Goal: Task Accomplishment & Management: Complete application form

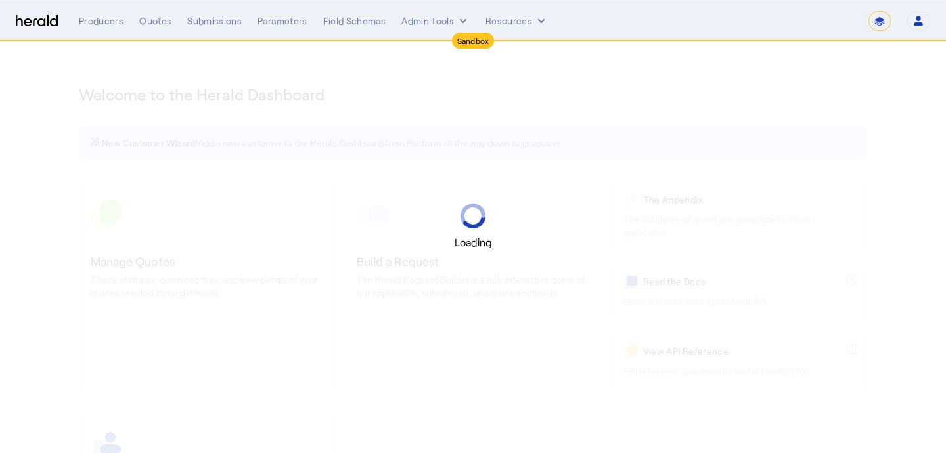
select select "*******"
select select "pfm_2v8p_herald_api"
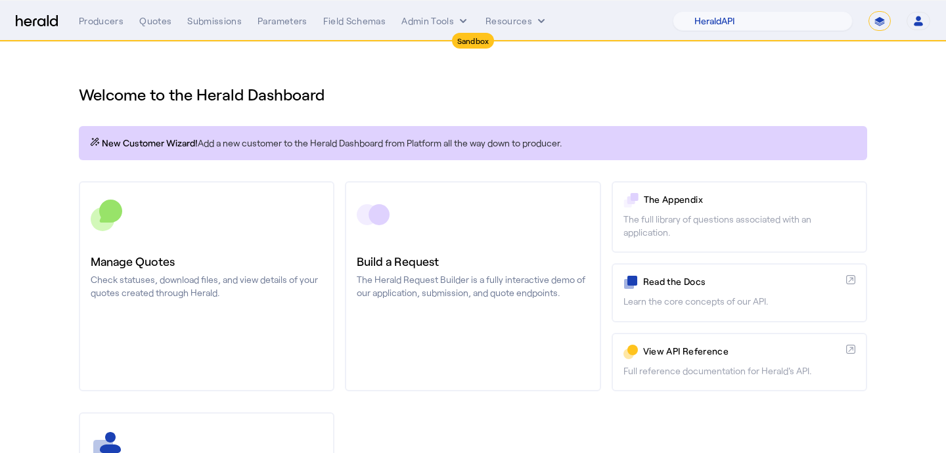
click at [873, 23] on select "**********" at bounding box center [879, 21] width 22 height 20
select select "**********"
click at [868, 11] on select "**********" at bounding box center [879, 21] width 22 height 20
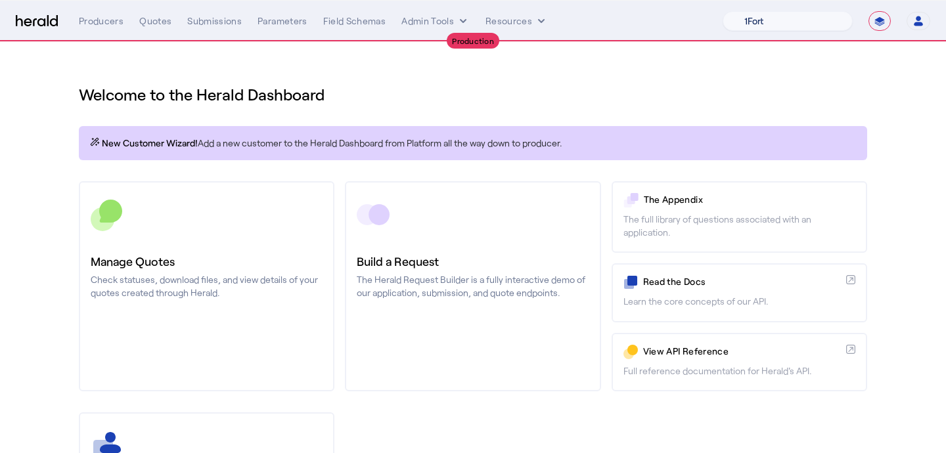
click at [807, 28] on select "1Fort Affinity Risk Billy BindHQ Bunker CRC Campus Coverage Citadel Fifthwall F…" at bounding box center [787, 21] width 130 height 20
select select "pfm_a9p2_hib_marketplace"
click at [722, 11] on select "1Fort Affinity Risk Billy BindHQ Bunker CRC Campus Coverage Citadel Fifthwall F…" at bounding box center [787, 21] width 130 height 20
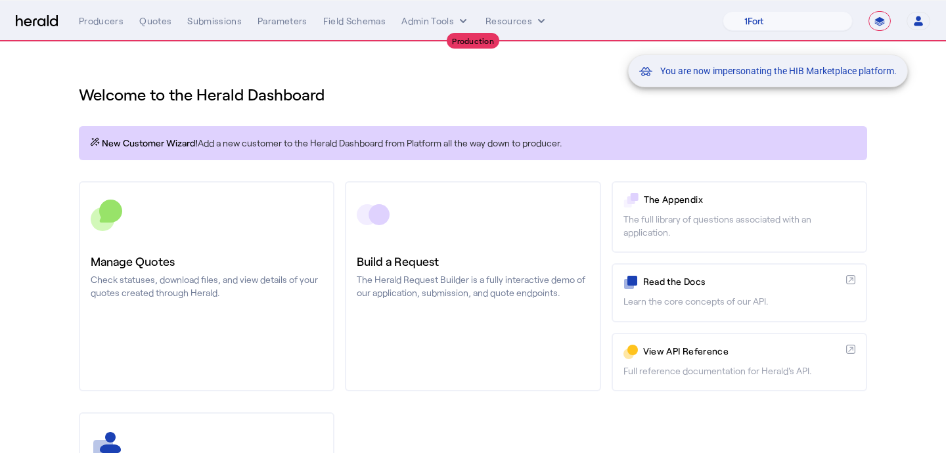
click at [248, 198] on div "You are now impersonating the HIB Marketplace platform." at bounding box center [473, 226] width 946 height 453
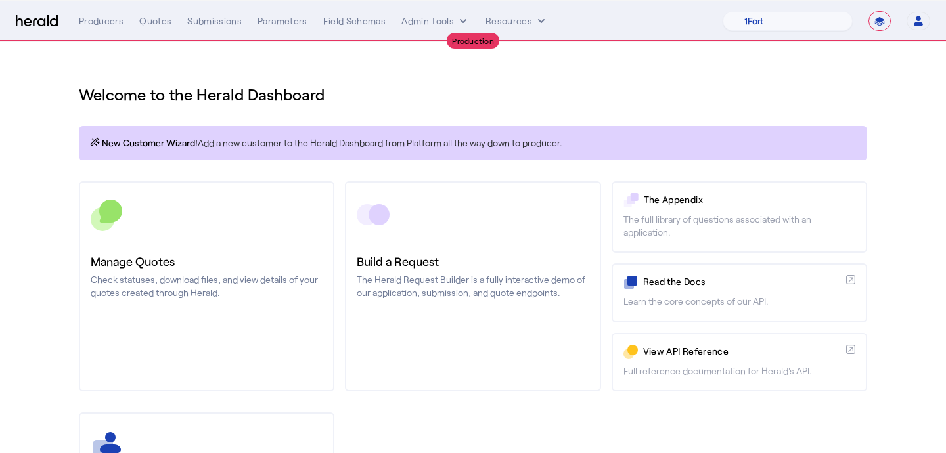
click at [248, 206] on div at bounding box center [207, 214] width 232 height 33
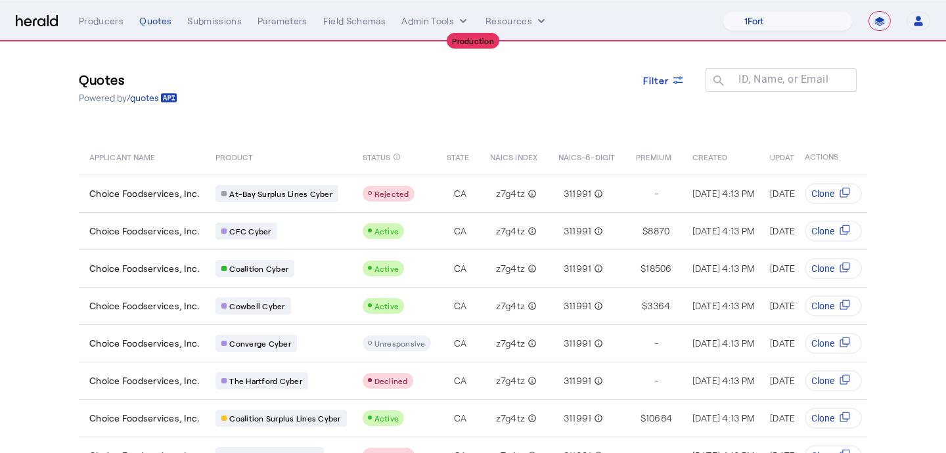
scroll to position [12, 0]
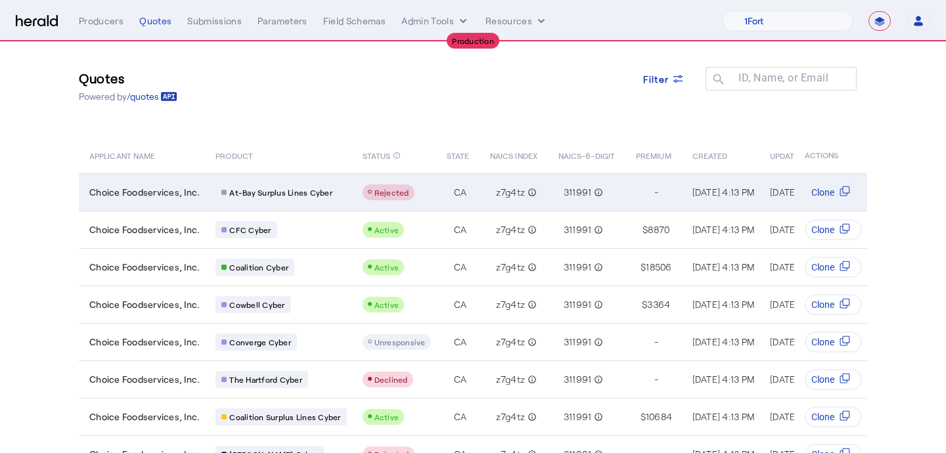
click at [352, 198] on td "Rejected" at bounding box center [394, 191] width 84 height 37
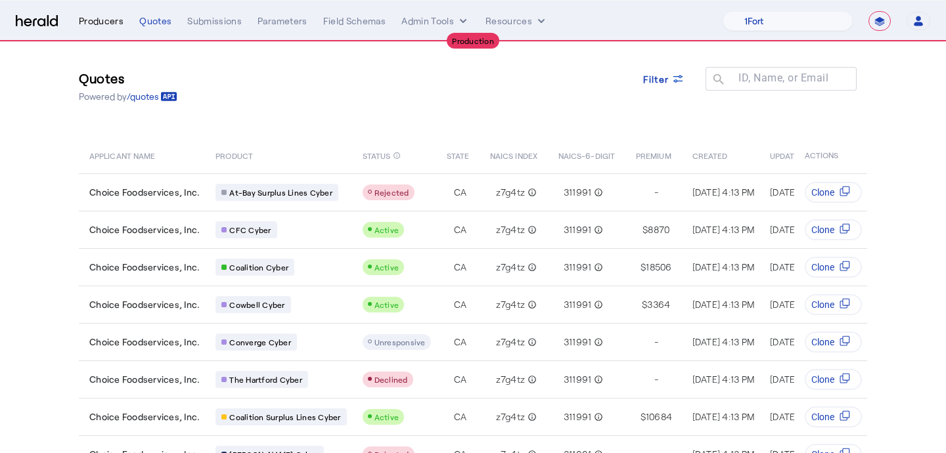
click at [99, 26] on div "Producers" at bounding box center [101, 20] width 45 height 13
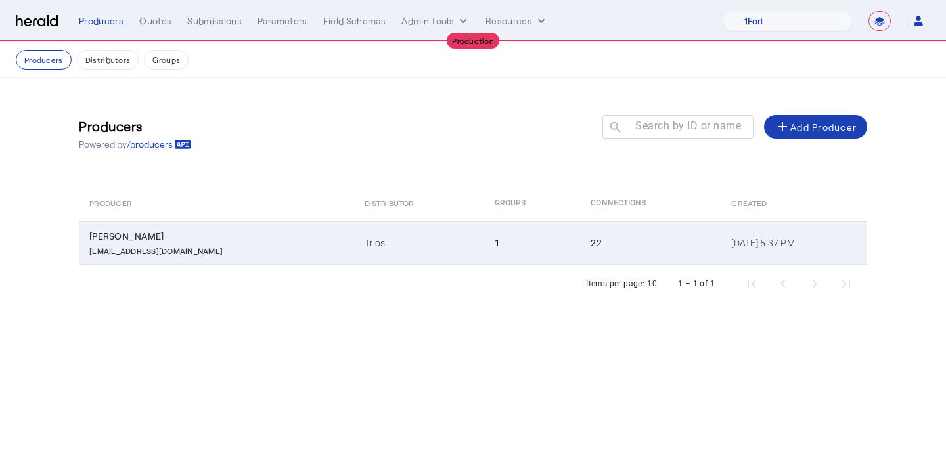
click at [380, 231] on td "Trios" at bounding box center [418, 242] width 129 height 43
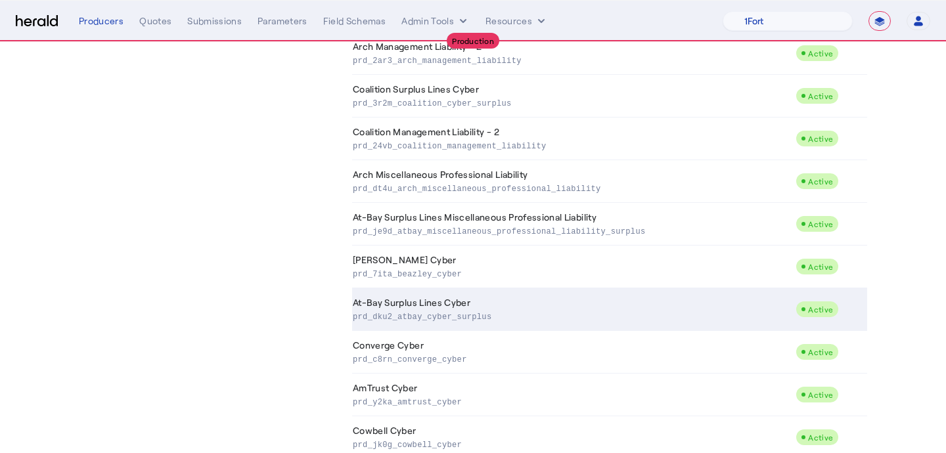
scroll to position [608, 0]
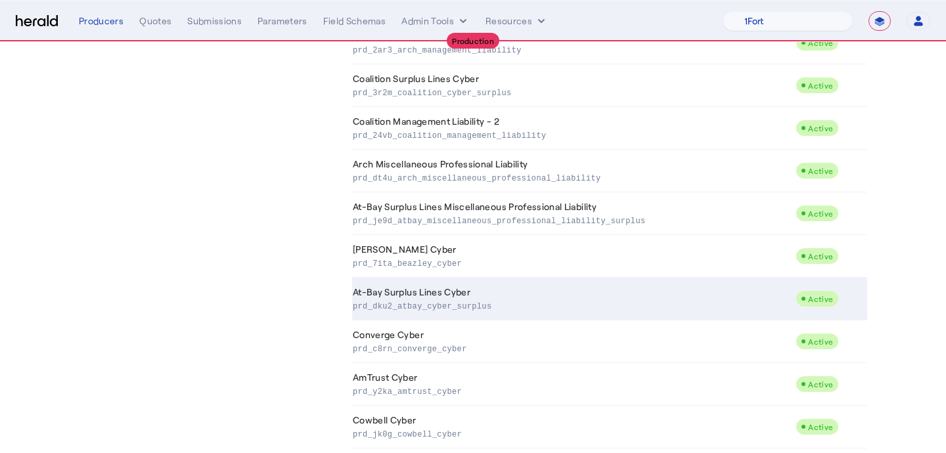
click at [555, 297] on td "At-Bay Surplus Lines Cyber prd_dku2_atbay_cyber_surplus" at bounding box center [573, 299] width 443 height 43
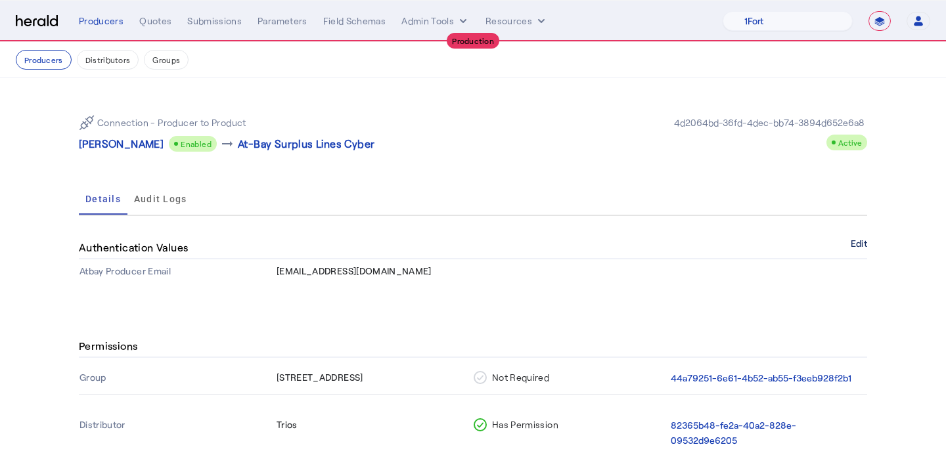
click at [862, 246] on button "Edit" at bounding box center [858, 244] width 16 height 8
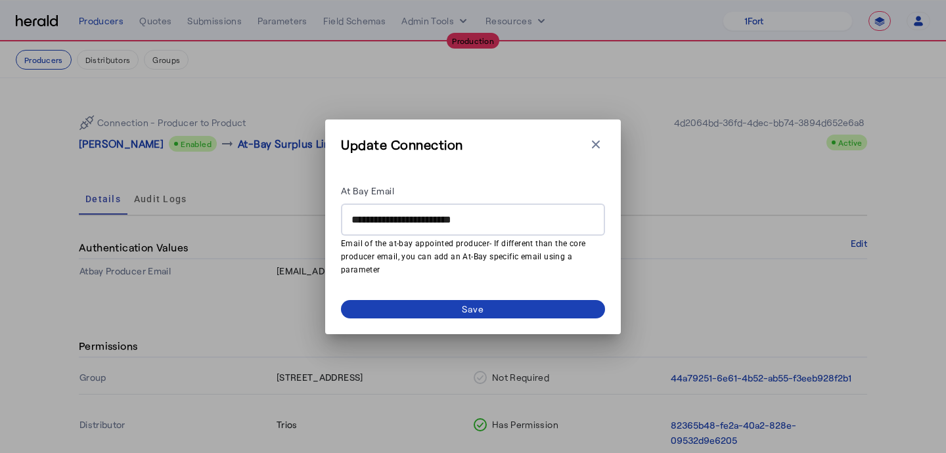
click at [433, 223] on input "**********" at bounding box center [472, 220] width 243 height 16
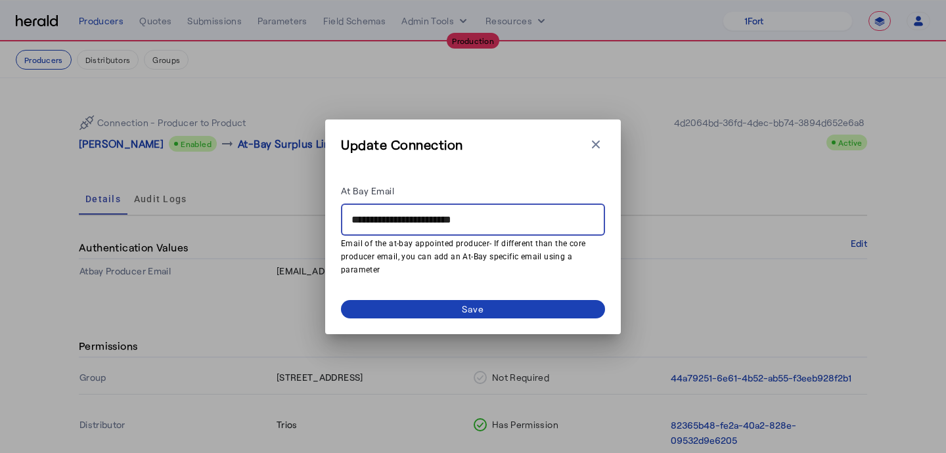
click at [433, 223] on input "**********" at bounding box center [472, 220] width 243 height 16
paste input "**"
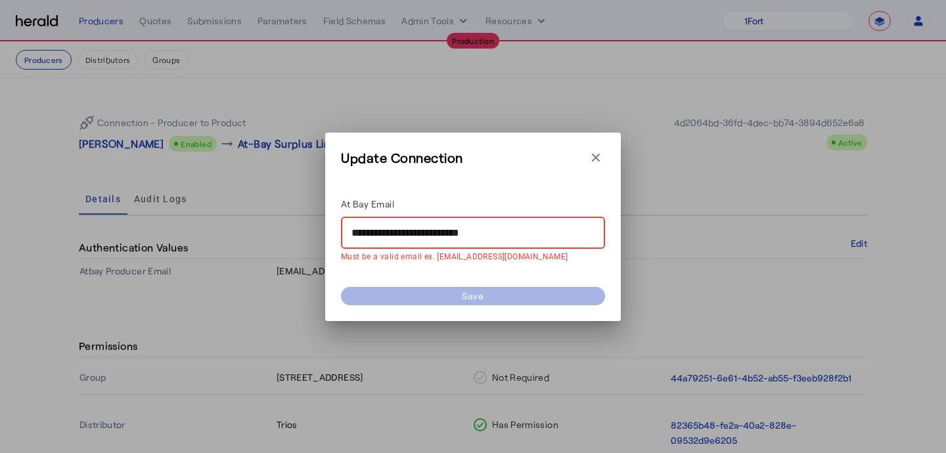
drag, startPoint x: 385, startPoint y: 230, endPoint x: 313, endPoint y: 223, distance: 72.6
click at [313, 223] on div "**********" at bounding box center [473, 226] width 946 height 453
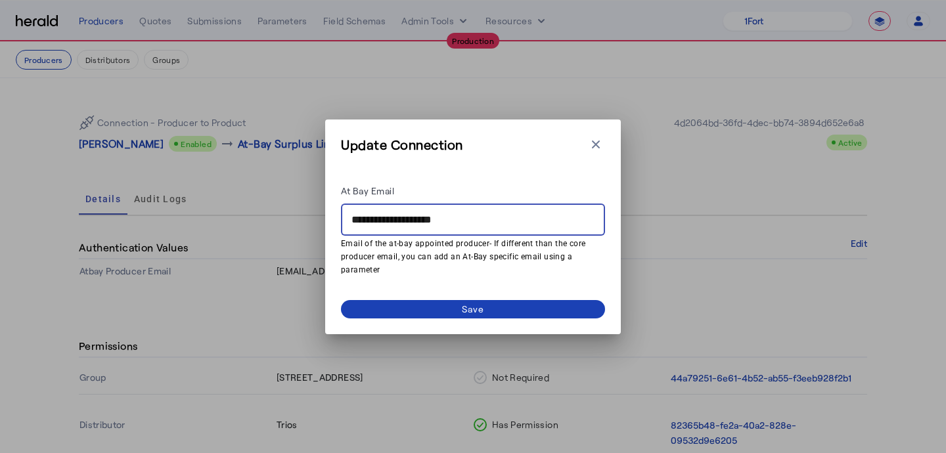
type input "**********"
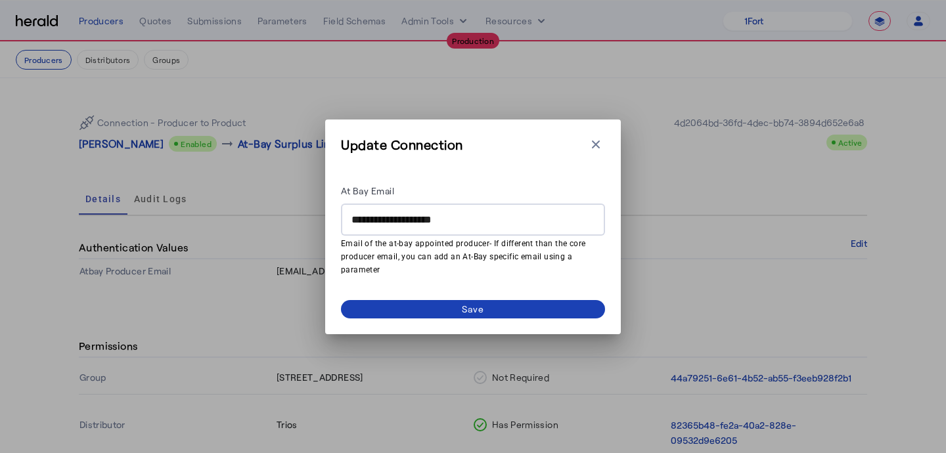
click at [407, 321] on div "**********" at bounding box center [473, 227] width 296 height 215
click at [412, 308] on span at bounding box center [473, 309] width 264 height 18
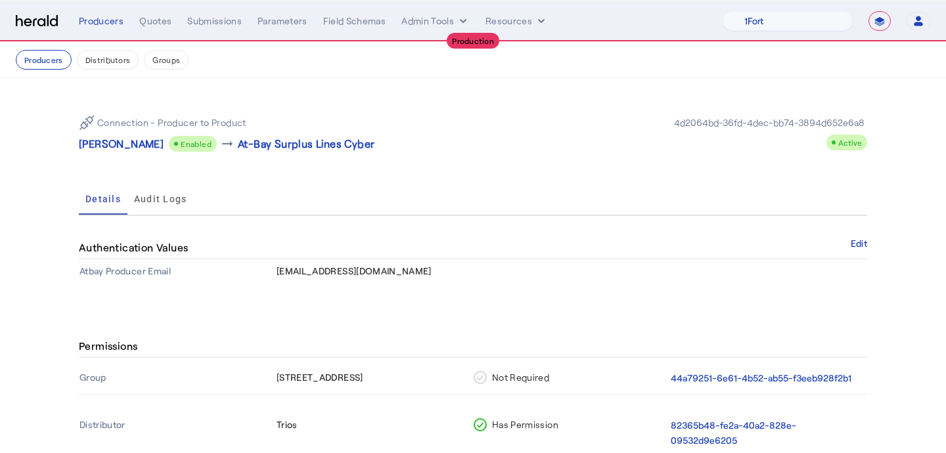
click at [110, 152] on div "Connection - Producer to Product Ryan Apgar Enabled arrow_right_alt At-Bay Surp…" at bounding box center [473, 133] width 788 height 58
click at [116, 137] on p "[PERSON_NAME]" at bounding box center [121, 144] width 85 height 16
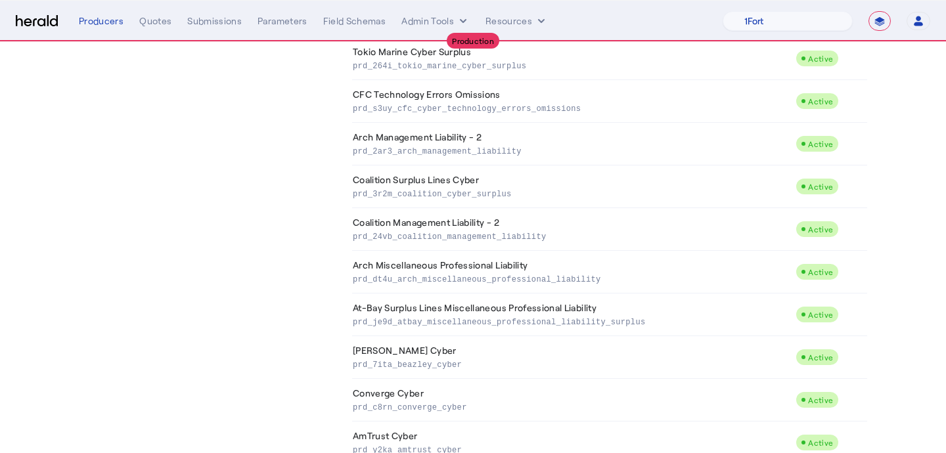
scroll to position [510, 0]
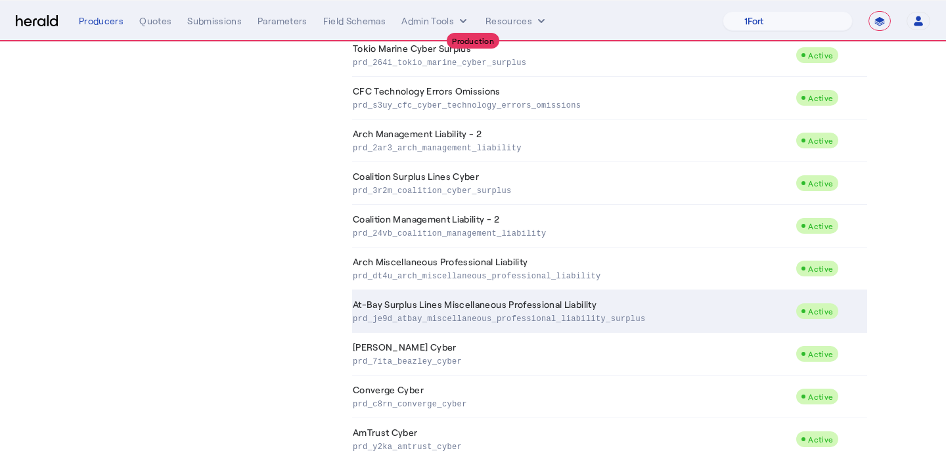
click at [531, 306] on td "At-Bay Surplus Lines Miscellaneous Professional Liability prd_je9d_atbay_miscel…" at bounding box center [573, 311] width 443 height 43
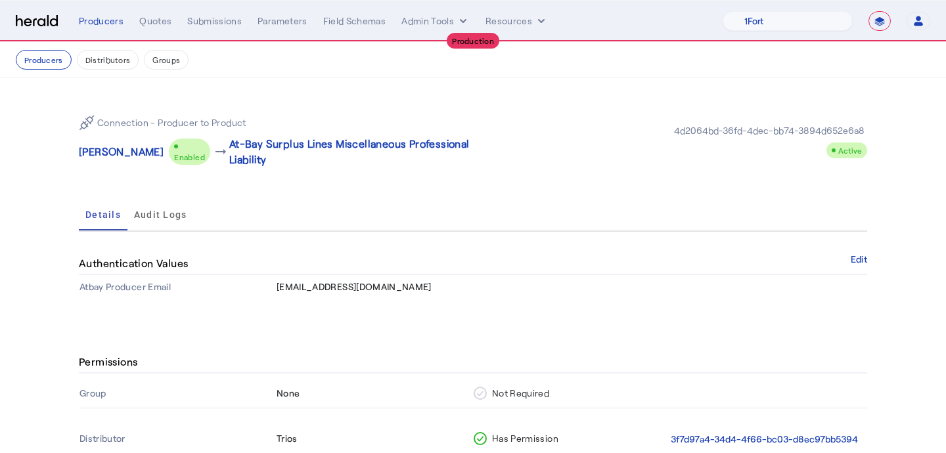
click at [868, 255] on div "Connection - Producer to Product Ryan Apgar Enabled arrow_right_alt At-Bay Surp…" at bounding box center [473, 201] width 841 height 247
click at [859, 259] on button "Edit" at bounding box center [858, 259] width 16 height 8
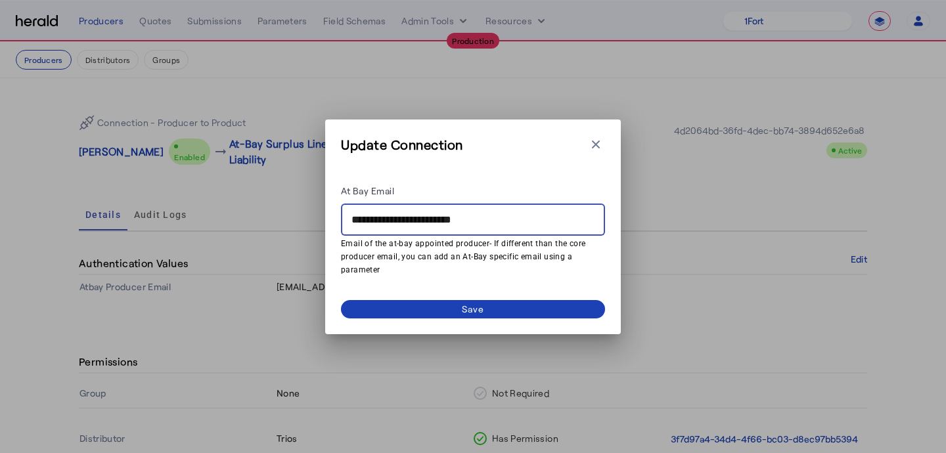
click at [468, 221] on input "**********" at bounding box center [472, 220] width 243 height 16
paste input "**"
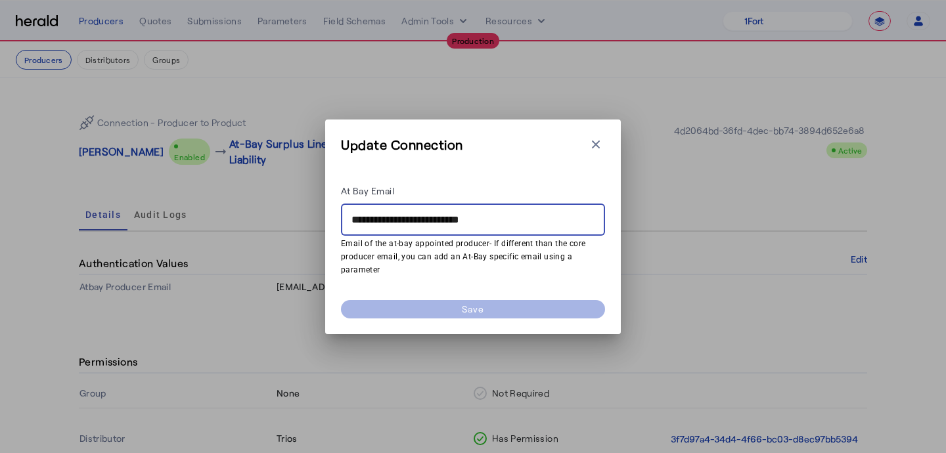
drag, startPoint x: 384, startPoint y: 221, endPoint x: 240, endPoint y: 220, distance: 144.5
click at [240, 220] on div "**********" at bounding box center [473, 226] width 946 height 453
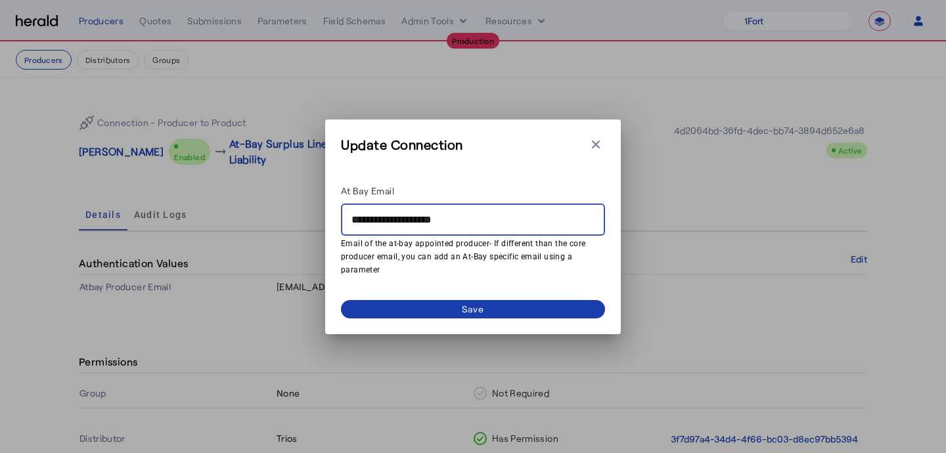
type input "**********"
click at [419, 308] on span at bounding box center [473, 309] width 264 height 18
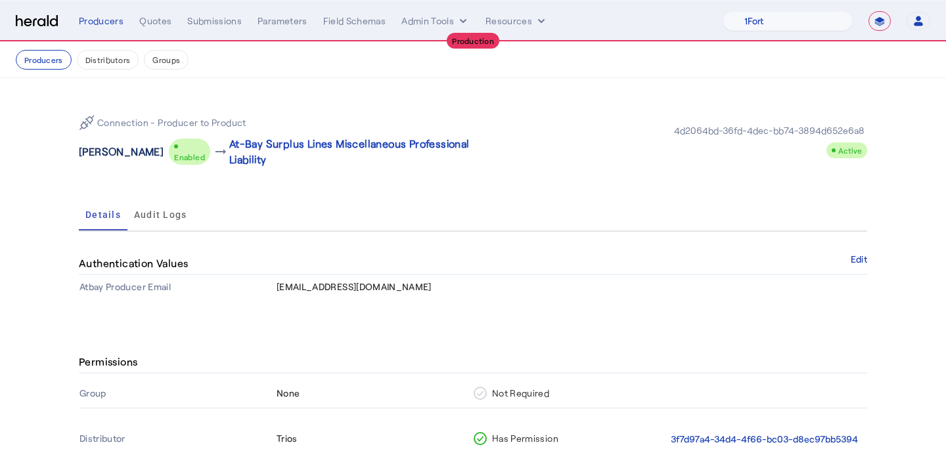
click at [89, 159] on p "[PERSON_NAME]" at bounding box center [121, 152] width 85 height 16
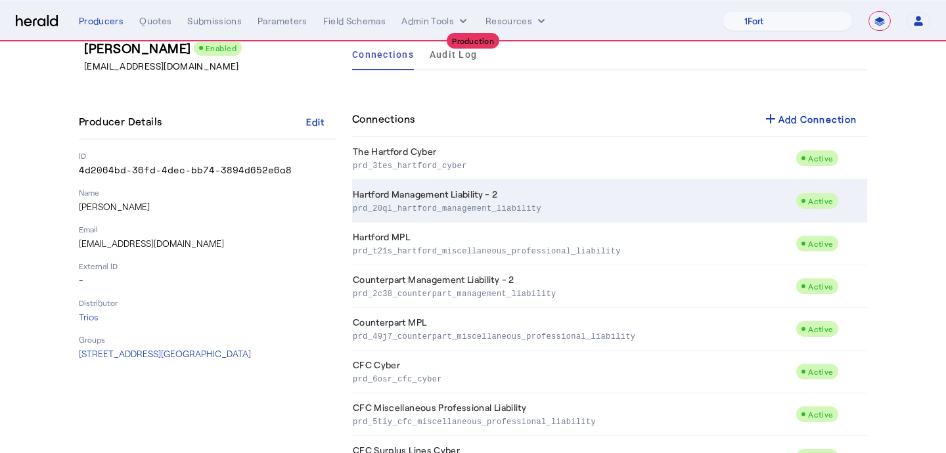
scroll to position [236, 0]
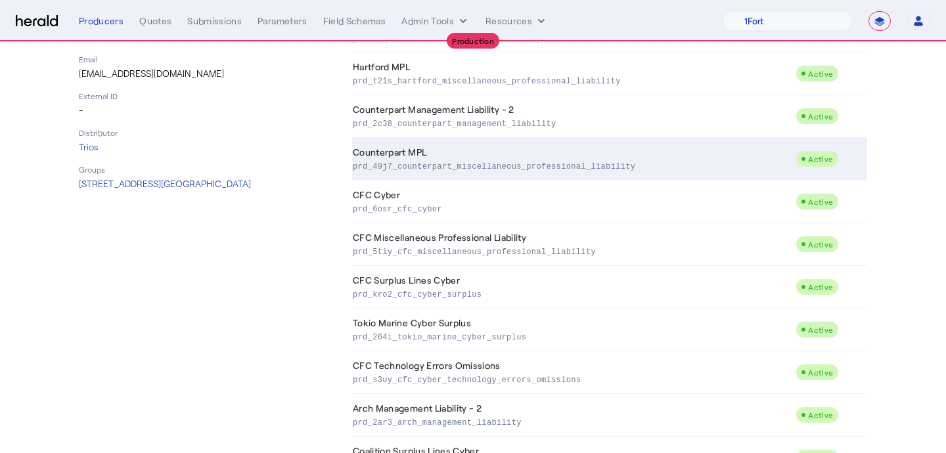
click at [421, 158] on td "Counterpart MPL prd_49j7_counterpart_miscellaneous_professional_liability" at bounding box center [573, 159] width 443 height 43
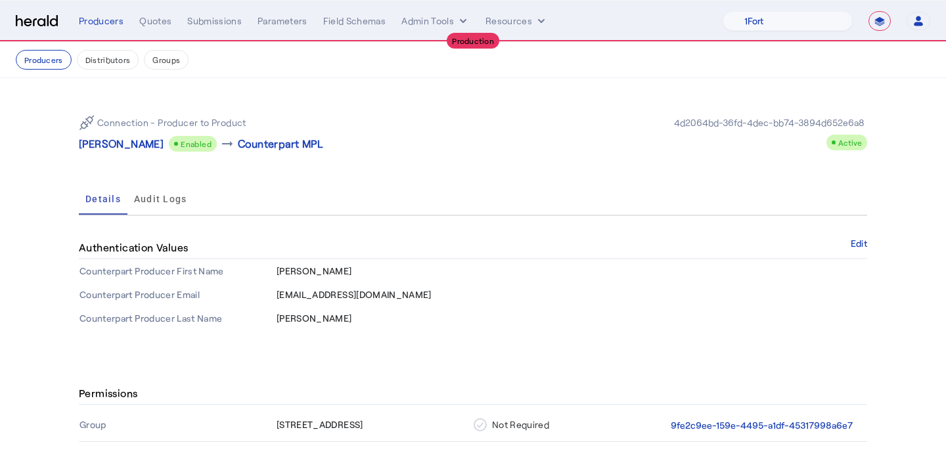
click at [862, 249] on div "Authentication Values Edit" at bounding box center [473, 248] width 788 height 22
click at [846, 243] on div "Authentication Values Edit" at bounding box center [473, 248] width 788 height 22
click at [853, 244] on button "Edit" at bounding box center [858, 244] width 16 height 8
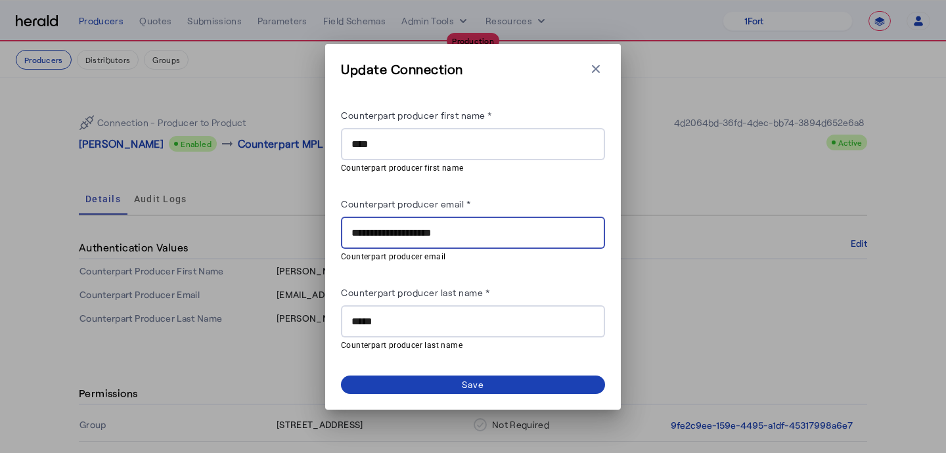
drag, startPoint x: 498, startPoint y: 238, endPoint x: 255, endPoint y: 237, distance: 243.6
click at [255, 237] on div "**********" at bounding box center [473, 226] width 946 height 453
paste input "*******"
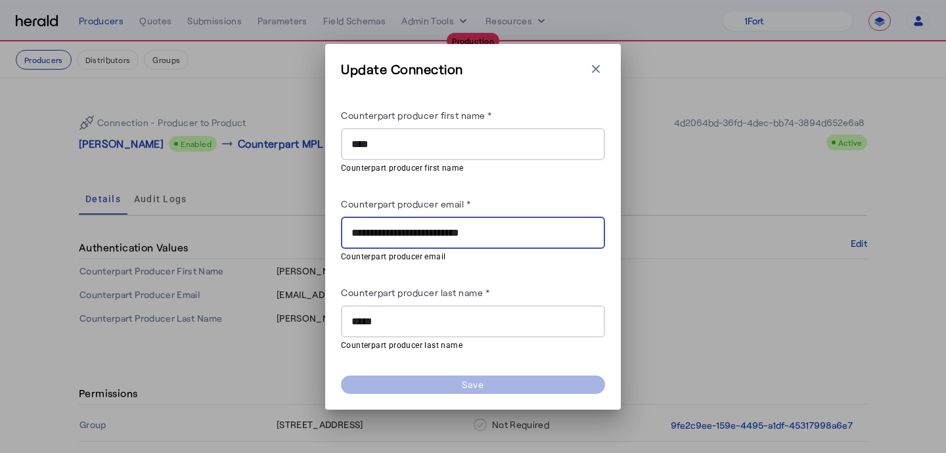
drag, startPoint x: 386, startPoint y: 236, endPoint x: 320, endPoint y: 236, distance: 65.7
click at [321, 238] on div "**********" at bounding box center [473, 226] width 946 height 453
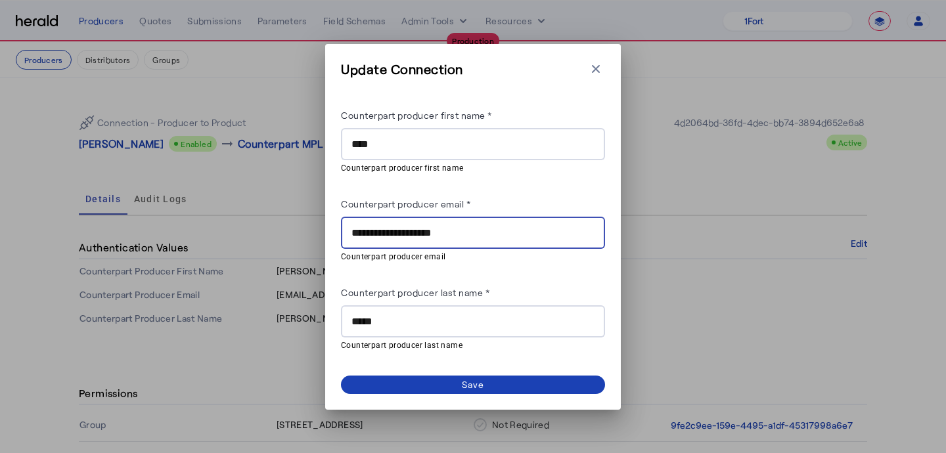
type input "**********"
click at [510, 367] on dynamic-form-builder-v2 "**********" at bounding box center [473, 229] width 264 height 287
click at [512, 380] on span at bounding box center [473, 385] width 264 height 18
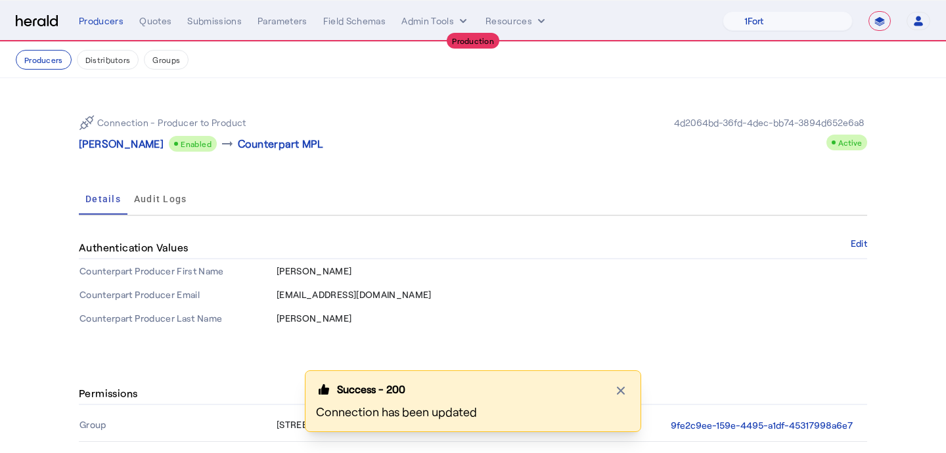
click at [114, 148] on p "[PERSON_NAME]" at bounding box center [121, 144] width 85 height 16
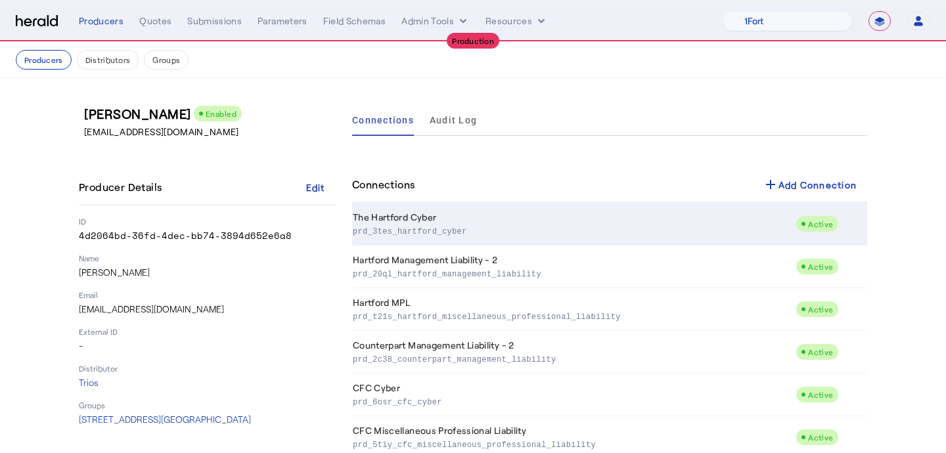
click at [432, 231] on p "prd_3tes_hartford_cyber" at bounding box center [571, 230] width 437 height 13
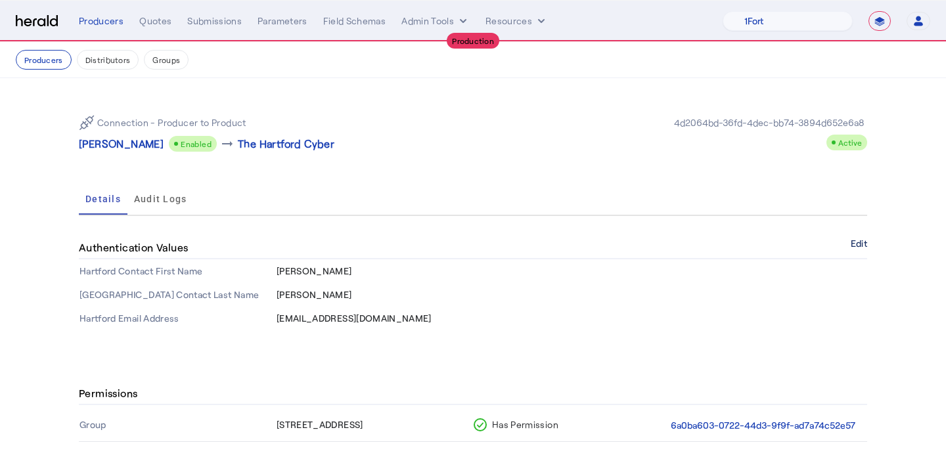
click at [857, 246] on button "Edit" at bounding box center [858, 244] width 16 height 8
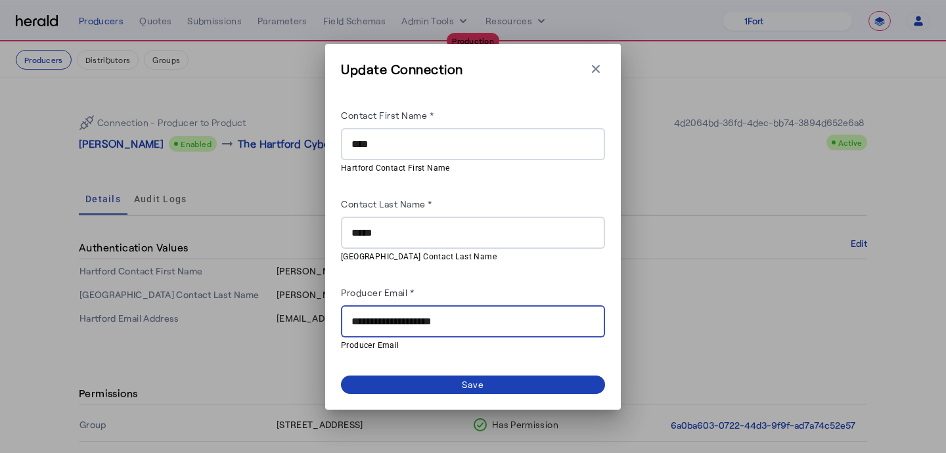
drag, startPoint x: 479, startPoint y: 318, endPoint x: 343, endPoint y: 314, distance: 135.3
click at [344, 315] on div "**********" at bounding box center [473, 321] width 264 height 32
paste input "*******"
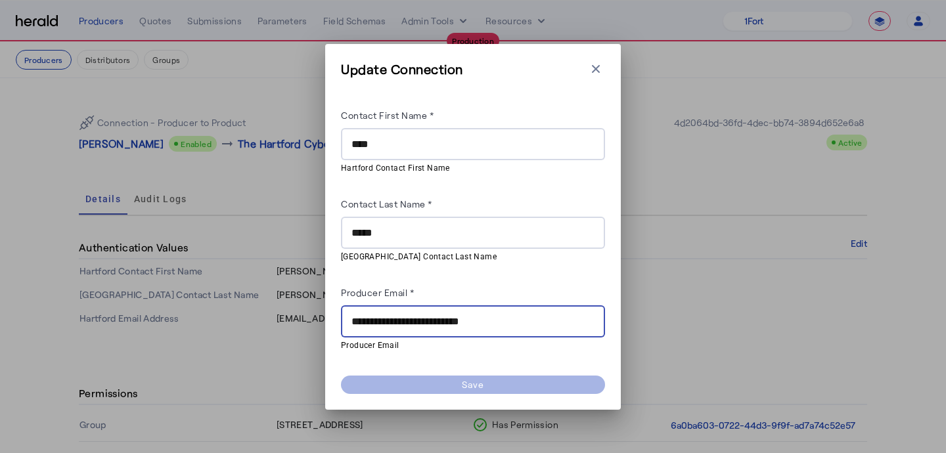
drag, startPoint x: 386, startPoint y: 322, endPoint x: 333, endPoint y: 322, distance: 53.2
click at [333, 322] on div "**********" at bounding box center [473, 227] width 296 height 366
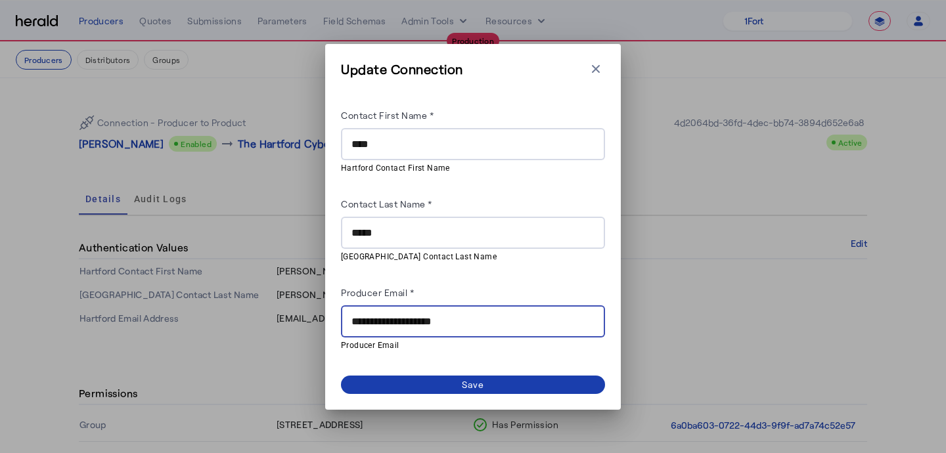
type input "**********"
click at [437, 391] on span at bounding box center [473, 385] width 264 height 18
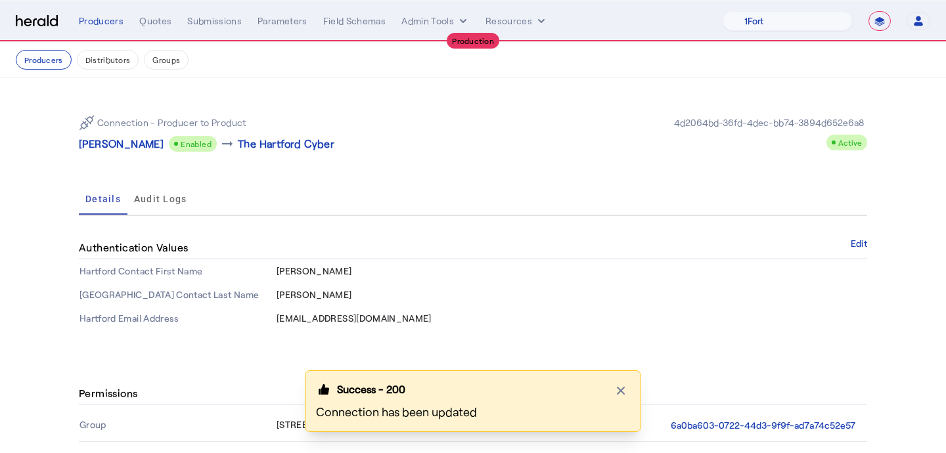
click at [112, 146] on p "[PERSON_NAME]" at bounding box center [121, 144] width 85 height 16
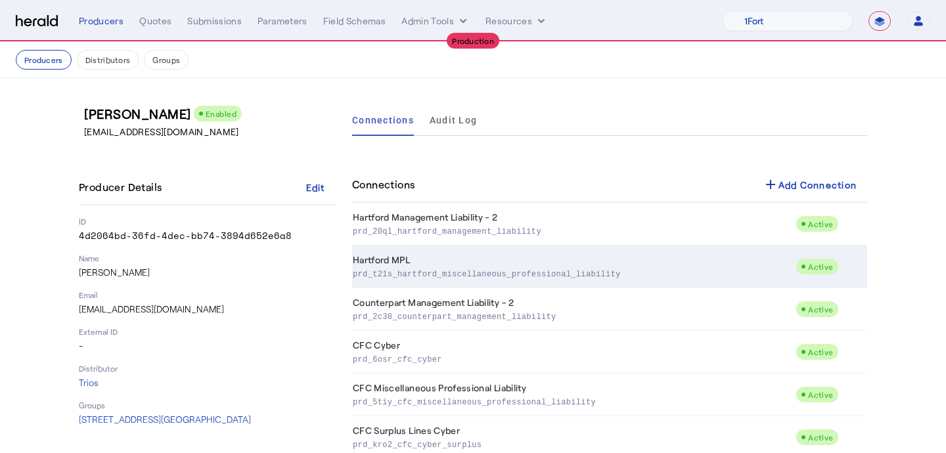
click at [431, 275] on p "prd_t21s_hartford_miscellaneous_professional_liability" at bounding box center [571, 273] width 437 height 13
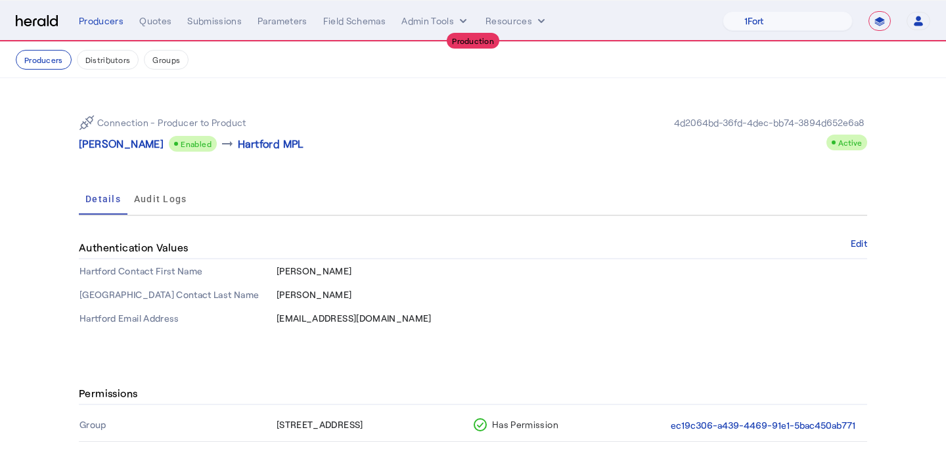
click at [862, 250] on div "Authentication Values Edit" at bounding box center [473, 248] width 788 height 22
click at [860, 246] on button "Edit" at bounding box center [858, 244] width 16 height 8
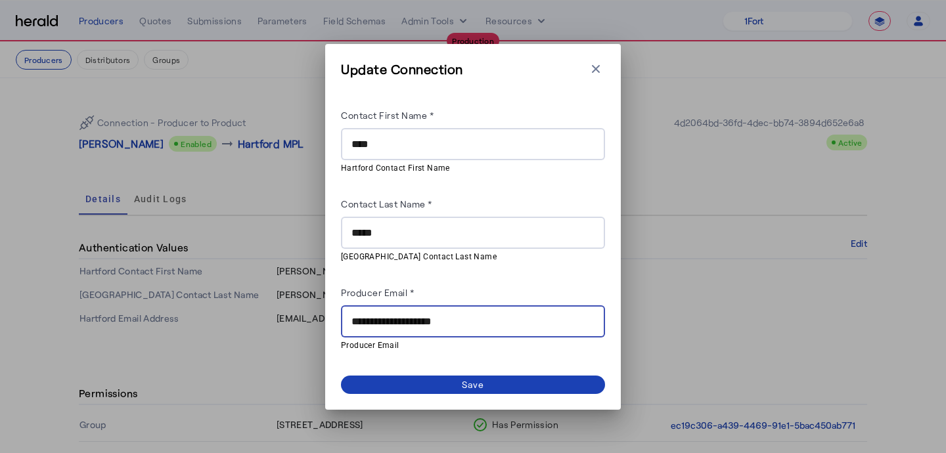
drag, startPoint x: 475, startPoint y: 315, endPoint x: 296, endPoint y: 314, distance: 179.3
click at [296, 315] on div "**********" at bounding box center [473, 226] width 946 height 453
paste input "*******"
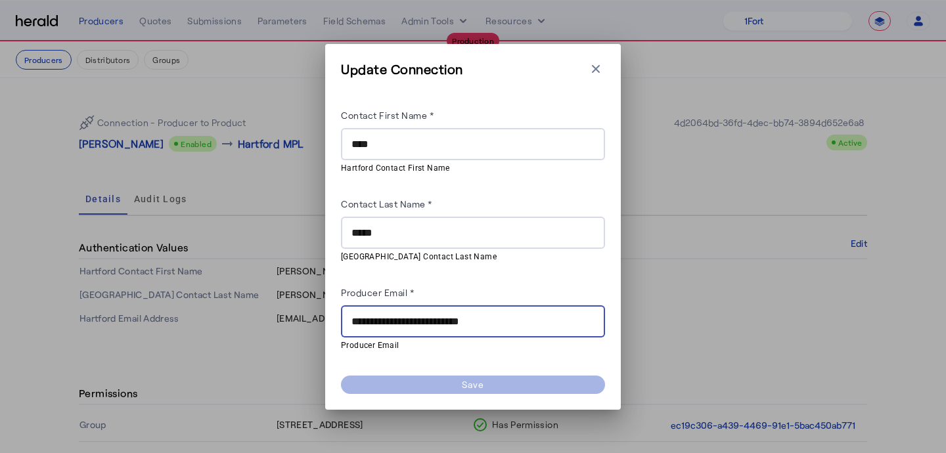
drag, startPoint x: 385, startPoint y: 323, endPoint x: 325, endPoint y: 323, distance: 59.8
click at [325, 323] on div "**********" at bounding box center [473, 227] width 296 height 366
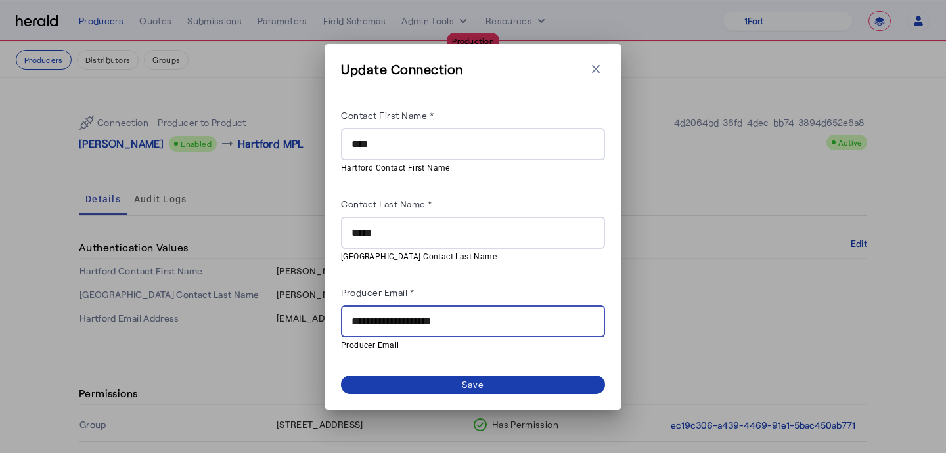
type input "**********"
click at [442, 380] on span at bounding box center [473, 385] width 264 height 18
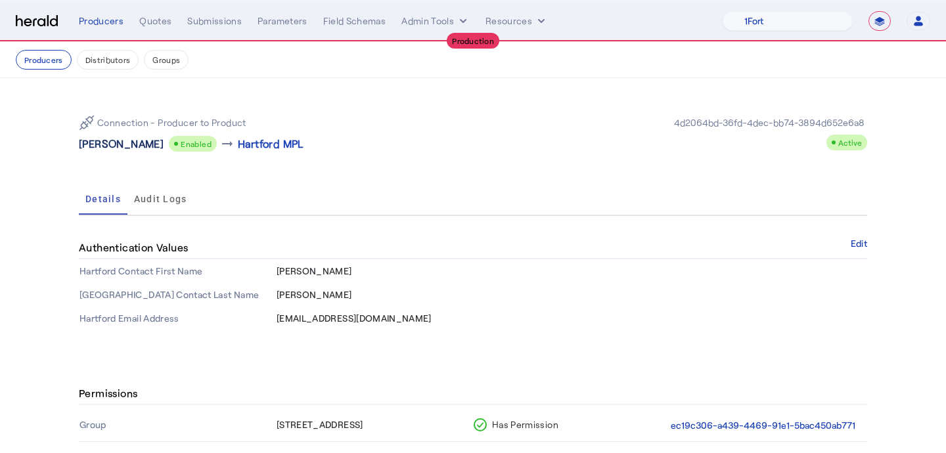
click at [108, 147] on p "[PERSON_NAME]" at bounding box center [121, 144] width 85 height 16
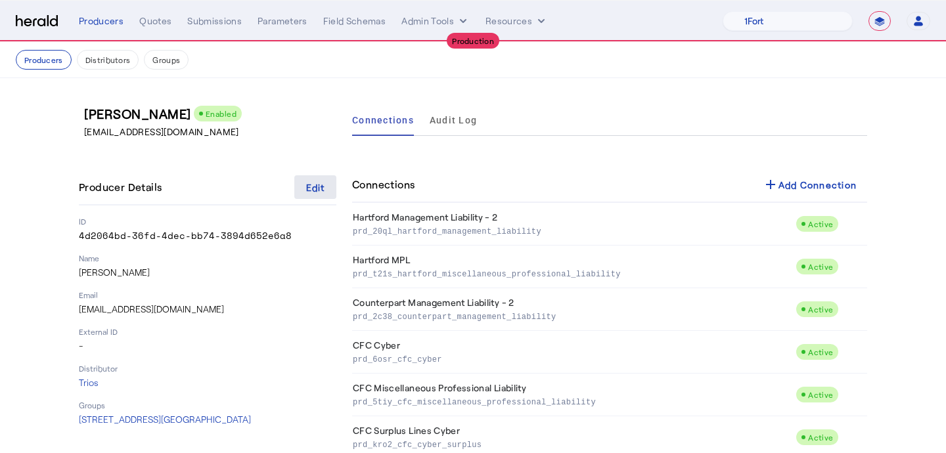
click at [318, 189] on div "Edit" at bounding box center [315, 188] width 19 height 14
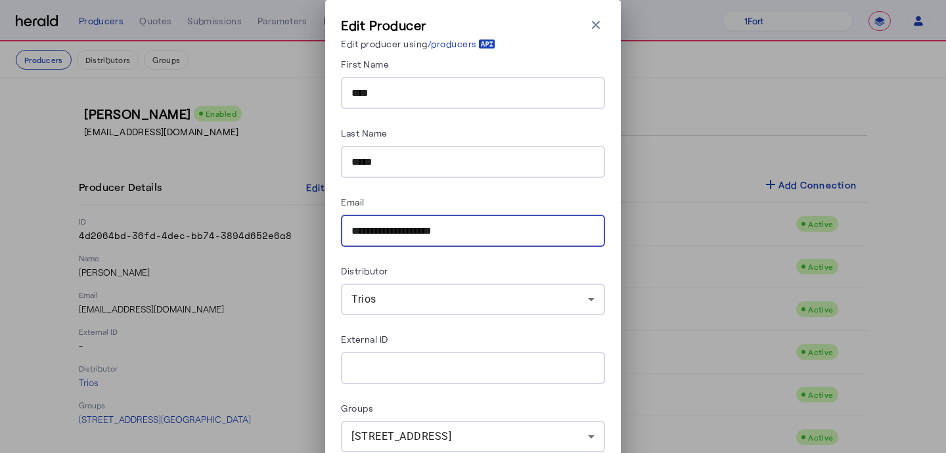
drag, startPoint x: 518, startPoint y: 234, endPoint x: 325, endPoint y: 227, distance: 193.2
click at [325, 227] on div "**********" at bounding box center [473, 273] width 296 height 547
paste input "*******"
drag, startPoint x: 386, startPoint y: 231, endPoint x: 330, endPoint y: 229, distance: 56.5
click at [330, 229] on div "**********" at bounding box center [473, 273] width 296 height 547
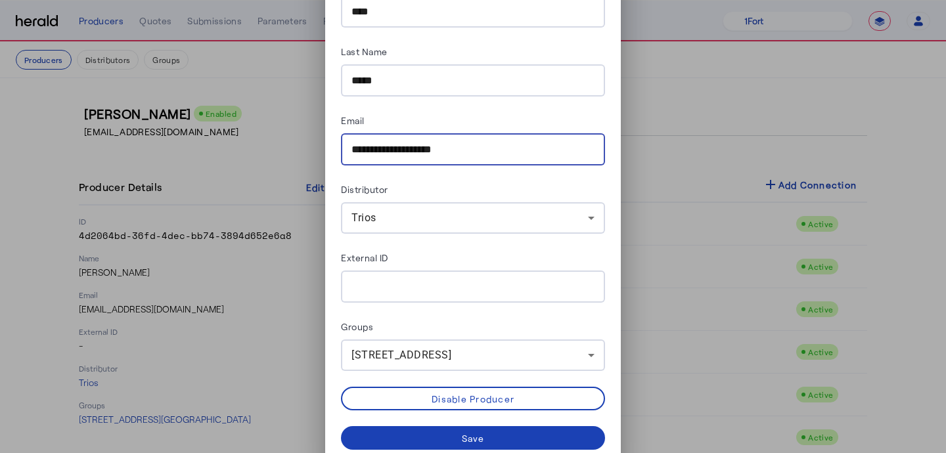
scroll to position [91, 0]
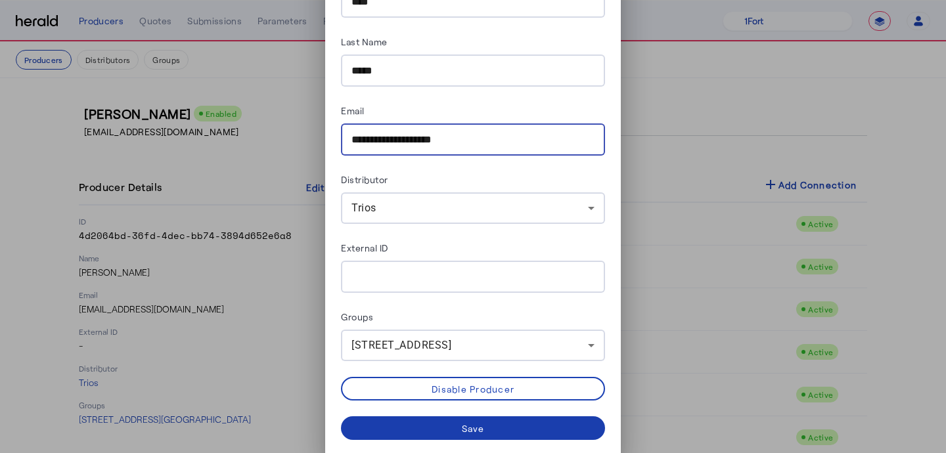
type input "**********"
click at [521, 422] on span at bounding box center [473, 428] width 264 height 32
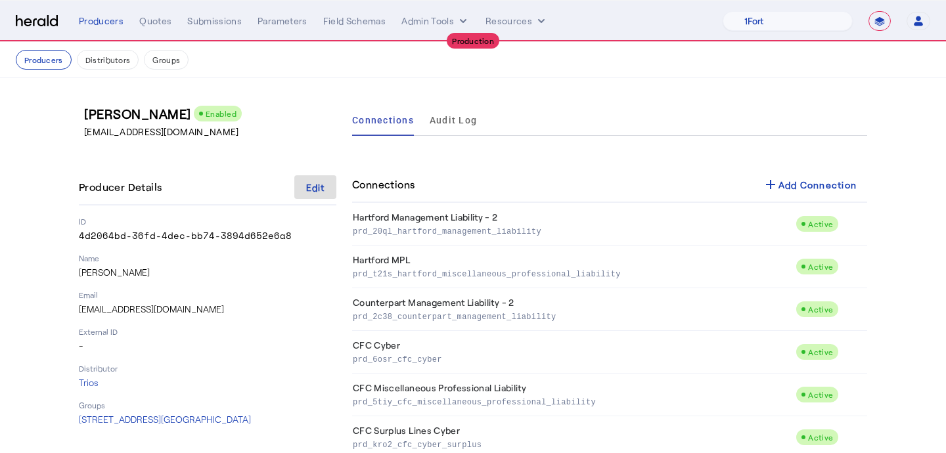
click at [412, 12] on div "**********" at bounding box center [504, 21] width 851 height 20
click at [415, 21] on button "Admin Tools" at bounding box center [435, 20] width 68 height 13
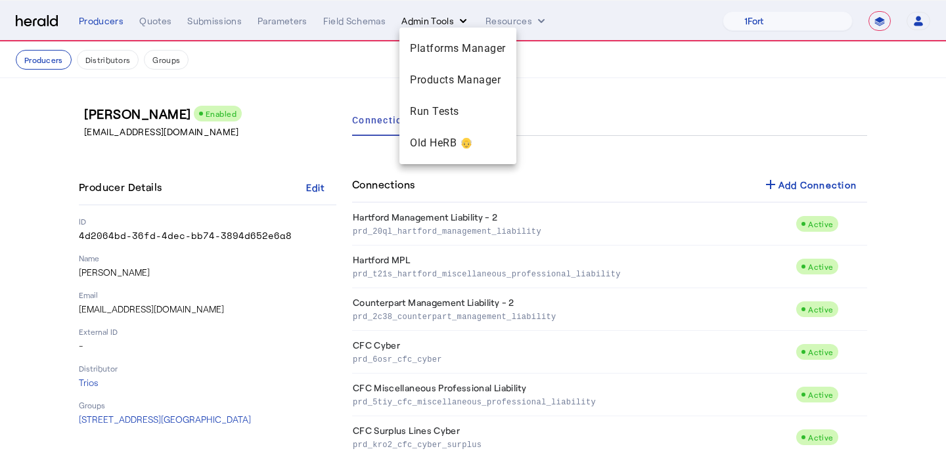
click at [415, 21] on div at bounding box center [473, 226] width 946 height 453
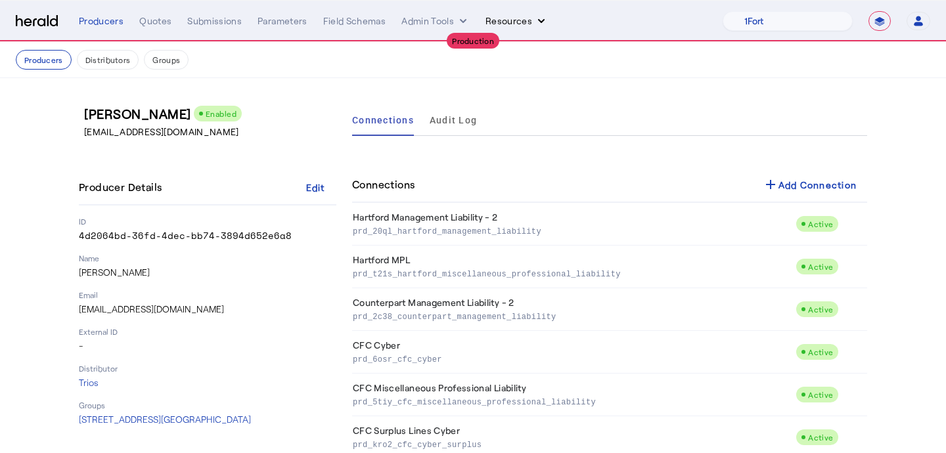
click at [505, 24] on button "Resources" at bounding box center [516, 20] width 62 height 13
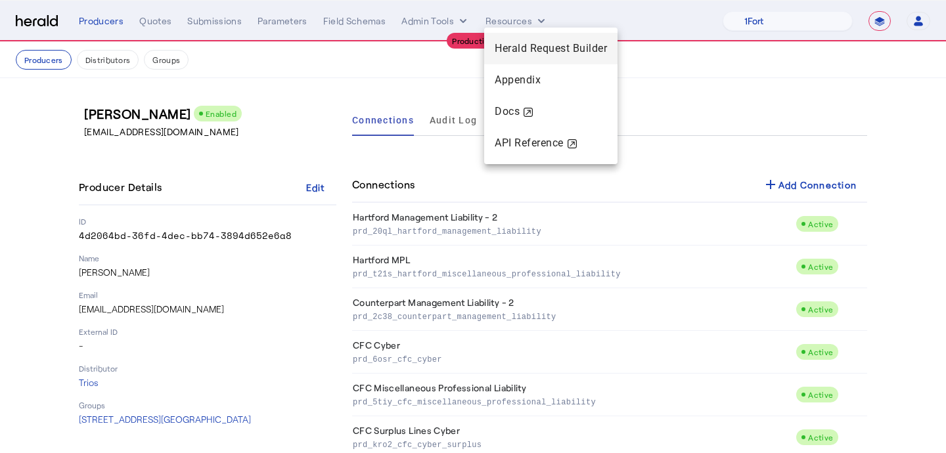
click at [512, 51] on span "Herald Request Builder" at bounding box center [550, 48] width 112 height 12
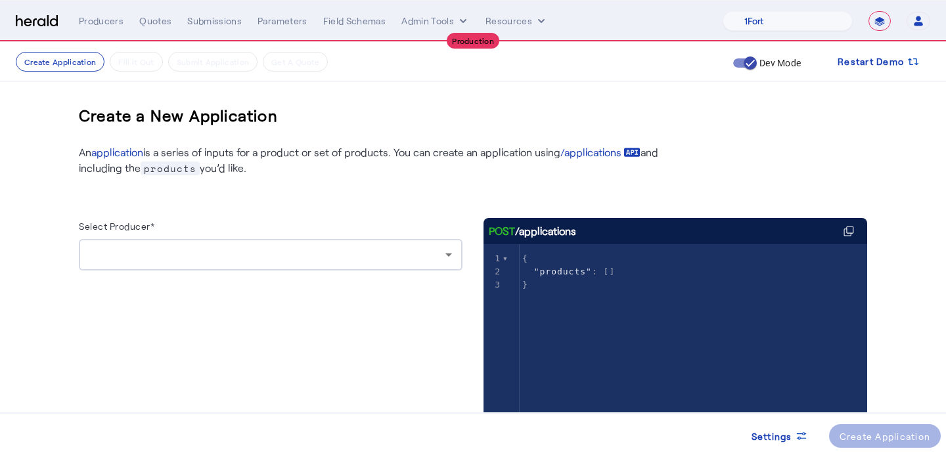
click at [198, 241] on div at bounding box center [270, 255] width 362 height 32
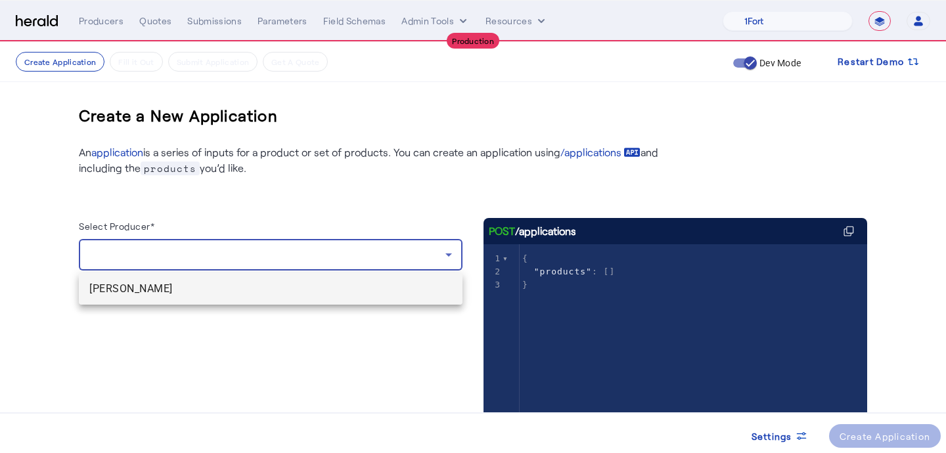
click at [197, 282] on span "[PERSON_NAME]" at bounding box center [270, 289] width 362 height 16
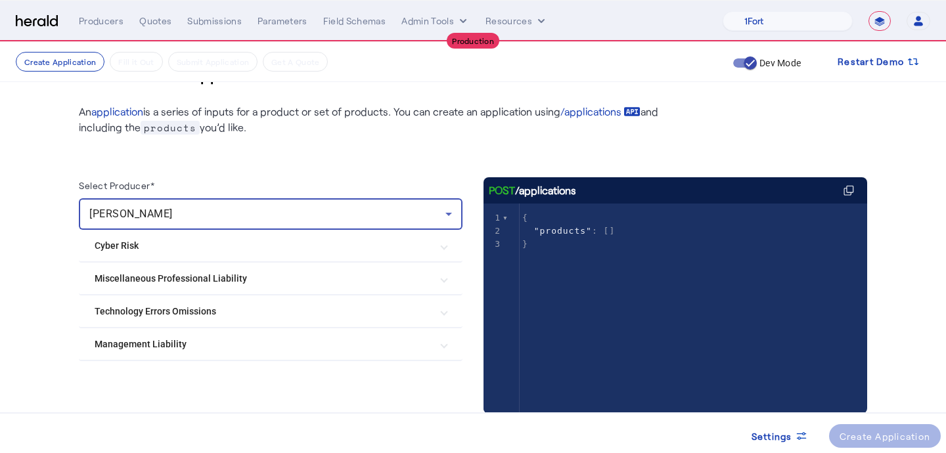
scroll to position [80, 0]
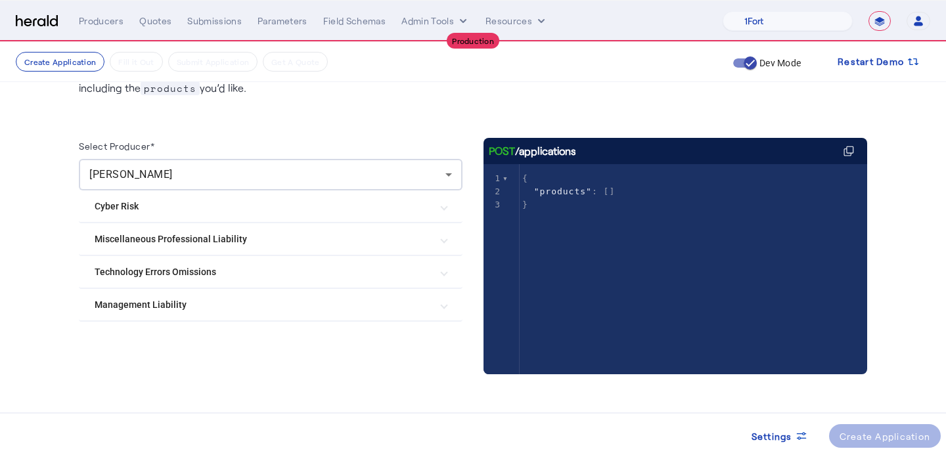
click at [217, 204] on Risk "Cyber Risk" at bounding box center [263, 207] width 336 height 14
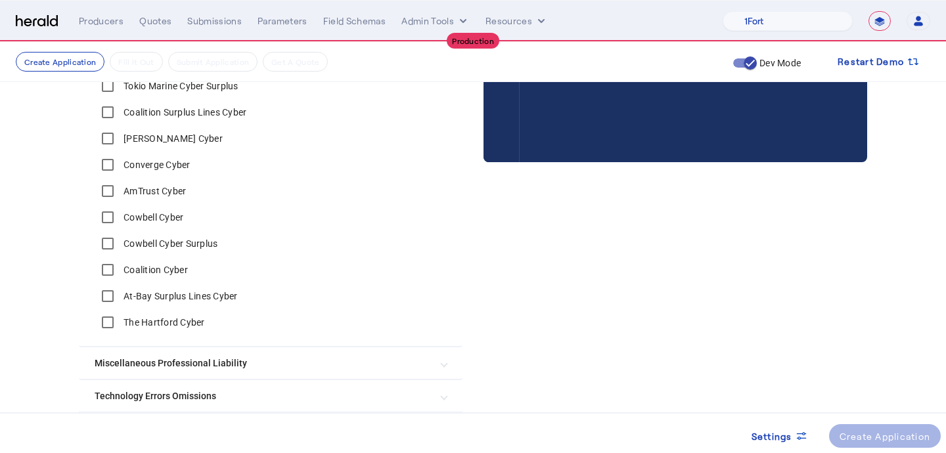
scroll to position [297, 0]
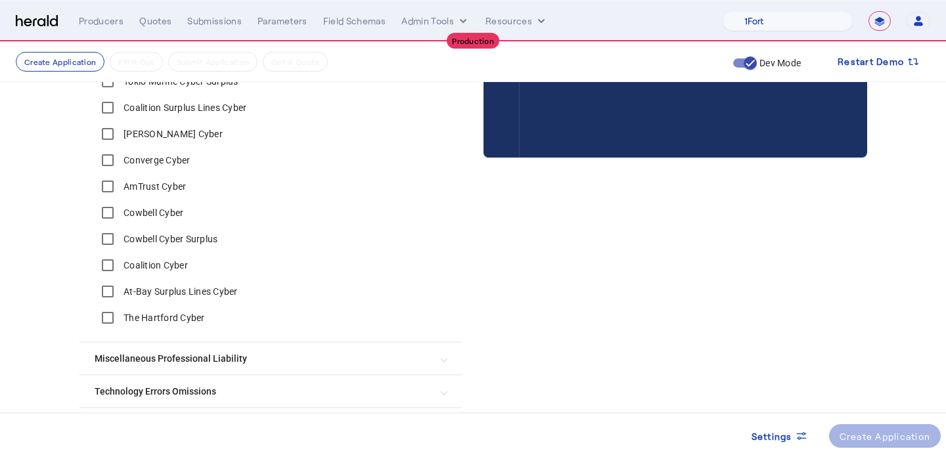
click at [133, 290] on label "At-Bay Surplus Lines Cyber" at bounding box center [179, 291] width 117 height 13
click at [860, 443] on div "Create Application" at bounding box center [884, 436] width 91 height 14
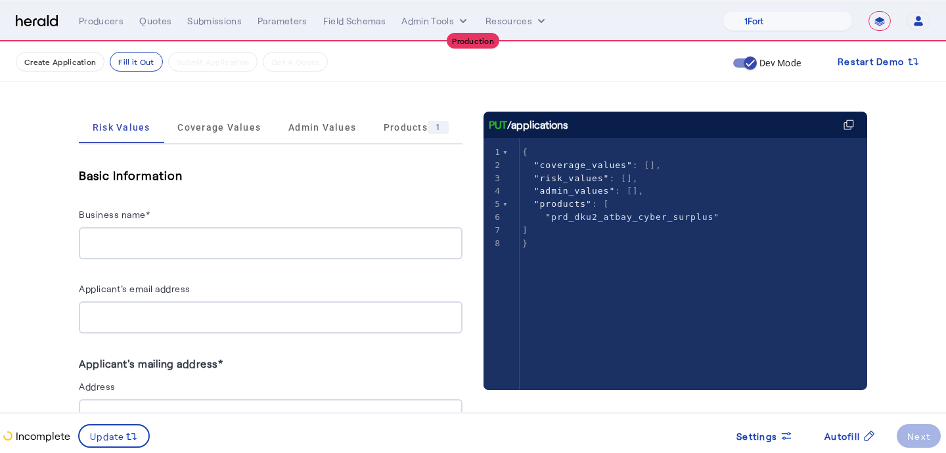
scroll to position [172, 0]
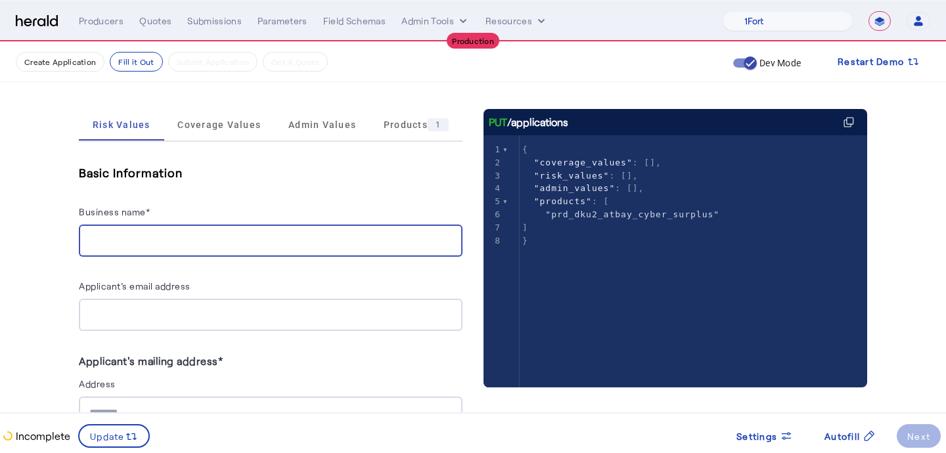
click at [200, 239] on input "Business name*" at bounding box center [270, 241] width 362 height 16
type input "**********"
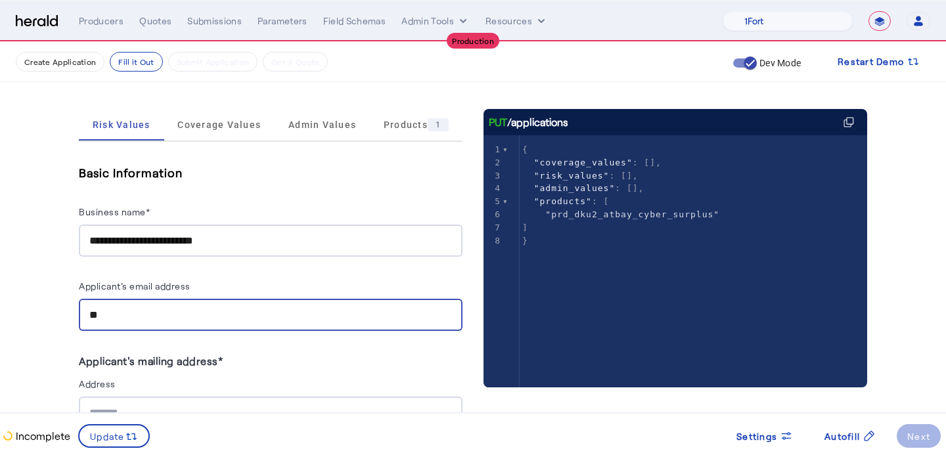
type input "*"
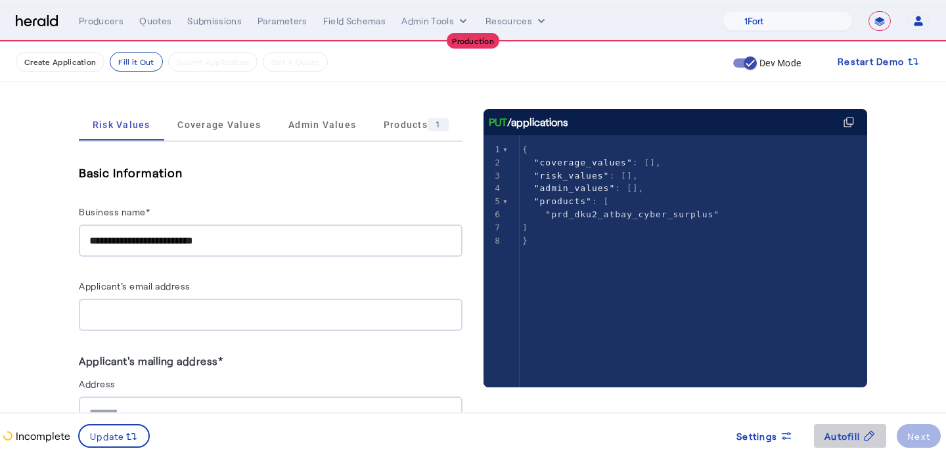
click at [836, 435] on span "Autofill" at bounding box center [841, 436] width 35 height 14
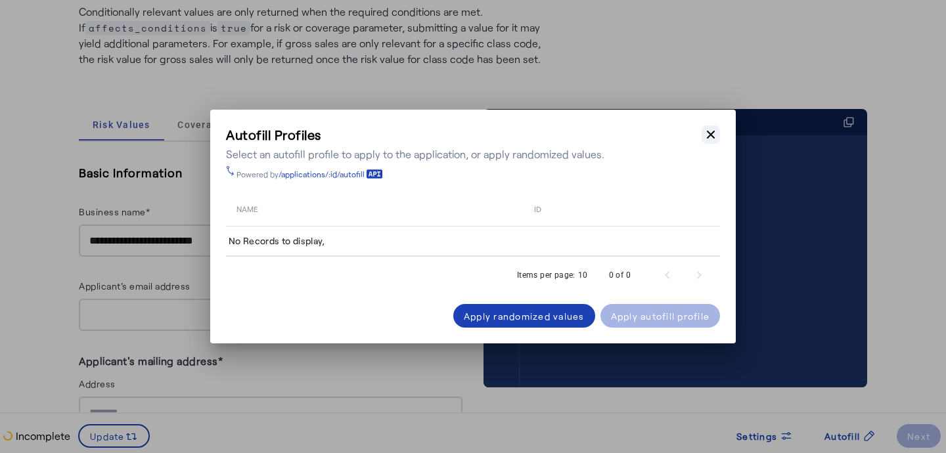
click at [713, 135] on icon "button" at bounding box center [710, 134] width 13 height 13
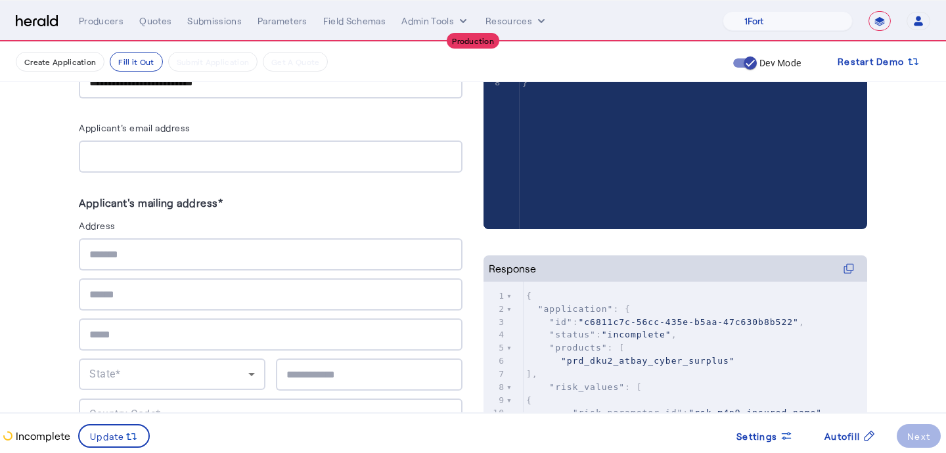
scroll to position [333, 0]
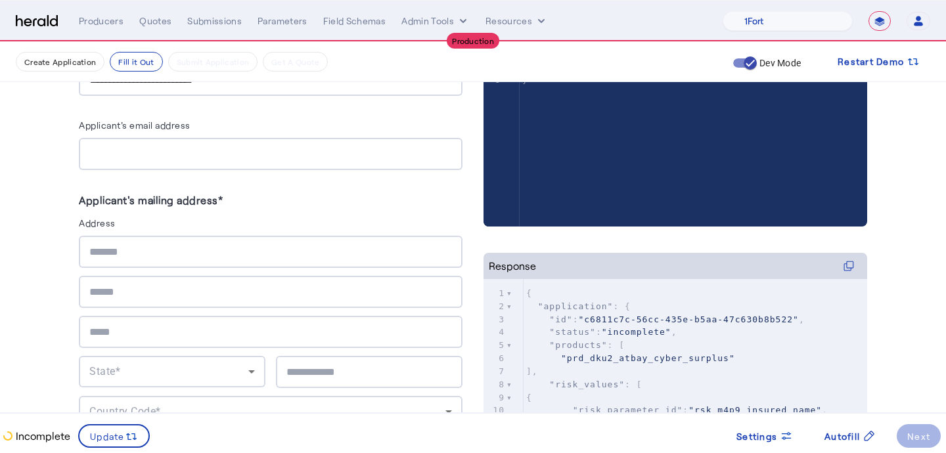
click at [286, 247] on input "text" at bounding box center [270, 252] width 362 height 16
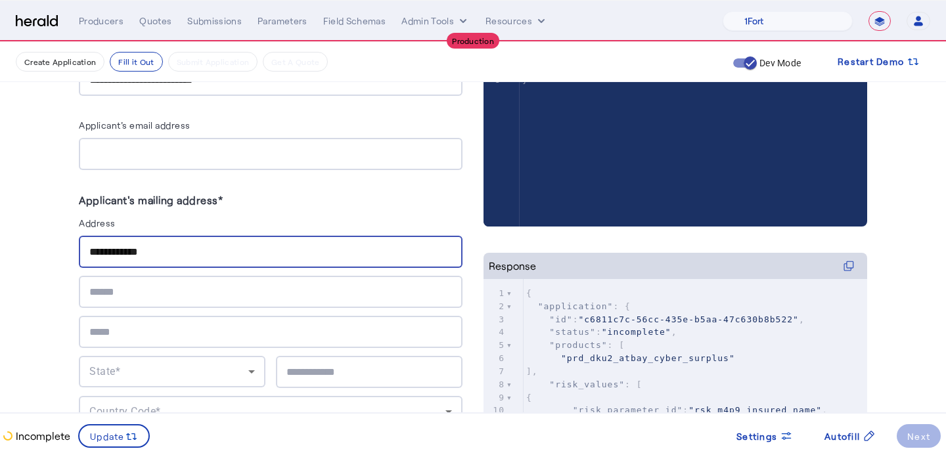
type input "**********"
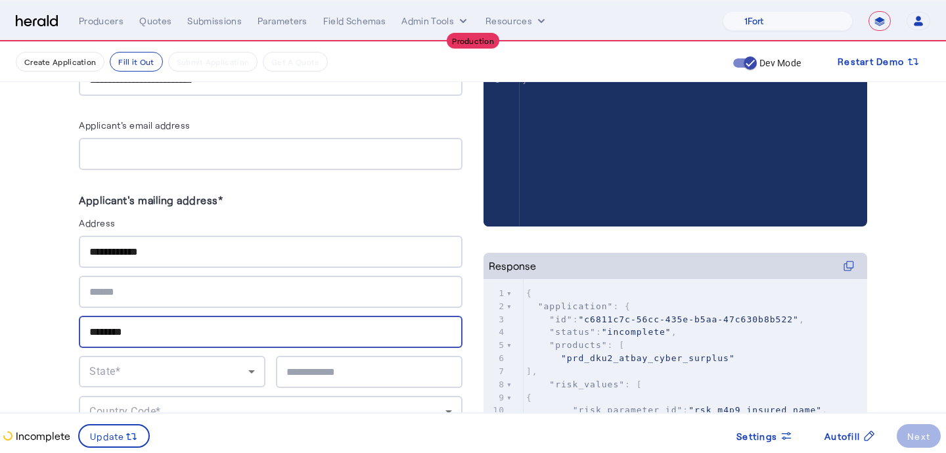
type input "********"
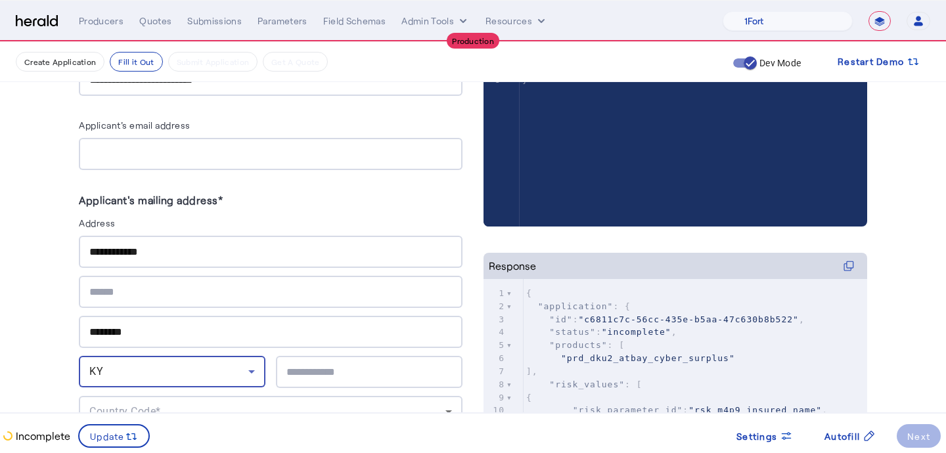
click at [144, 364] on div "KY" at bounding box center [168, 372] width 159 height 16
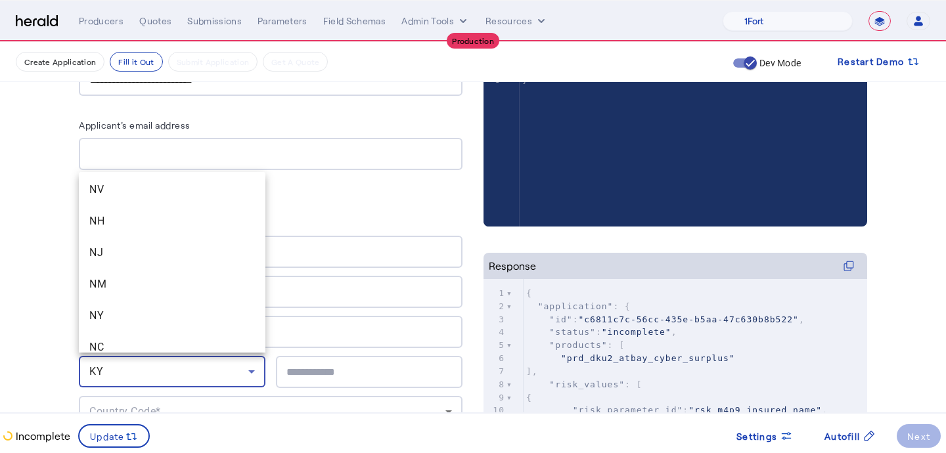
scroll to position [887, 0]
click at [147, 318] on span "NY" at bounding box center [171, 315] width 165 height 16
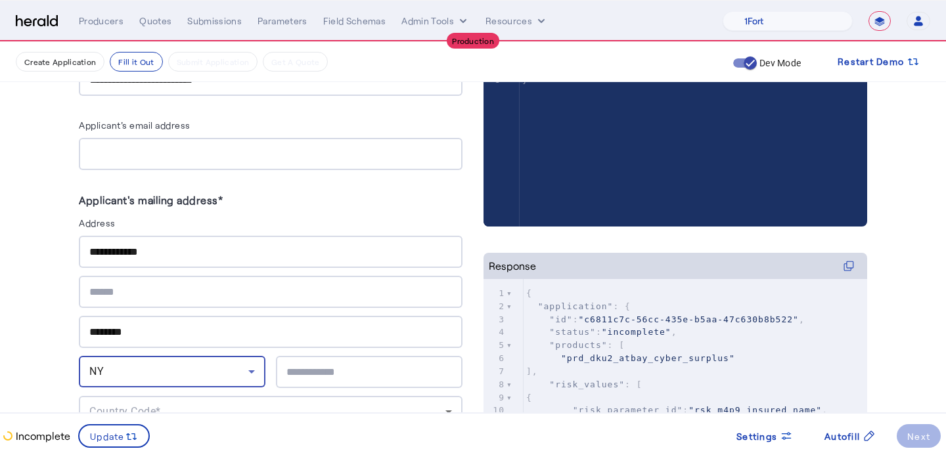
click at [316, 375] on input "text" at bounding box center [368, 372] width 165 height 16
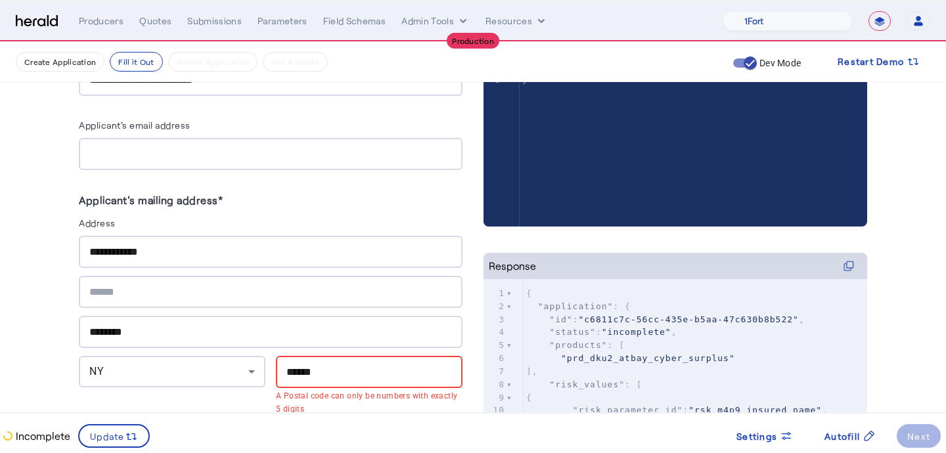
click at [316, 364] on input "******" at bounding box center [368, 372] width 165 height 16
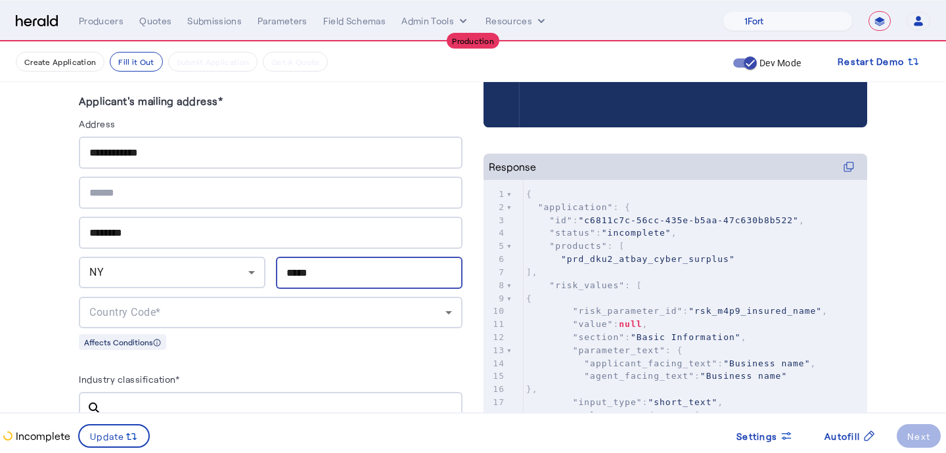
scroll to position [435, 0]
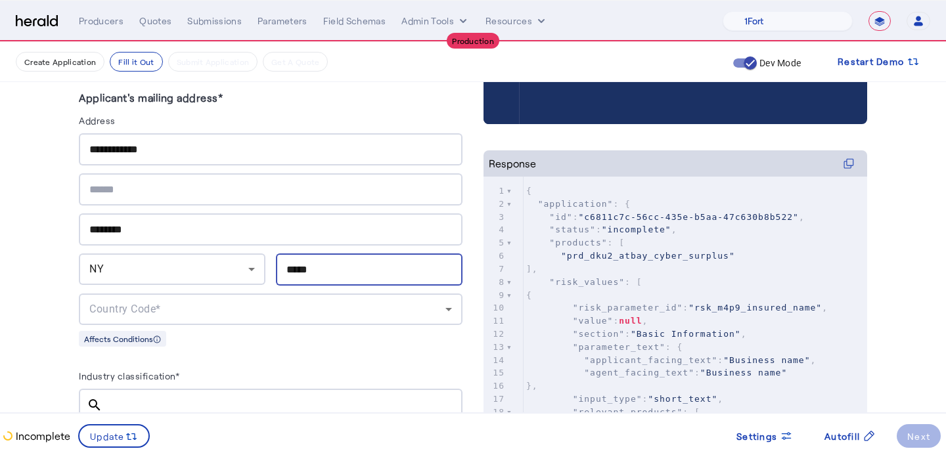
type input "*****"
click at [314, 330] on div "Affects Conditions" at bounding box center [271, 338] width 384 height 16
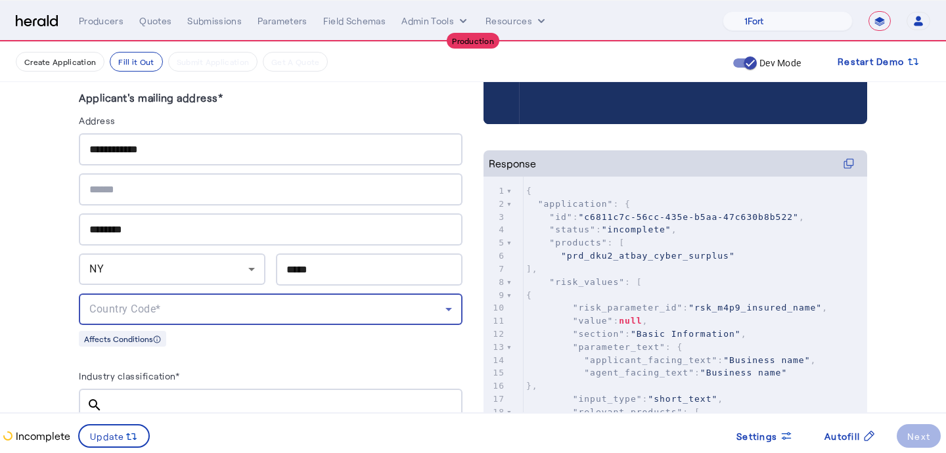
click at [321, 303] on div "Country Code*" at bounding box center [267, 309] width 356 height 16
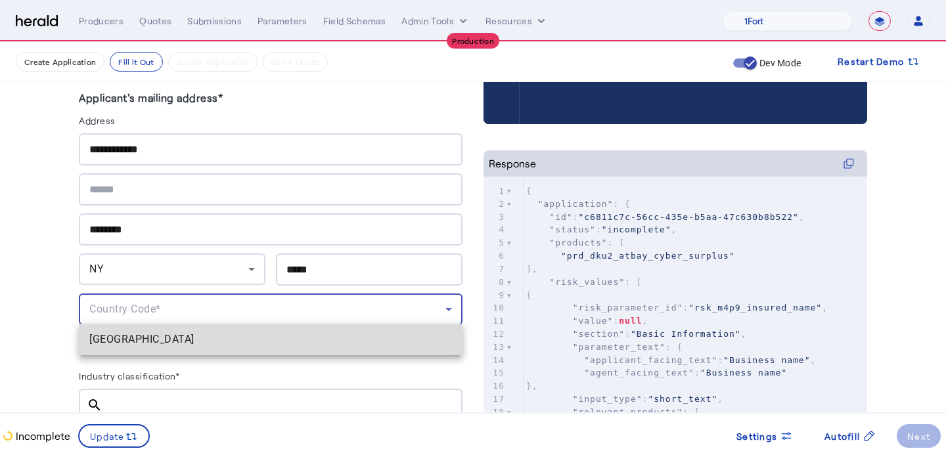
click at [309, 341] on span "[GEOGRAPHIC_DATA]" at bounding box center [270, 340] width 362 height 16
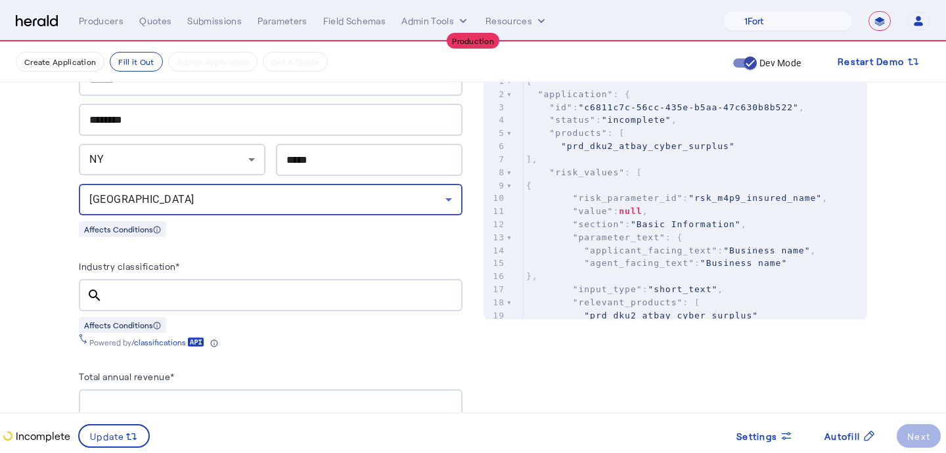
scroll to position [546, 0]
click at [315, 303] on div at bounding box center [282, 294] width 339 height 32
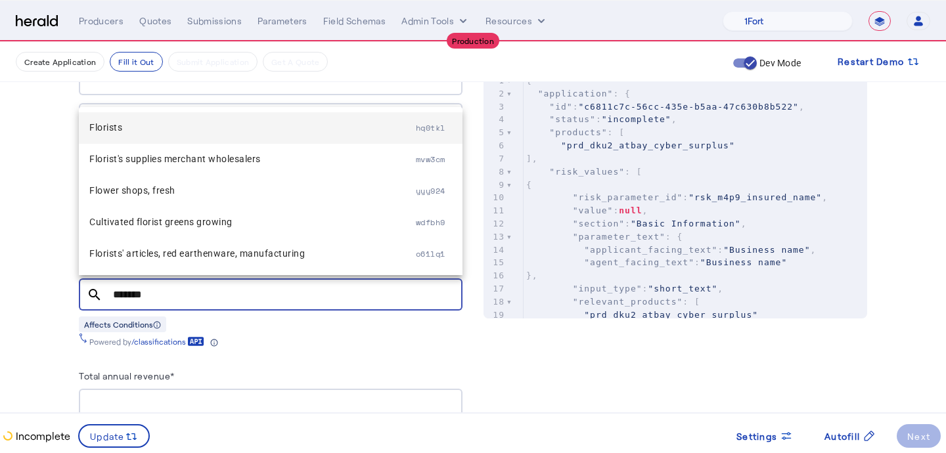
type input "*******"
click at [181, 135] on span "Florists" at bounding box center [252, 128] width 326 height 16
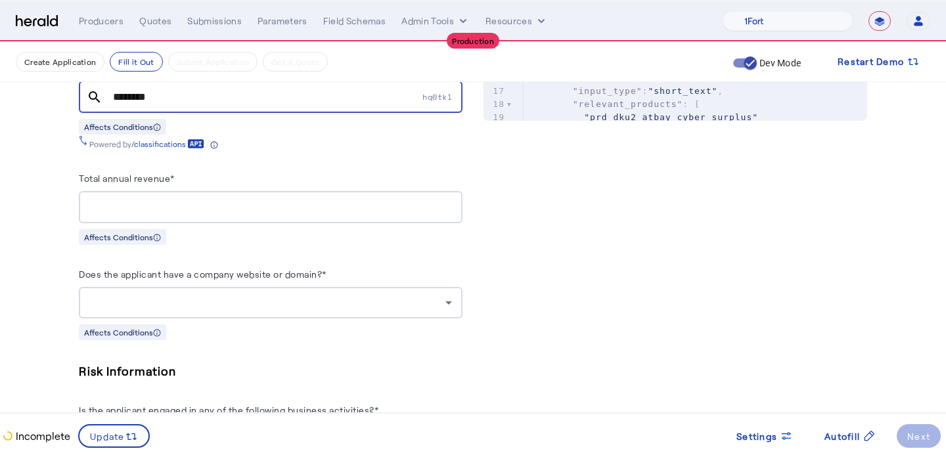
scroll to position [745, 0]
click at [112, 203] on input "Total annual revenue*" at bounding box center [270, 206] width 362 height 16
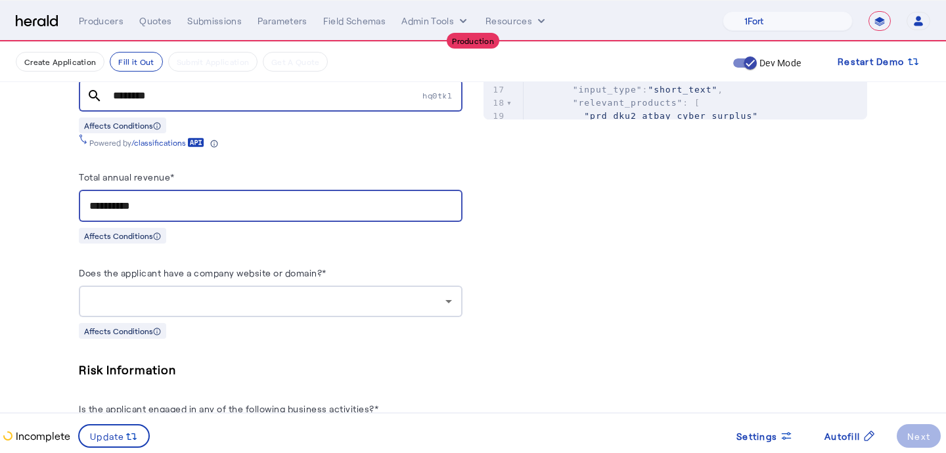
type input "**********"
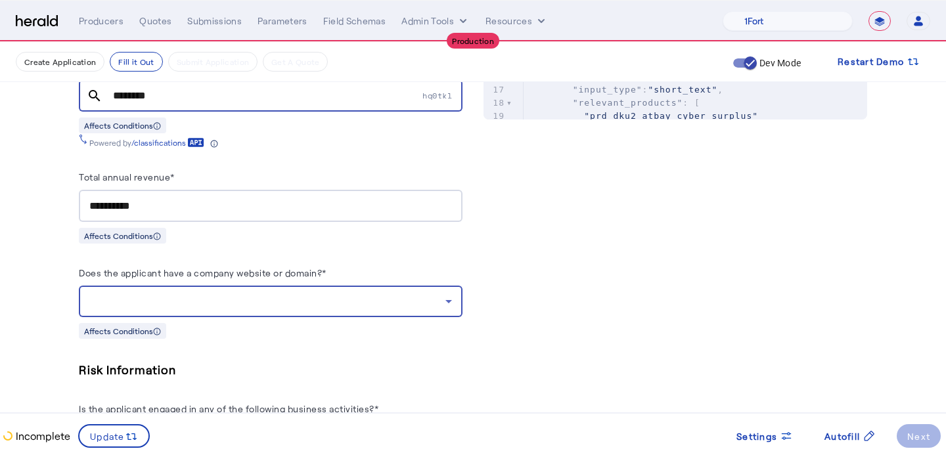
click at [284, 278] on herald-label "Does the applicant have a company website or domain?*" at bounding box center [203, 275] width 248 height 21
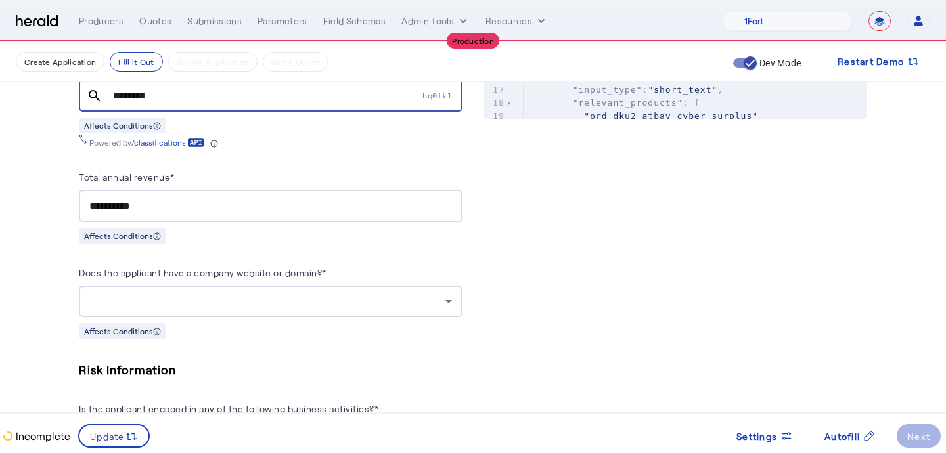
click at [284, 294] on div at bounding box center [267, 302] width 356 height 16
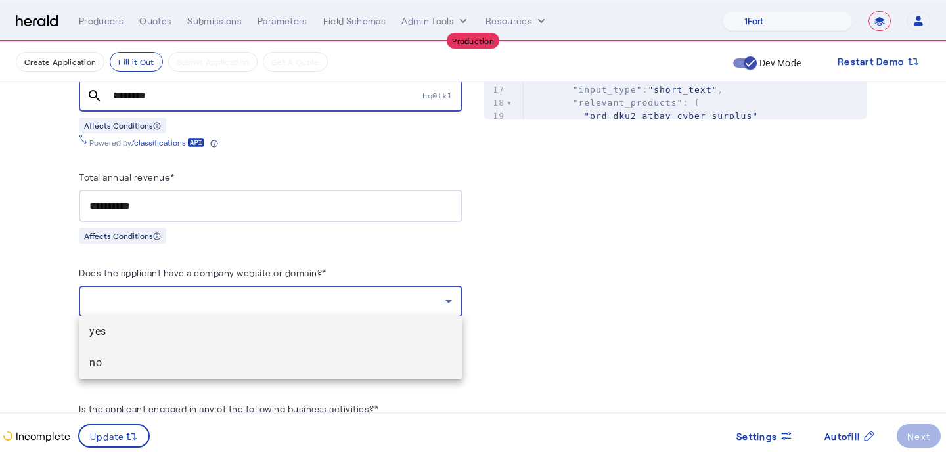
click at [278, 362] on span "no" at bounding box center [270, 363] width 362 height 16
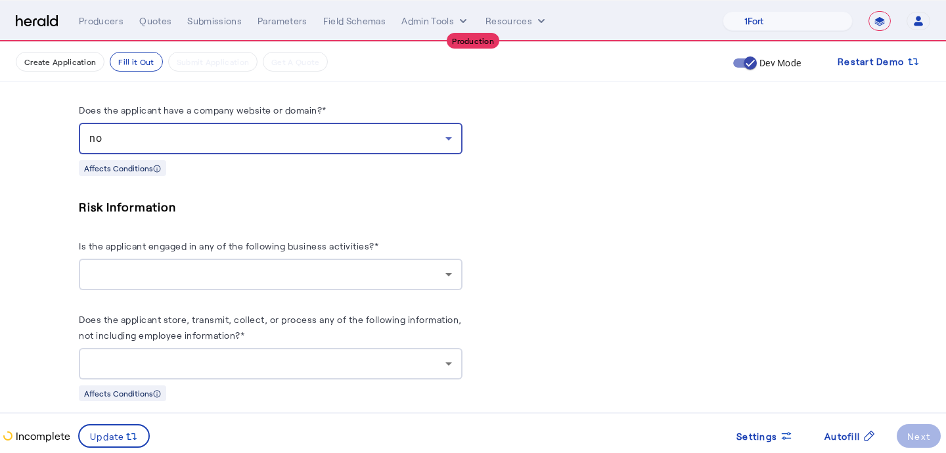
scroll to position [946, 0]
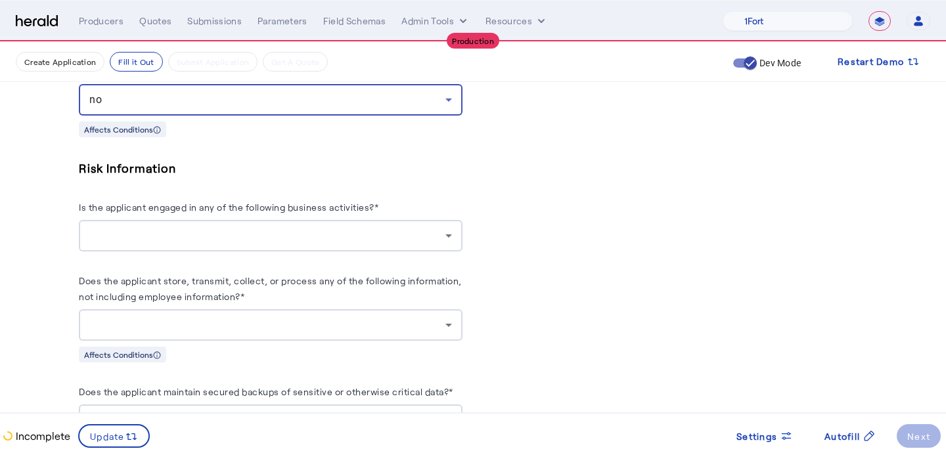
click at [300, 228] on div at bounding box center [267, 236] width 356 height 16
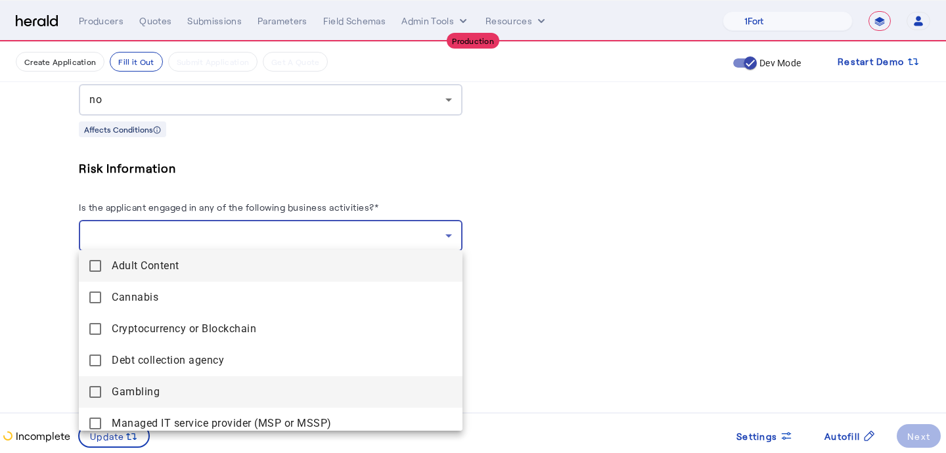
scroll to position [135, 0]
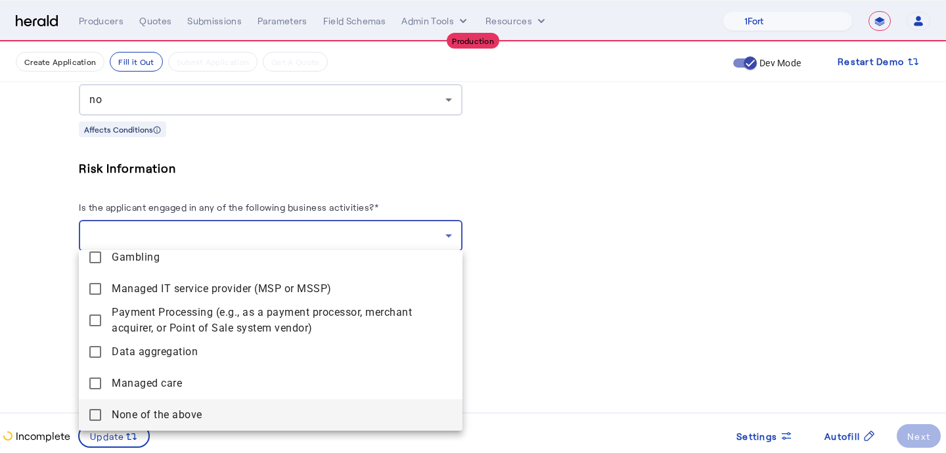
click at [247, 414] on span "None of the above" at bounding box center [282, 415] width 340 height 16
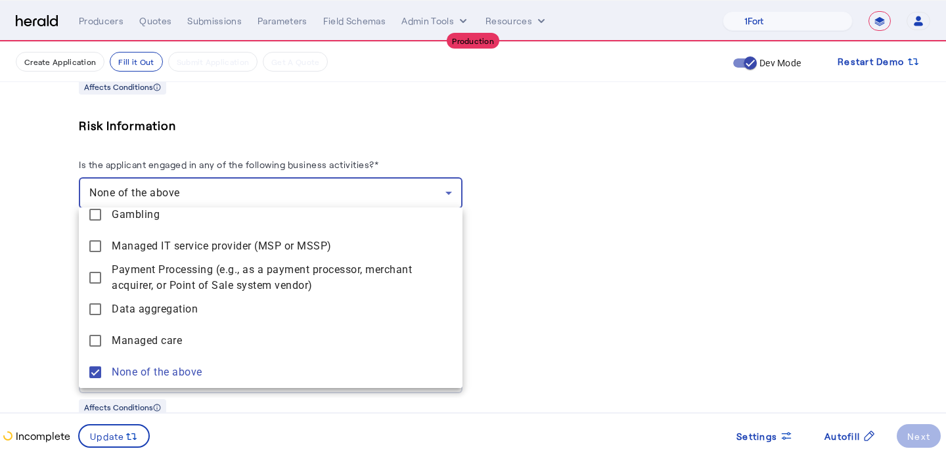
click at [32, 300] on div at bounding box center [473, 226] width 946 height 453
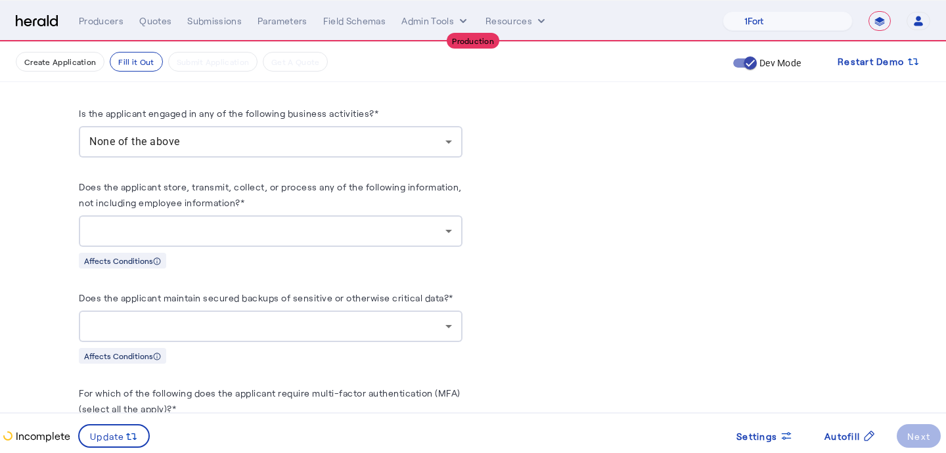
scroll to position [1042, 0]
click at [162, 204] on herald-label "Does the applicant store, transmit, collect, or process any of the following in…" at bounding box center [271, 195] width 384 height 37
click at [164, 216] on div at bounding box center [270, 229] width 362 height 32
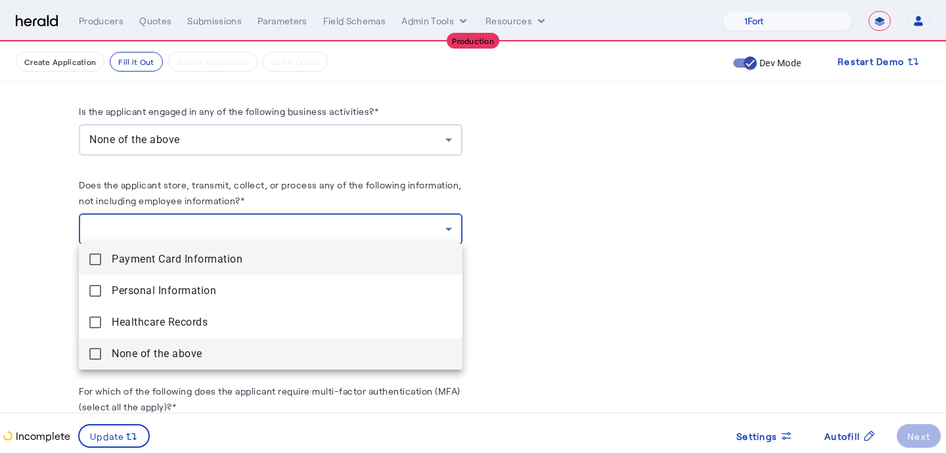
click at [173, 359] on span "None of the above" at bounding box center [282, 354] width 340 height 16
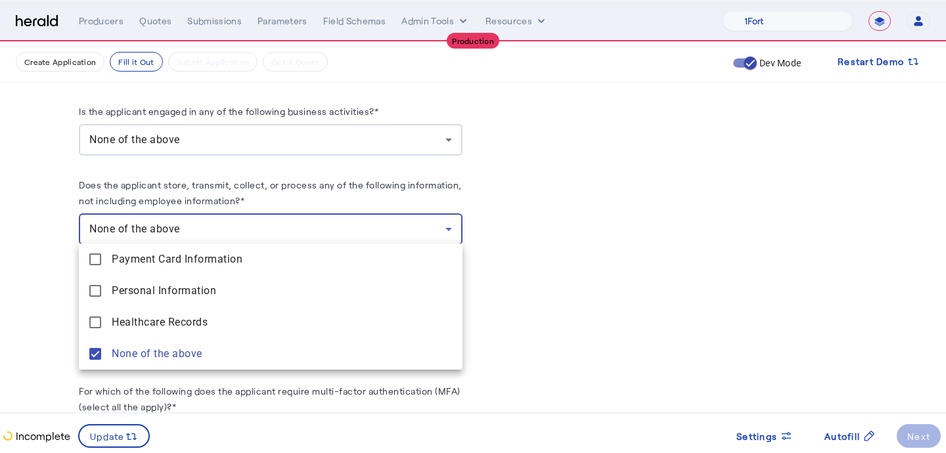
click at [25, 282] on div at bounding box center [473, 226] width 946 height 453
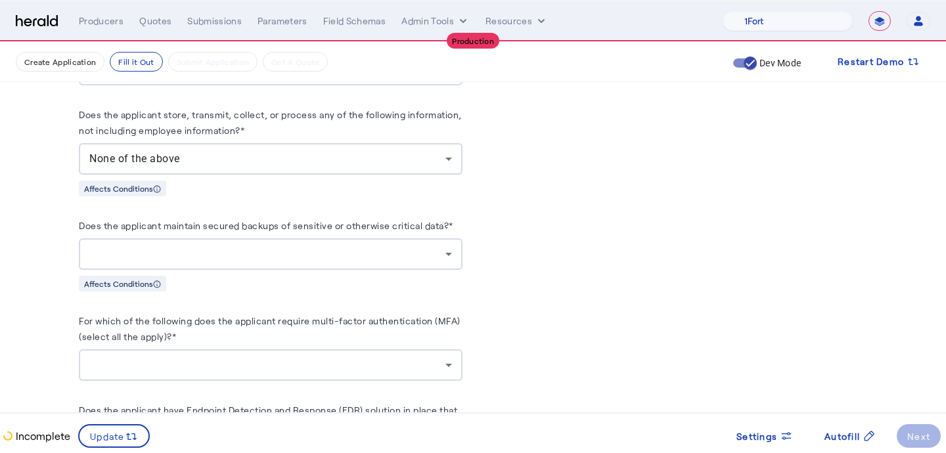
scroll to position [1120, 0]
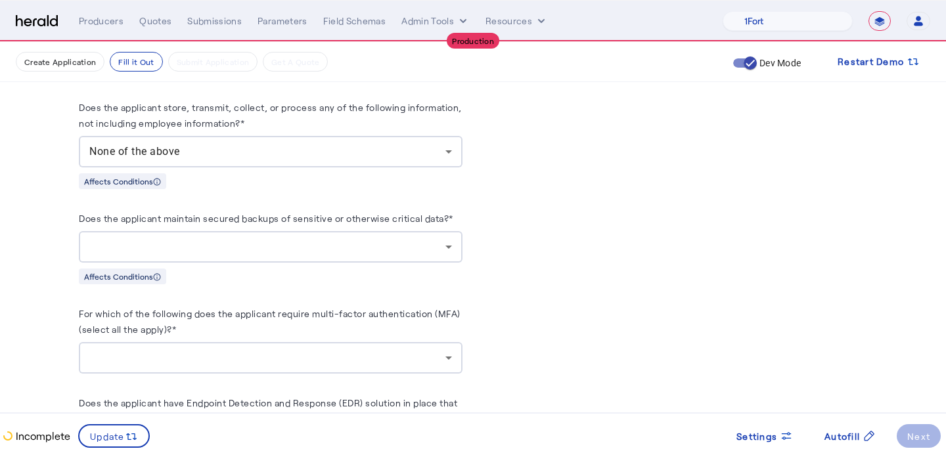
click at [148, 246] on div at bounding box center [267, 247] width 356 height 16
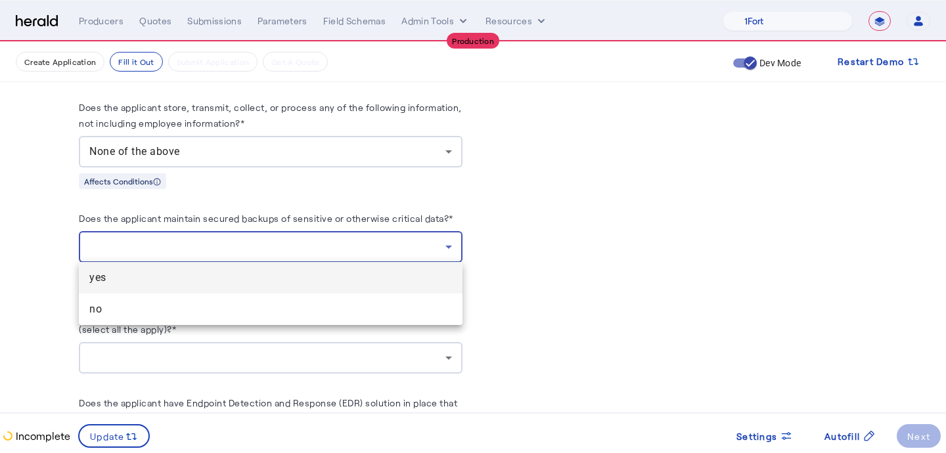
click at [148, 282] on span "yes" at bounding box center [270, 278] width 362 height 16
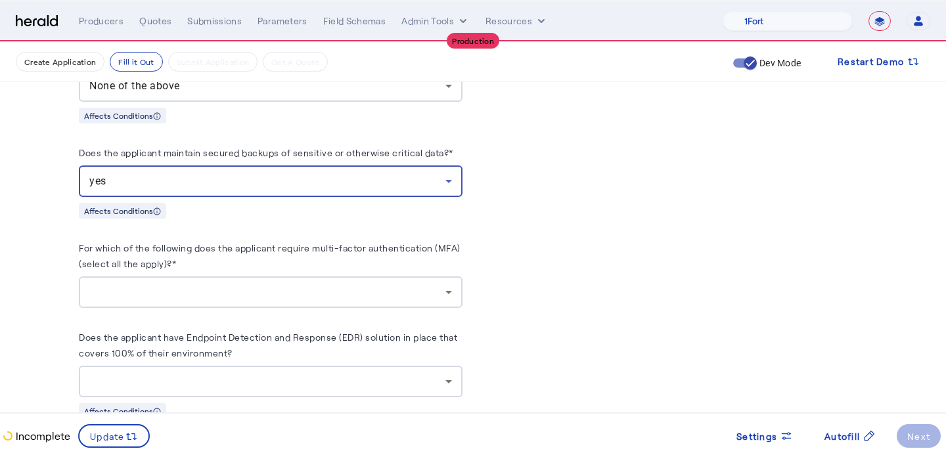
scroll to position [1187, 0]
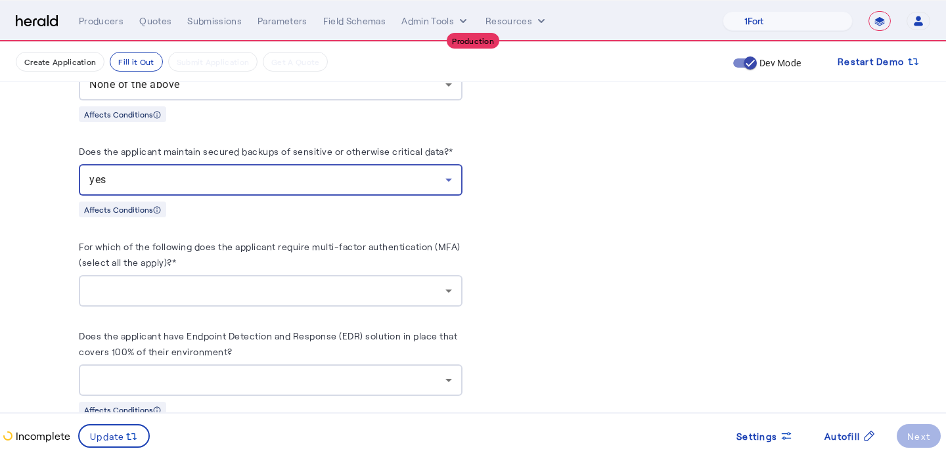
click at [148, 283] on div at bounding box center [267, 291] width 356 height 16
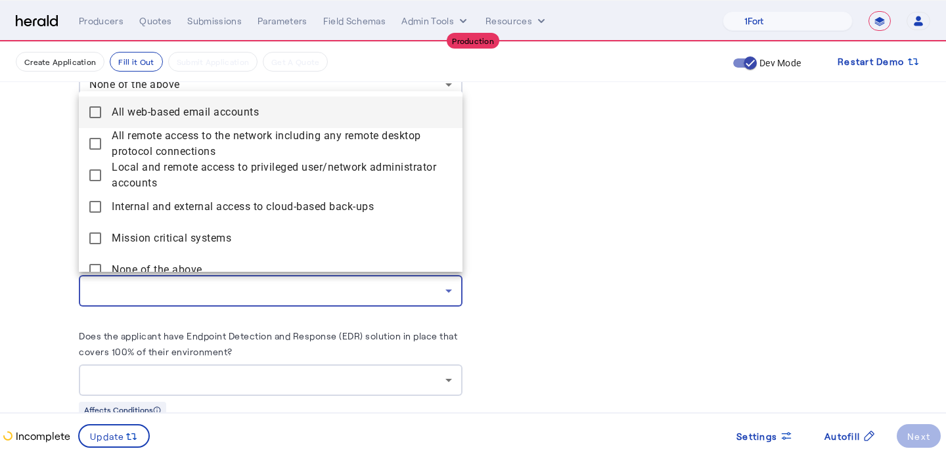
click at [35, 269] on div at bounding box center [473, 226] width 946 height 453
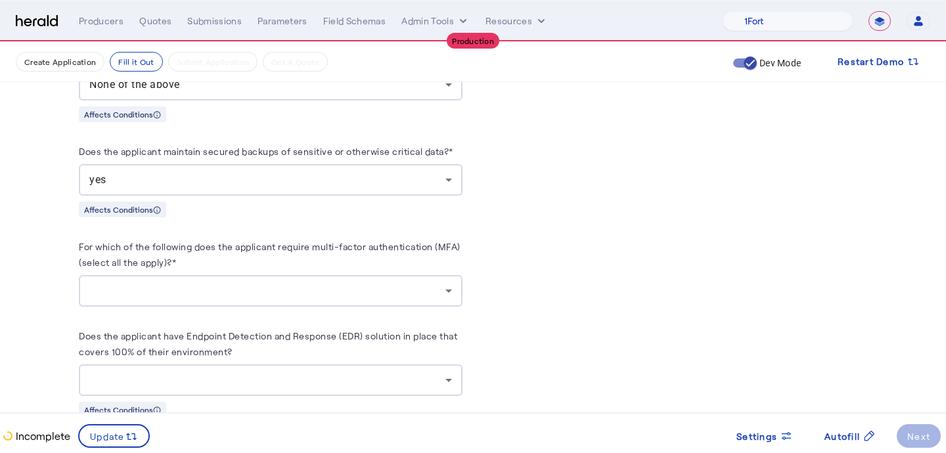
scroll to position [1191, 0]
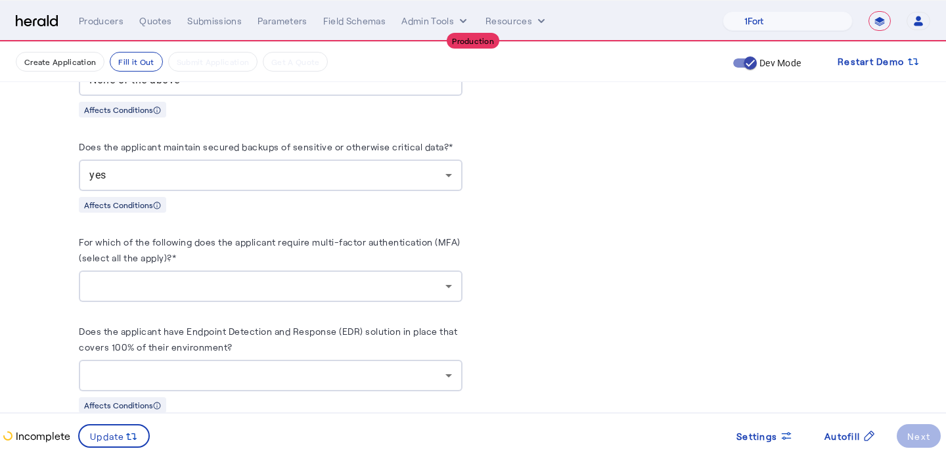
click at [131, 284] on div at bounding box center [267, 286] width 356 height 16
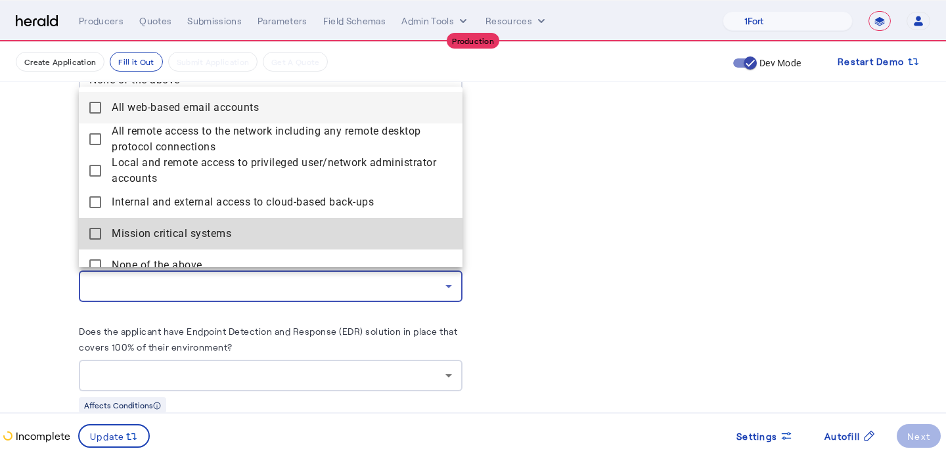
click at [158, 220] on systems "Mission critical systems" at bounding box center [271, 234] width 384 height 32
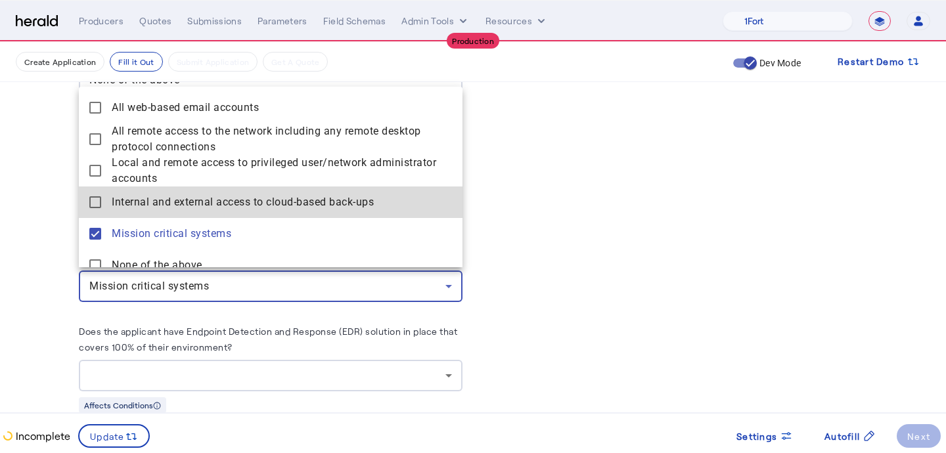
click at [158, 200] on span "Internal and external access to cloud-based back-ups" at bounding box center [282, 202] width 340 height 16
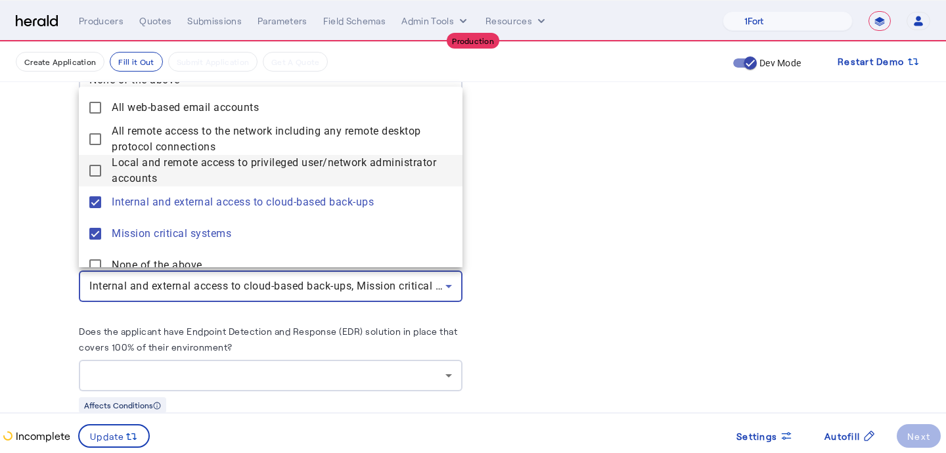
click at [163, 177] on span "Local and remote access to privileged user/network administrator accounts" at bounding box center [282, 171] width 340 height 32
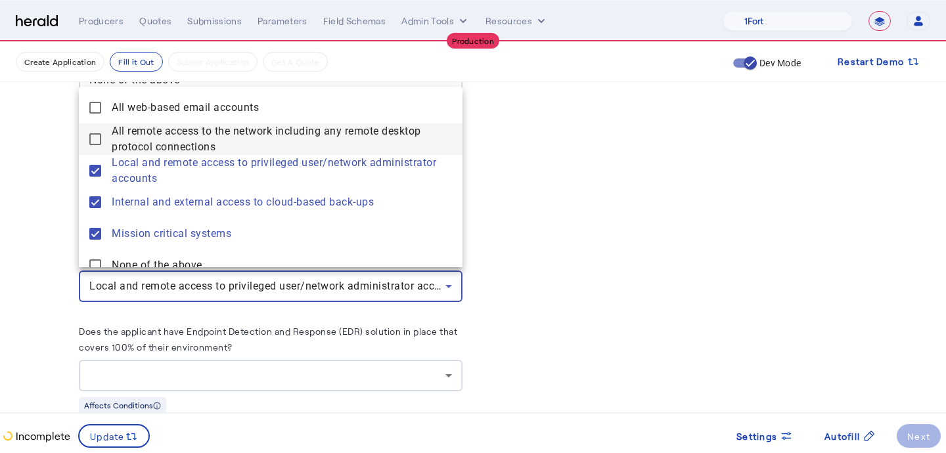
click at [174, 138] on span "All remote access to the network including any remote desktop protocol connecti…" at bounding box center [282, 139] width 340 height 32
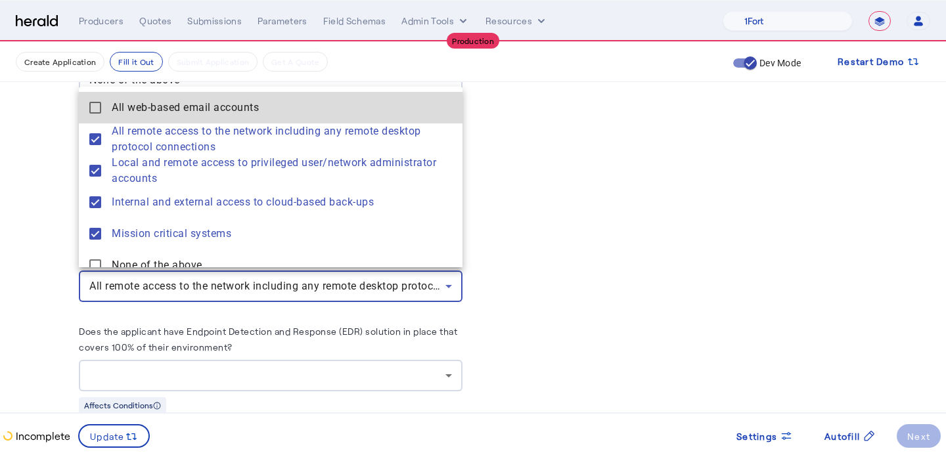
click at [190, 110] on span "All web-based email accounts" at bounding box center [282, 108] width 340 height 16
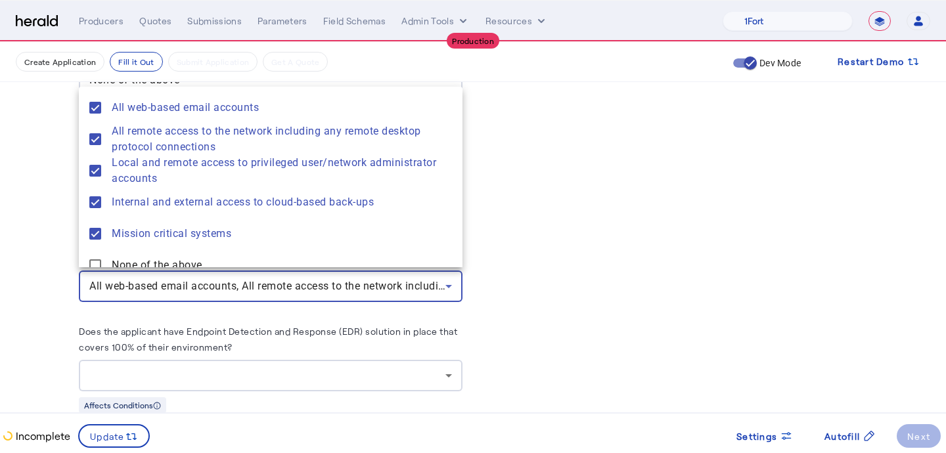
click at [30, 217] on div at bounding box center [473, 226] width 946 height 453
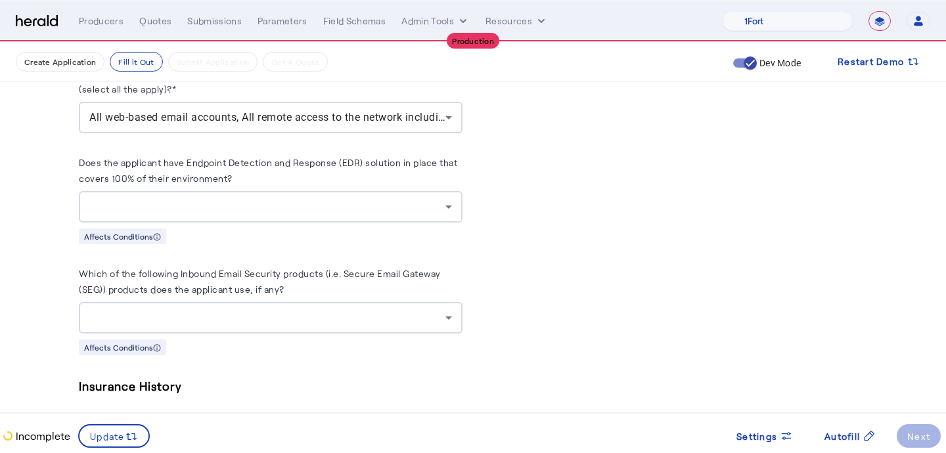
scroll to position [1415, 0]
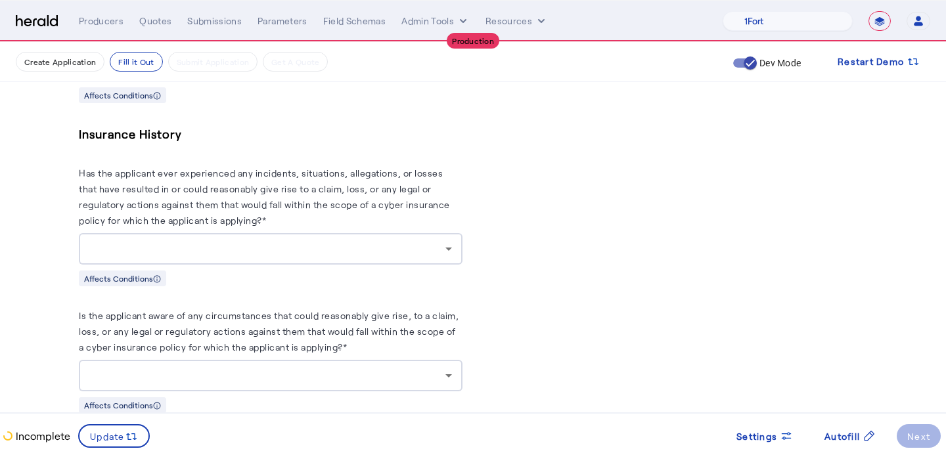
scroll to position [1614, 0]
click at [138, 245] on div at bounding box center [267, 248] width 356 height 16
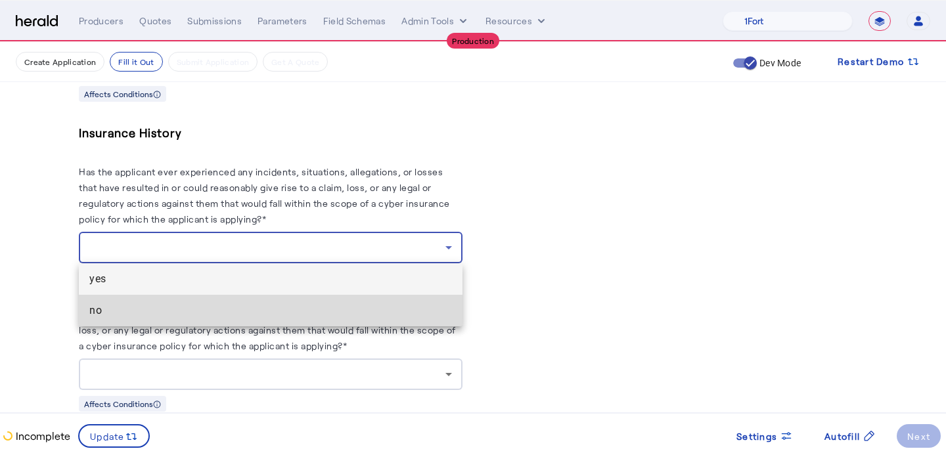
click at [132, 315] on span "no" at bounding box center [270, 311] width 362 height 16
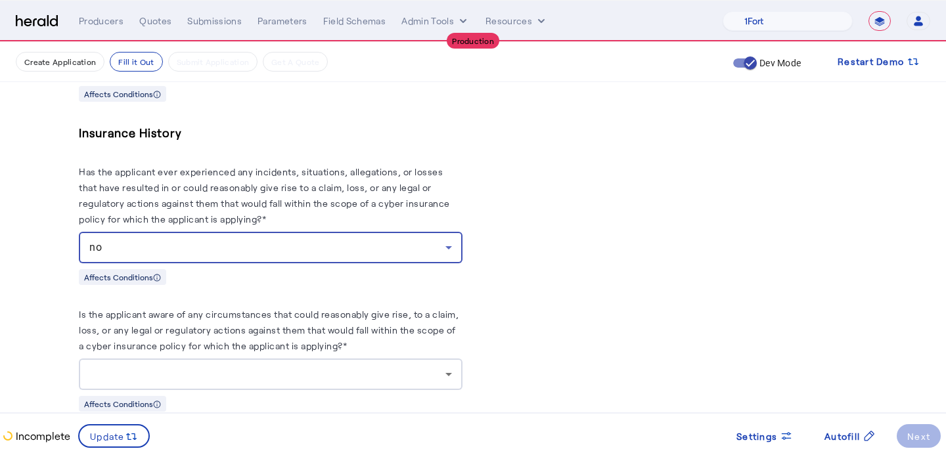
scroll to position [1644, 0]
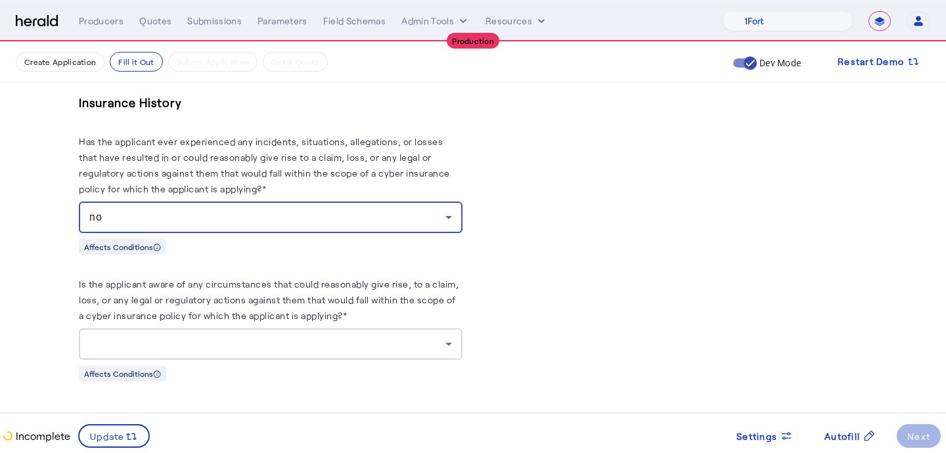
click at [132, 316] on label "Is the applicant aware of any circumstances that could reasonably give rise, to…" at bounding box center [269, 299] width 380 height 43
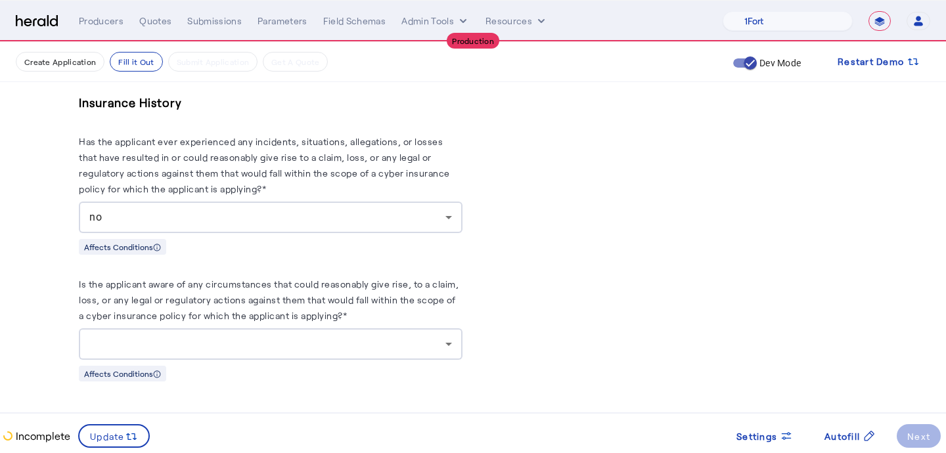
click at [134, 332] on div at bounding box center [270, 344] width 362 height 32
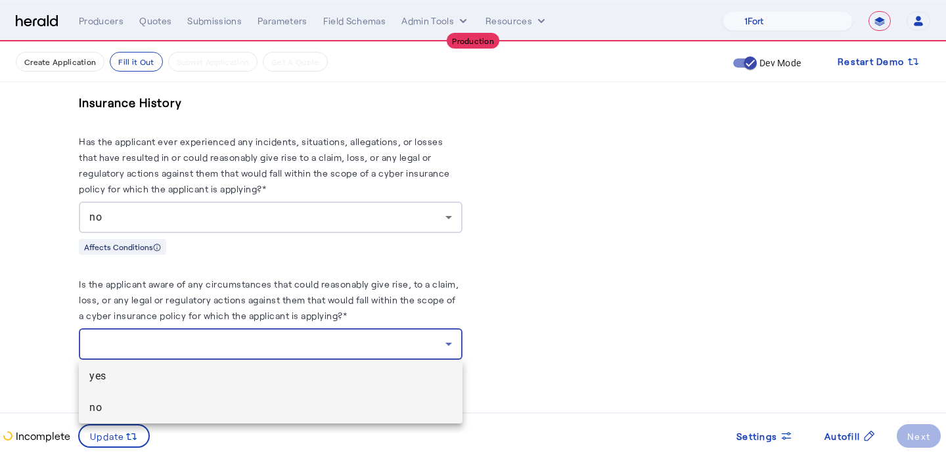
click at [131, 399] on mat-option "no" at bounding box center [271, 408] width 384 height 32
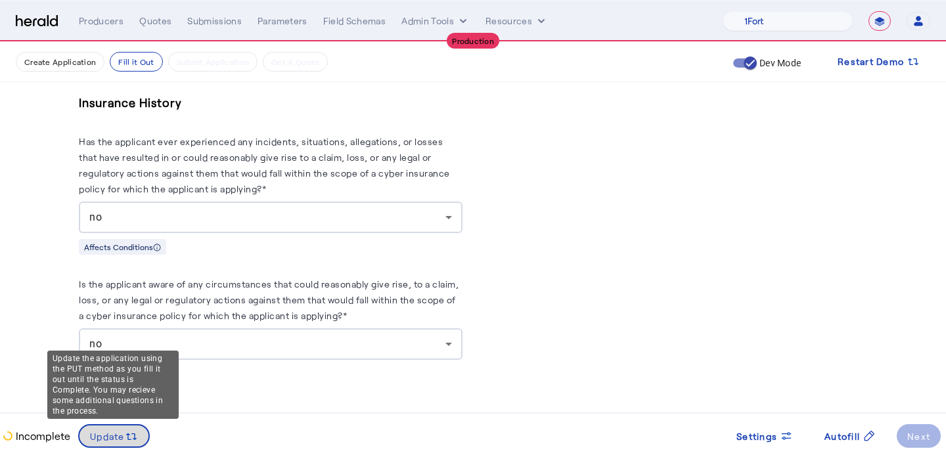
click at [100, 442] on span "Update" at bounding box center [107, 436] width 35 height 14
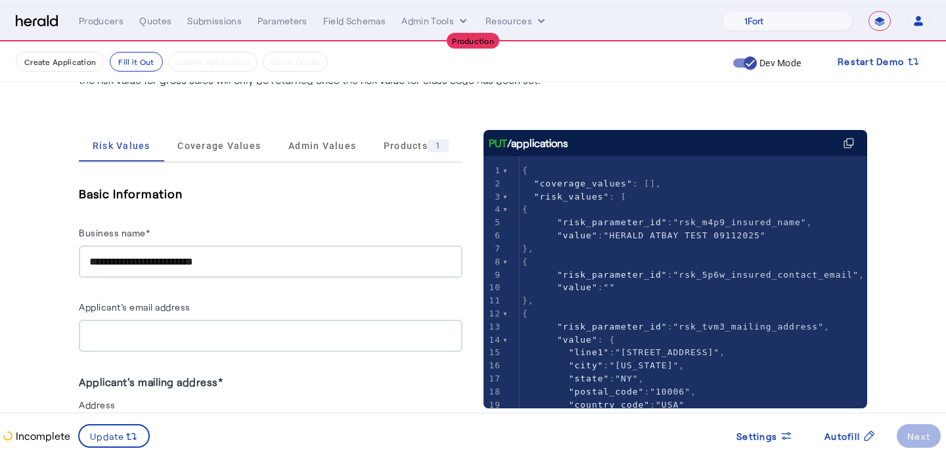
scroll to position [190, 0]
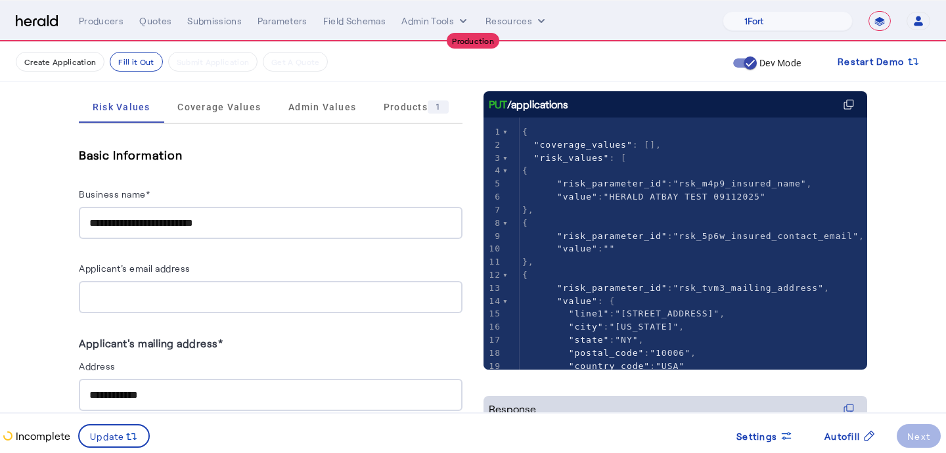
click at [128, 305] on div at bounding box center [270, 297] width 362 height 32
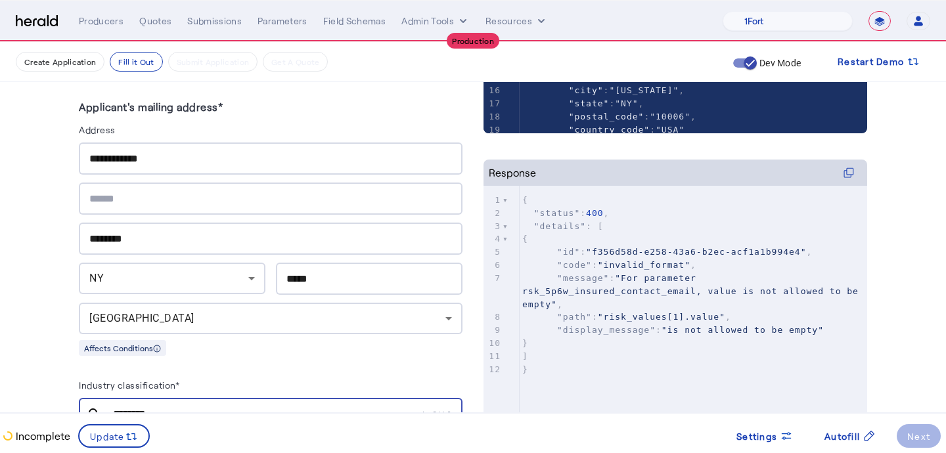
scroll to position [439, 0]
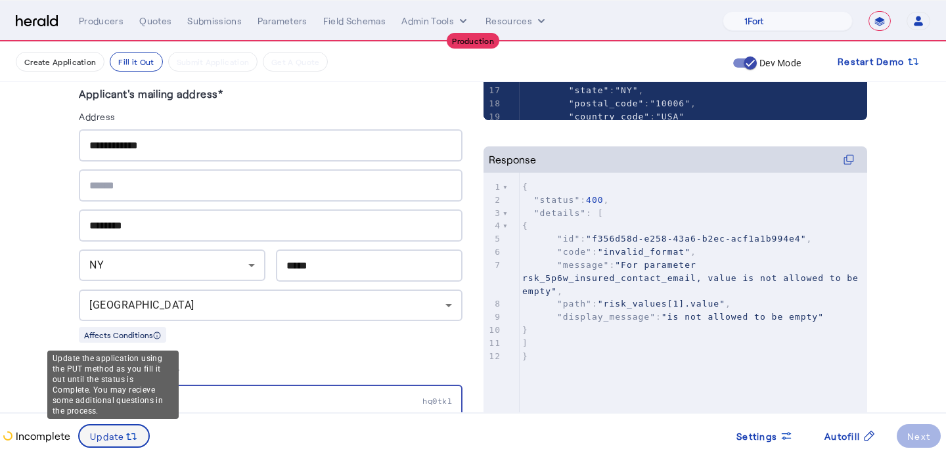
type input "**********"
click at [93, 426] on span at bounding box center [113, 436] width 69 height 32
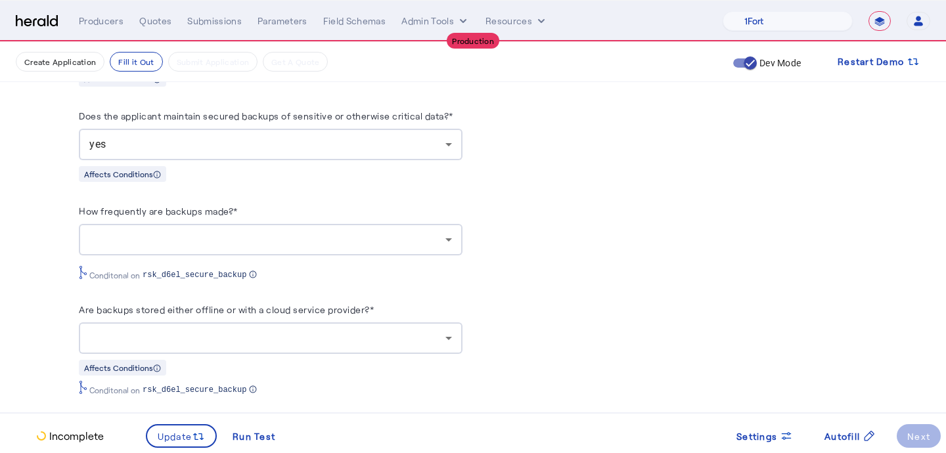
scroll to position [1263, 0]
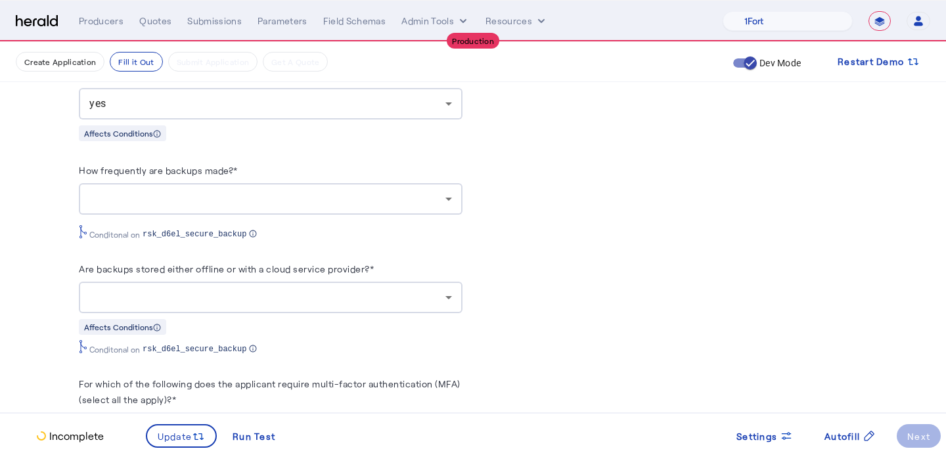
click at [138, 200] on div at bounding box center [267, 199] width 356 height 16
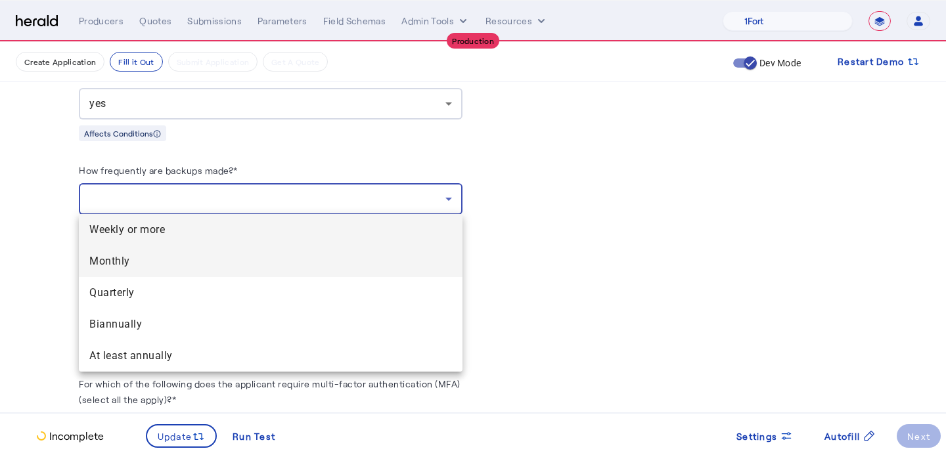
click at [159, 258] on span "Monthly" at bounding box center [270, 261] width 362 height 16
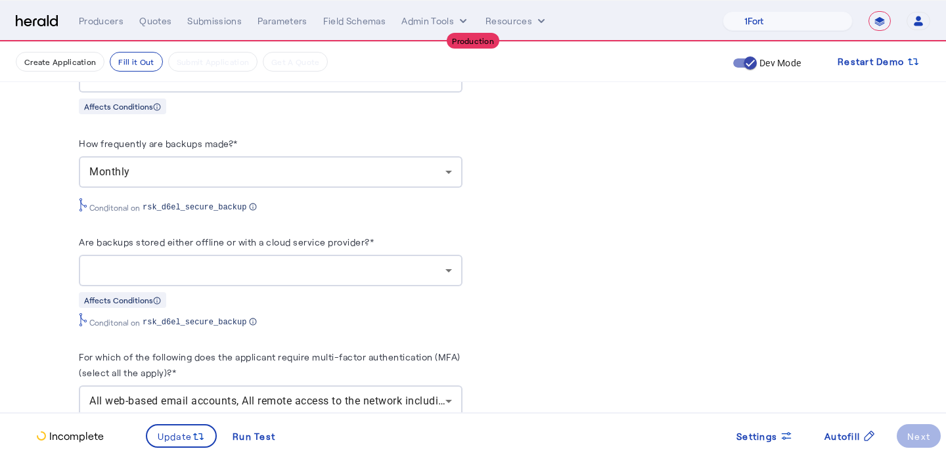
scroll to position [1290, 0]
click at [125, 275] on div at bounding box center [270, 270] width 362 height 32
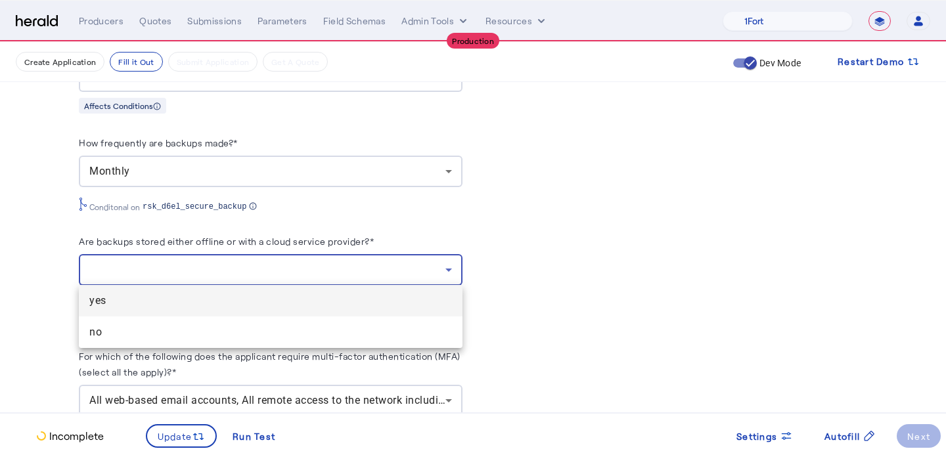
click at [129, 296] on span "yes" at bounding box center [270, 301] width 362 height 16
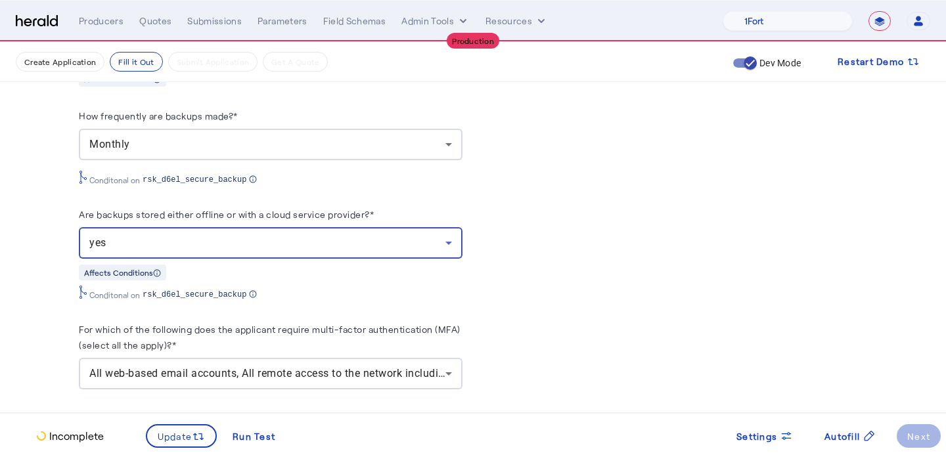
scroll to position [1321, 0]
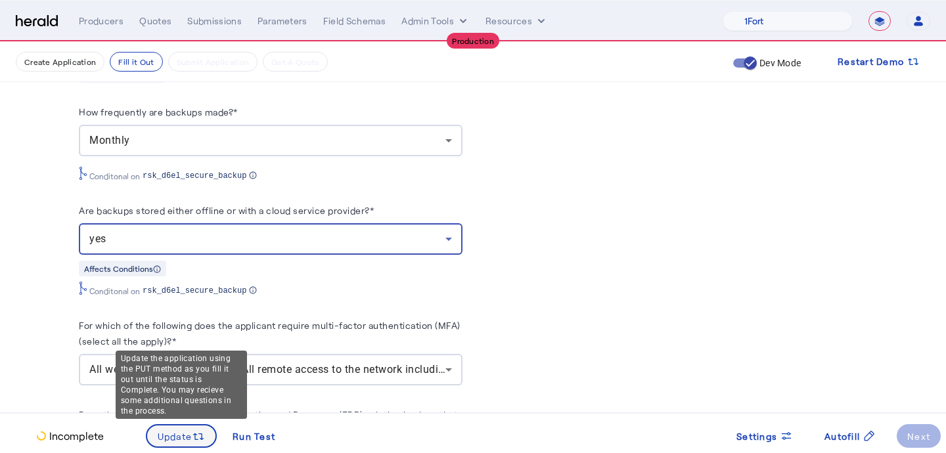
click at [160, 437] on span "Update" at bounding box center [175, 436] width 35 height 14
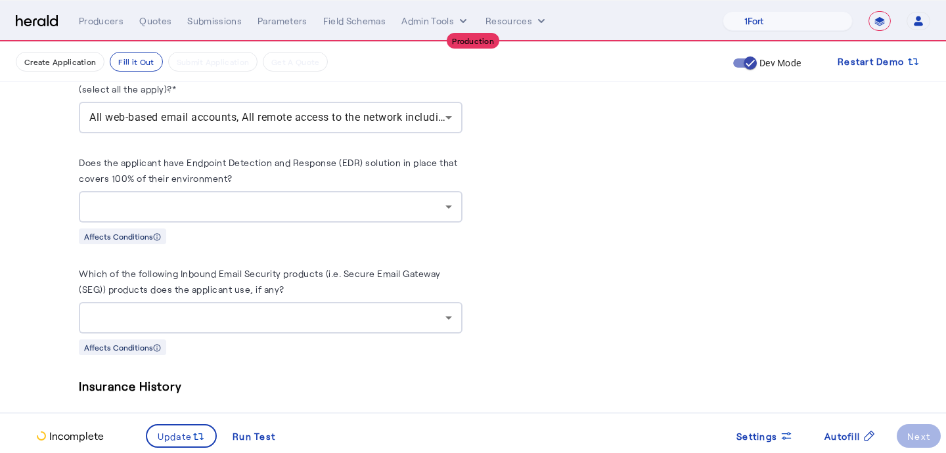
scroll to position [1574, 0]
click at [183, 194] on div at bounding box center [270, 206] width 362 height 32
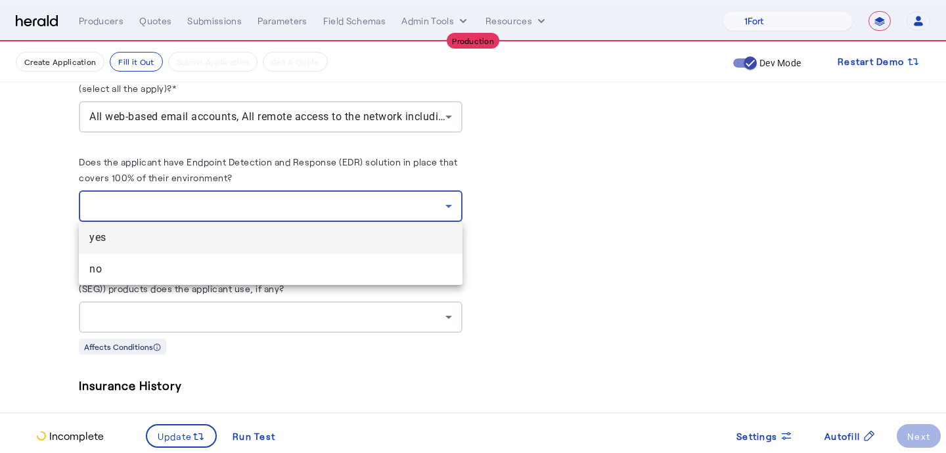
click at [183, 194] on div at bounding box center [473, 226] width 946 height 453
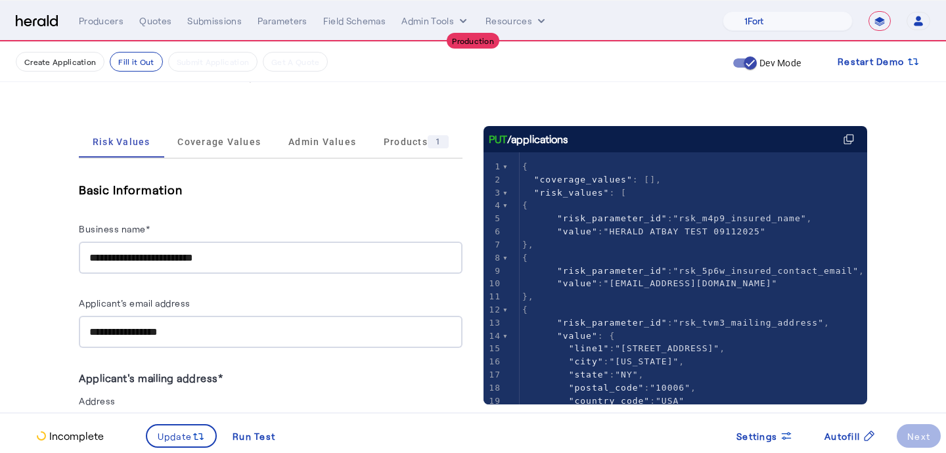
scroll to position [9, 0]
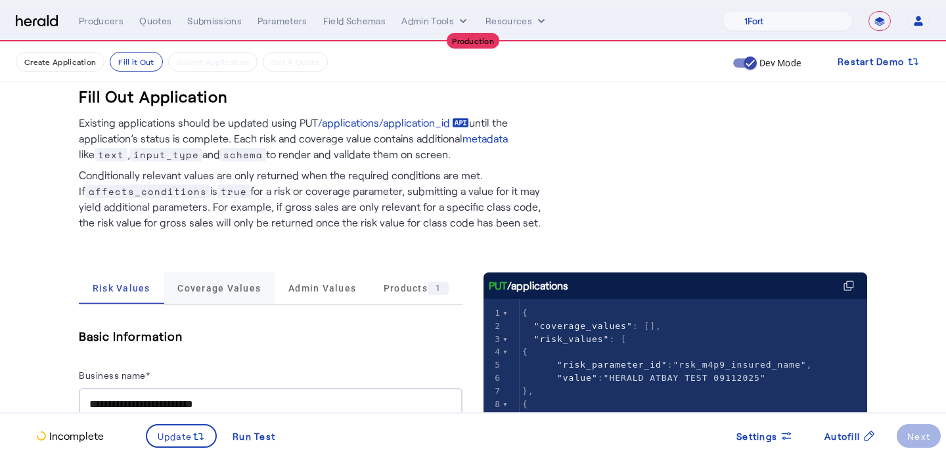
click at [177, 297] on span "Coverage Values" at bounding box center [218, 289] width 83 height 32
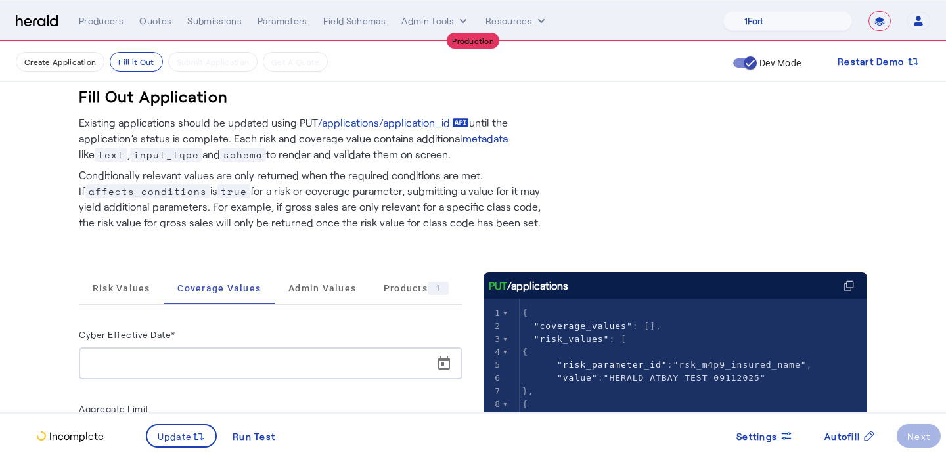
click at [173, 363] on input "Cyber Effective Date*" at bounding box center [274, 364] width 370 height 16
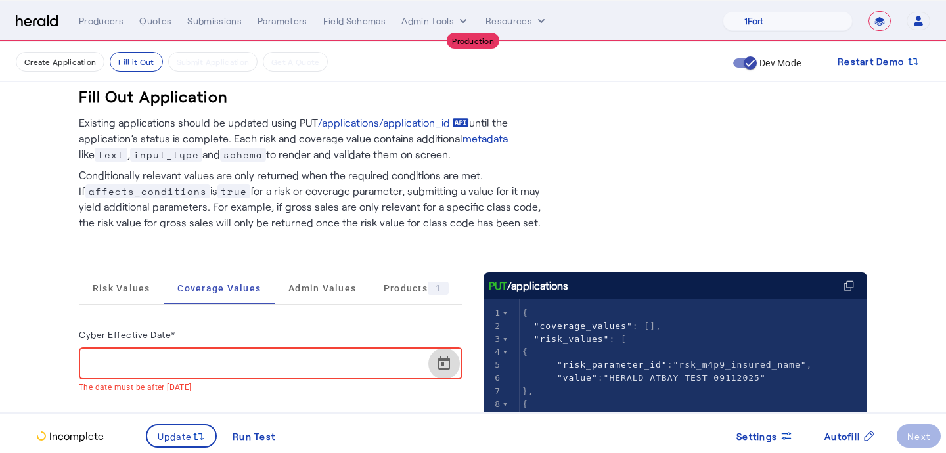
click at [452, 362] on span "Open calendar" at bounding box center [444, 364] width 32 height 32
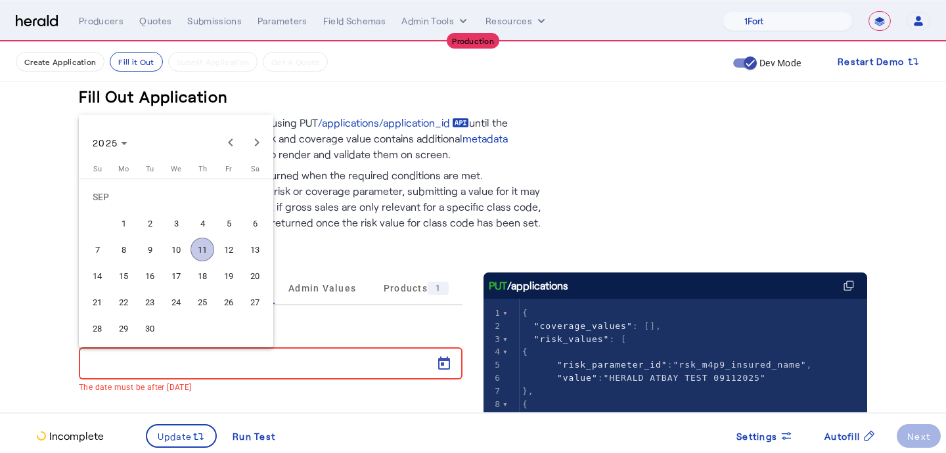
click at [197, 245] on span "11" at bounding box center [202, 250] width 24 height 24
type input "**********"
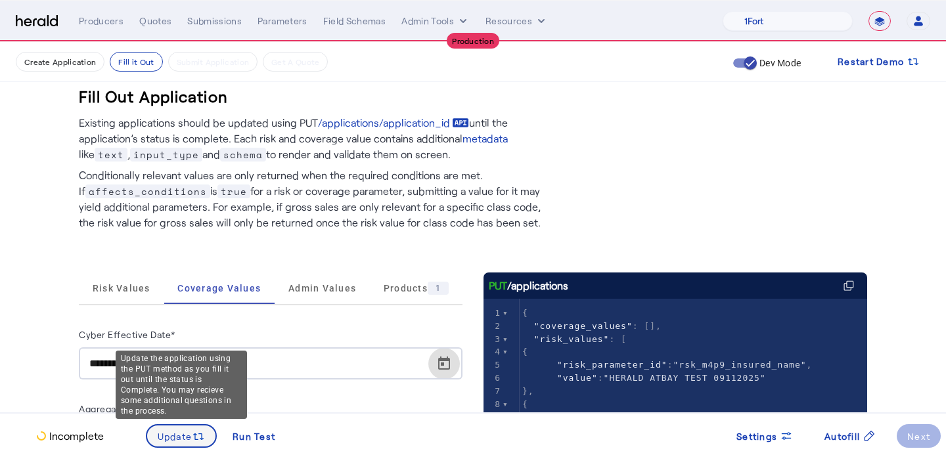
click at [174, 440] on span "Update" at bounding box center [175, 436] width 35 height 14
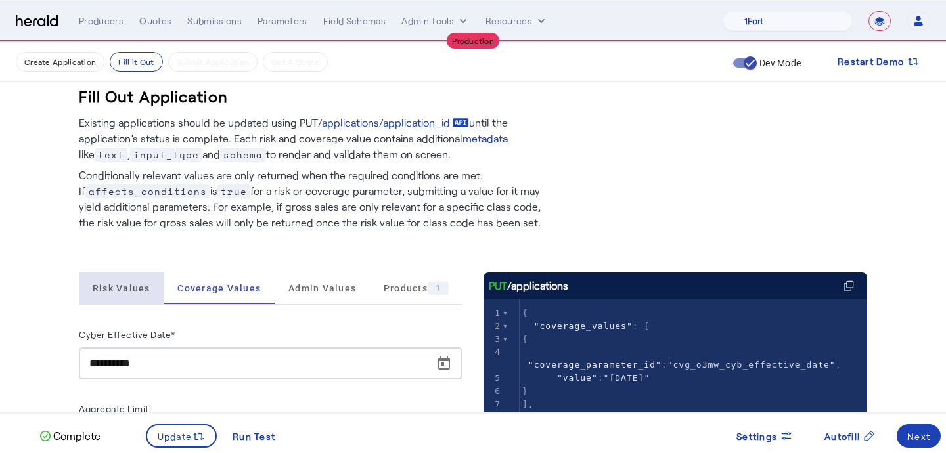
click at [132, 290] on span "Risk Values" at bounding box center [122, 288] width 58 height 9
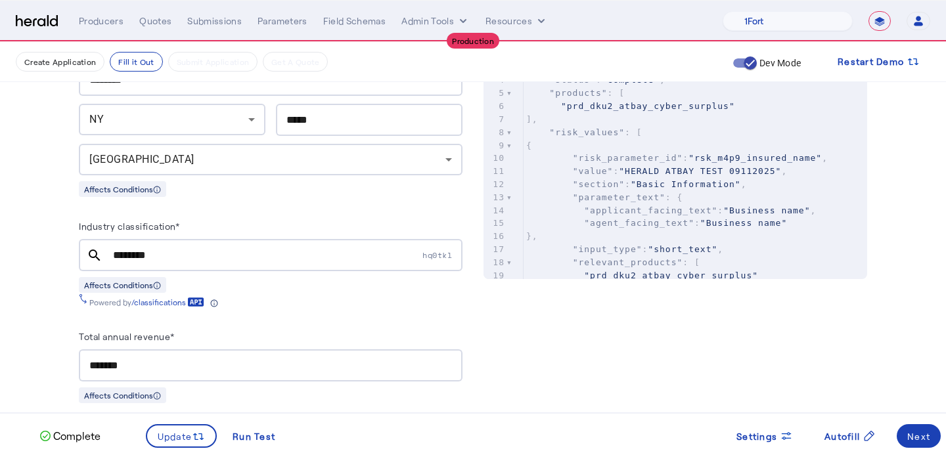
scroll to position [774, 0]
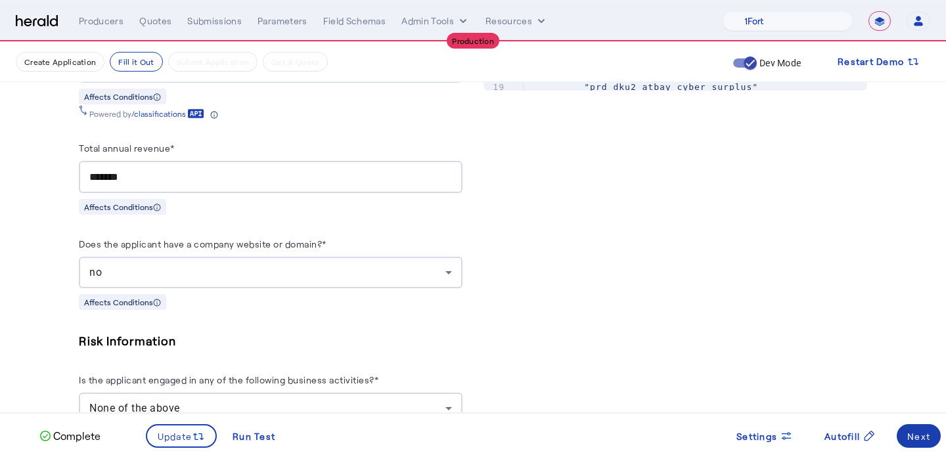
click at [929, 435] on div "Next" at bounding box center [918, 436] width 23 height 14
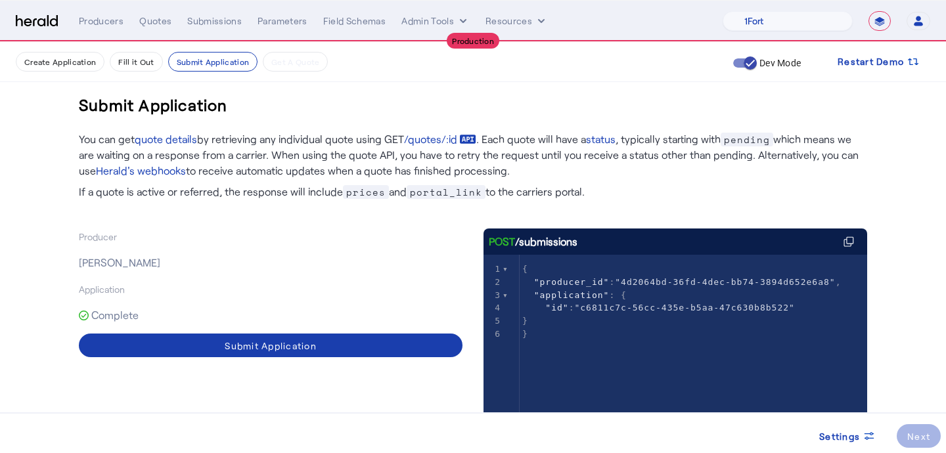
click at [318, 349] on span at bounding box center [271, 346] width 384 height 32
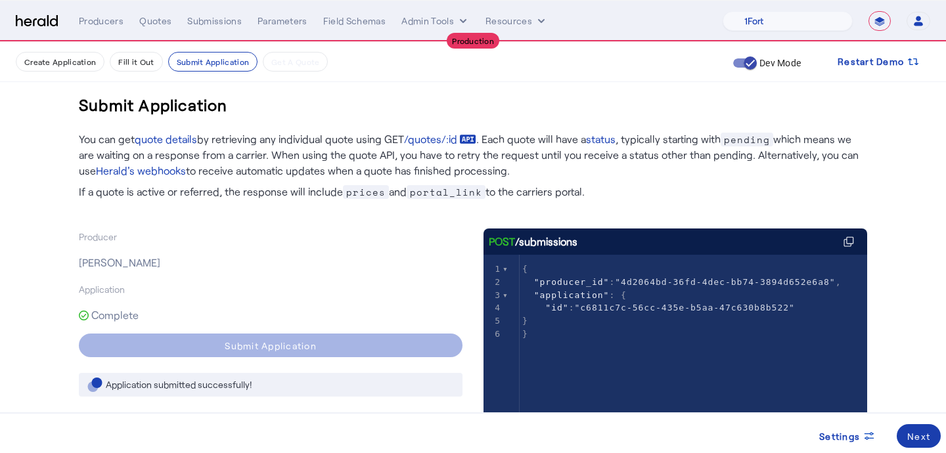
click at [918, 433] on div "Next" at bounding box center [918, 436] width 23 height 14
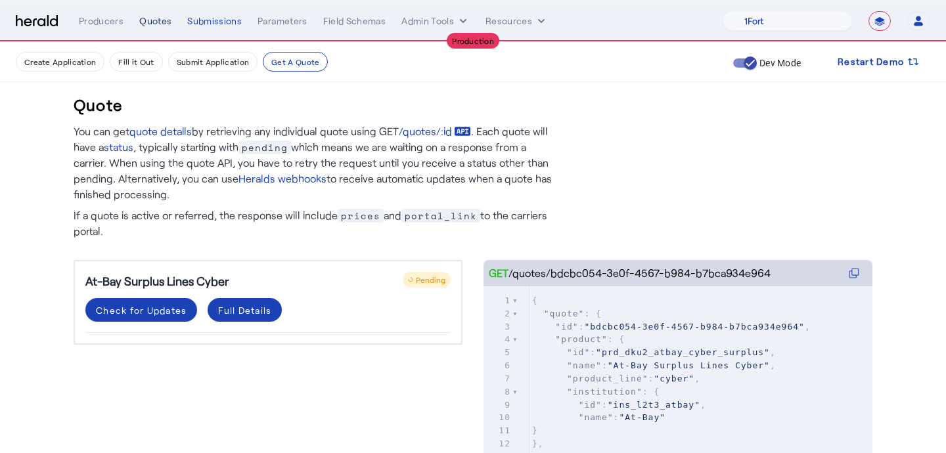
click at [168, 18] on div "Quotes" at bounding box center [155, 20] width 32 height 13
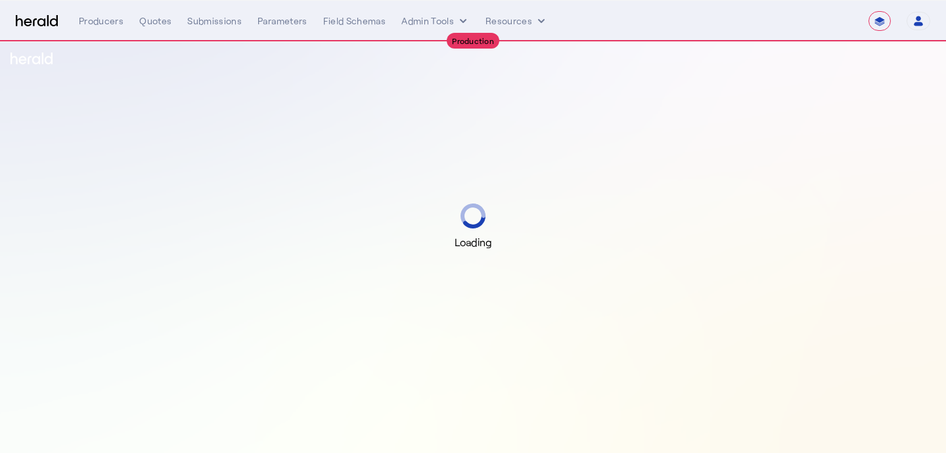
select select "**********"
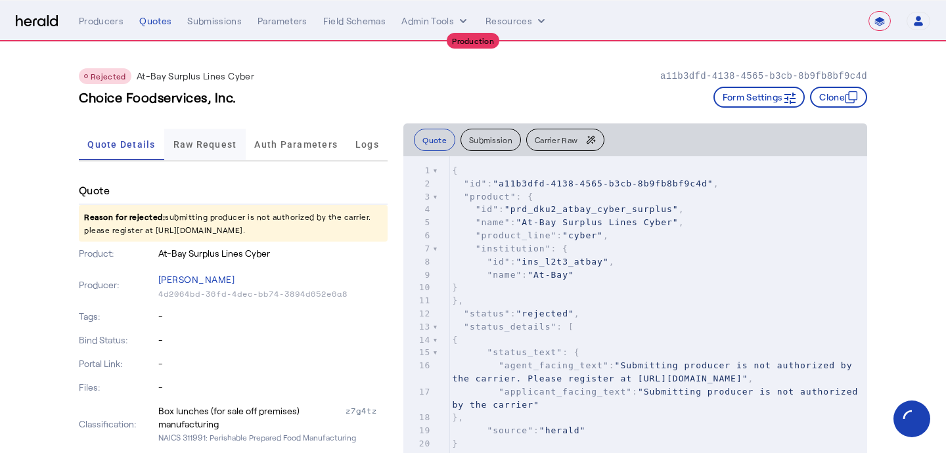
click at [242, 146] on div "Raw Request" at bounding box center [204, 145] width 81 height 32
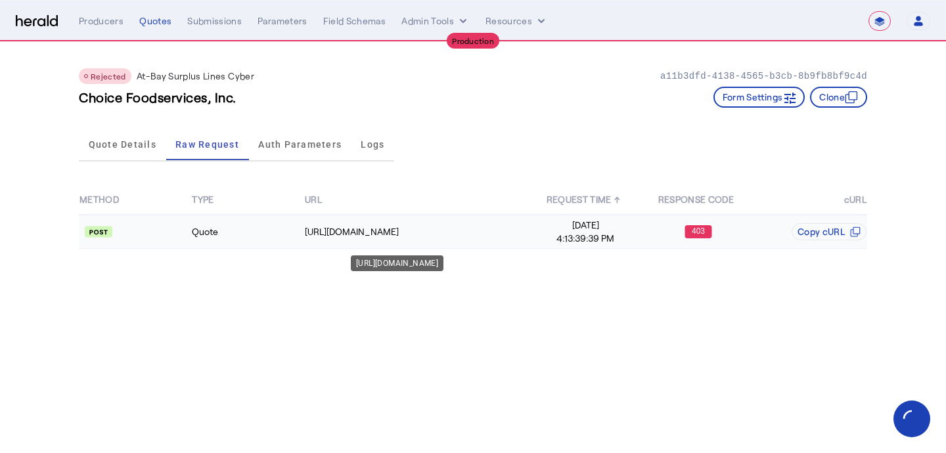
click at [437, 242] on td "https://api.at-bay.com/v2/quotes" at bounding box center [416, 232] width 225 height 34
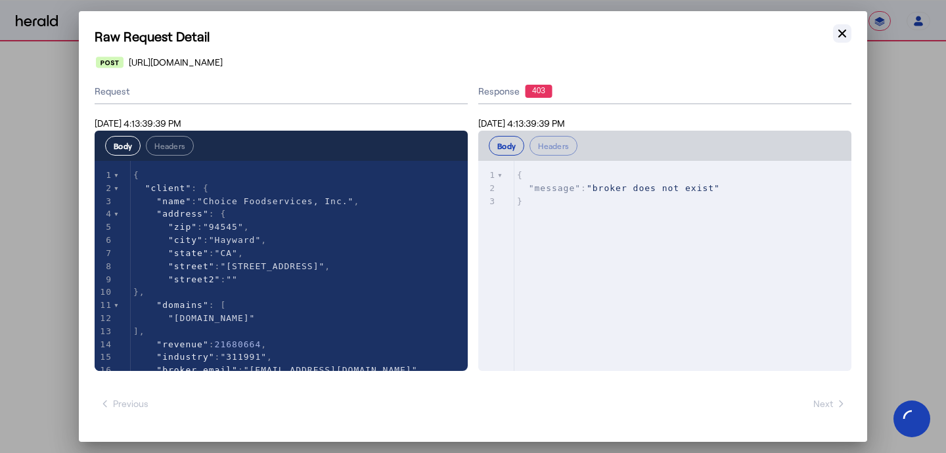
click at [839, 33] on icon "button" at bounding box center [841, 33] width 13 height 13
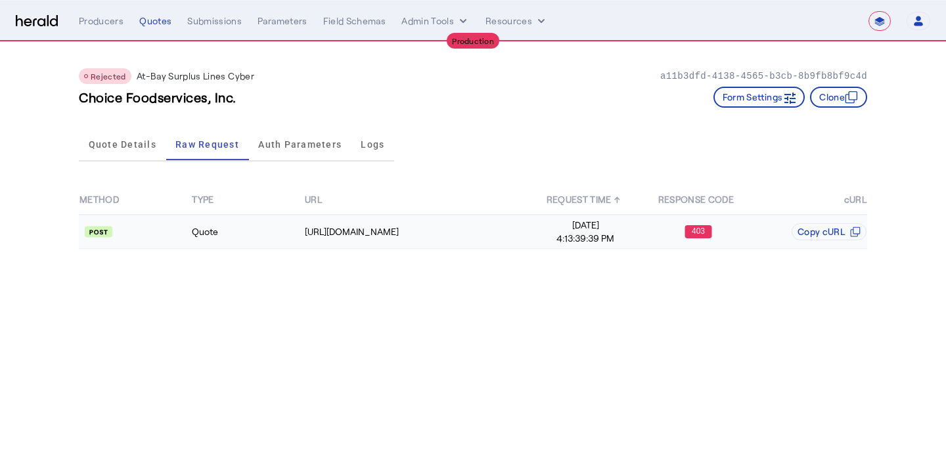
click at [276, 222] on td "Quote" at bounding box center [247, 232] width 112 height 34
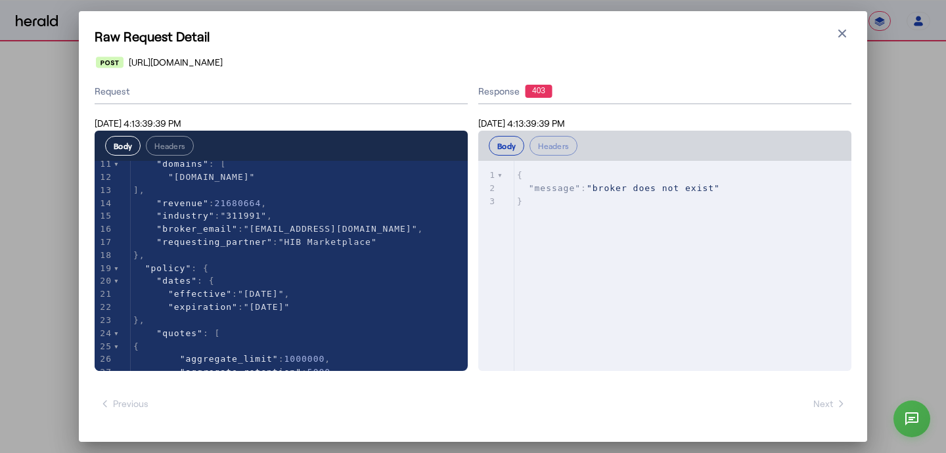
scroll to position [131, 0]
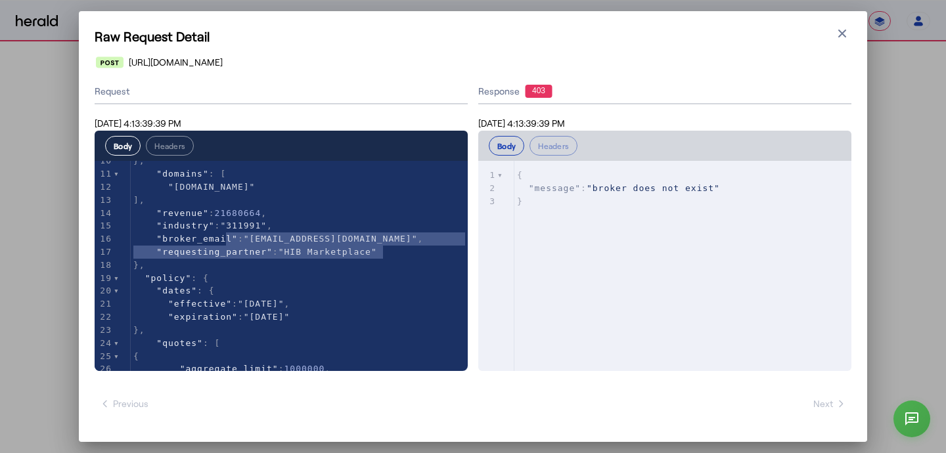
type textarea "**********"
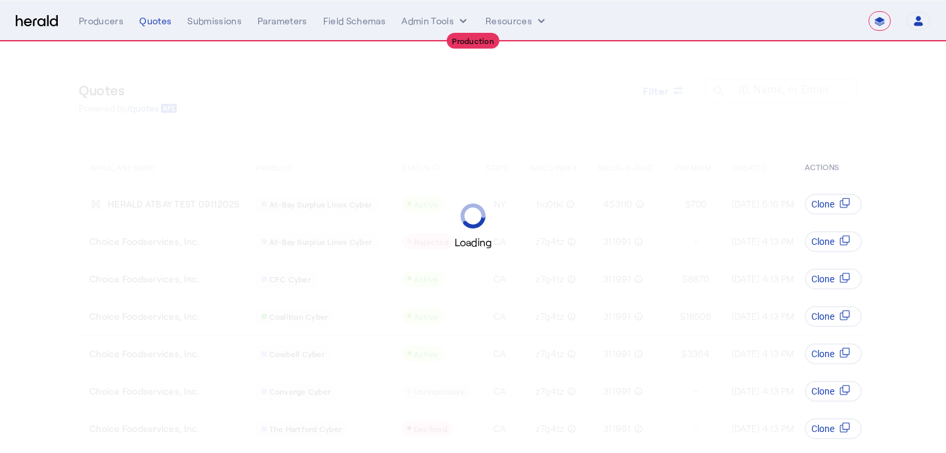
select select "**********"
select select "pfm_a9p2_hib_marketplace"
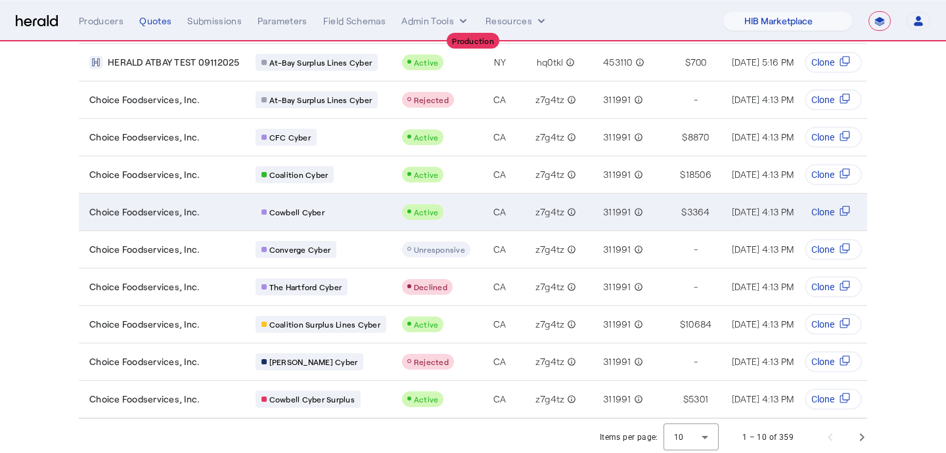
scroll to position [144, 0]
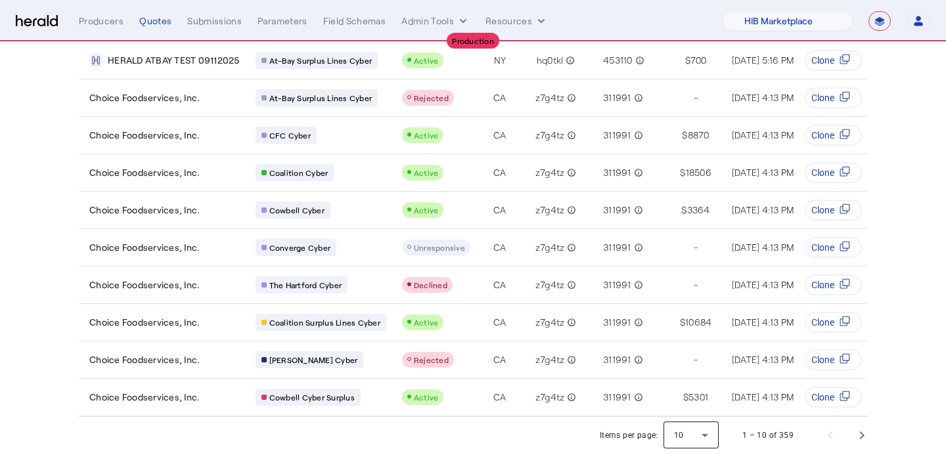
click at [705, 429] on div at bounding box center [690, 436] width 55 height 32
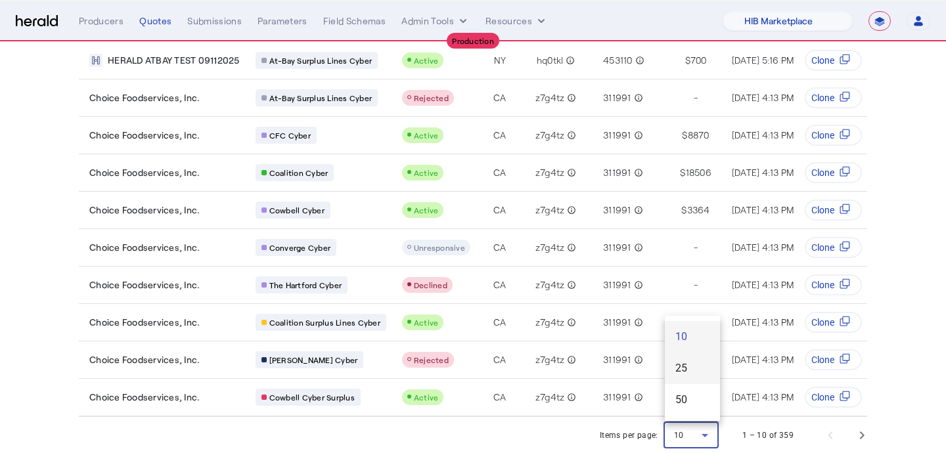
click at [693, 373] on span "25" at bounding box center [692, 369] width 34 height 16
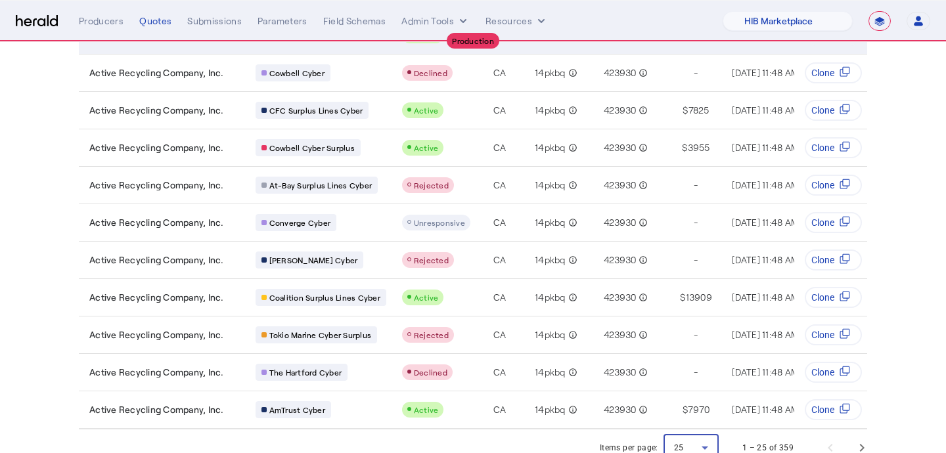
scroll to position [685, 0]
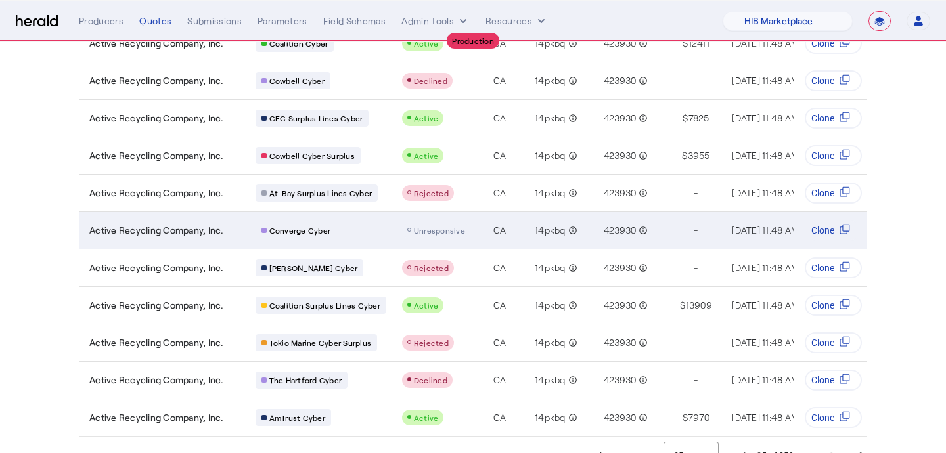
click at [450, 226] on span "Unresponsive" at bounding box center [439, 230] width 51 height 9
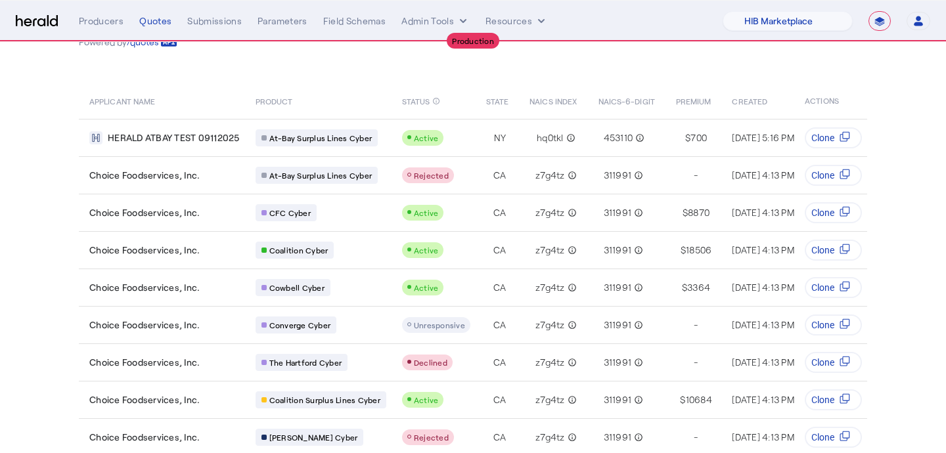
scroll to position [0, 0]
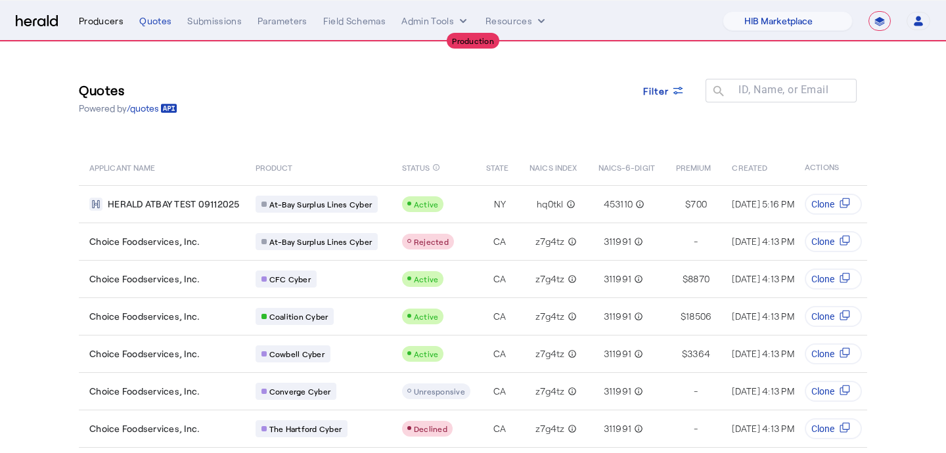
click at [102, 22] on div "Producers" at bounding box center [101, 20] width 45 height 13
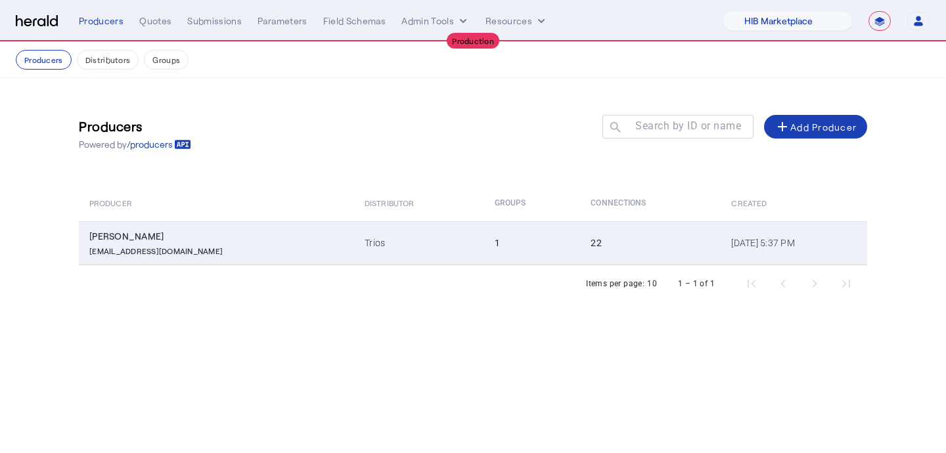
click at [484, 255] on td "1" at bounding box center [532, 242] width 97 height 43
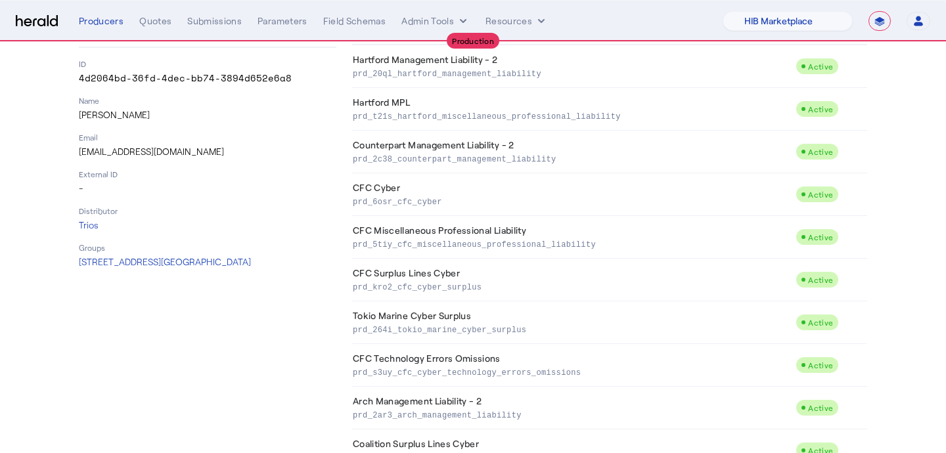
scroll to position [72, 0]
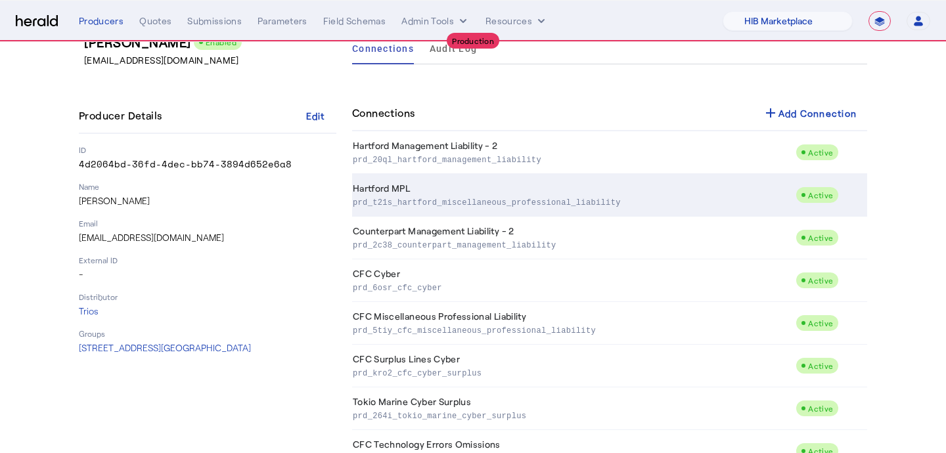
click at [459, 206] on p "prd_t21s_hartford_miscellaneous_professional_liability" at bounding box center [571, 201] width 437 height 13
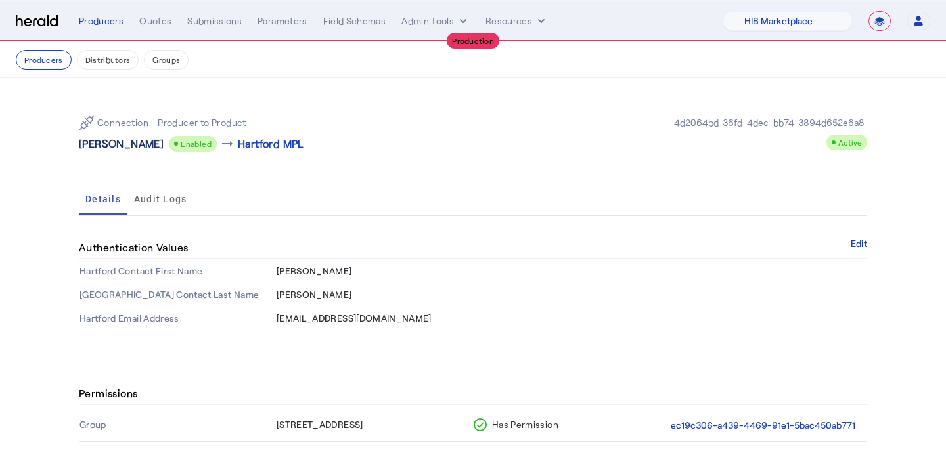
click at [106, 141] on p "[PERSON_NAME]" at bounding box center [121, 144] width 85 height 16
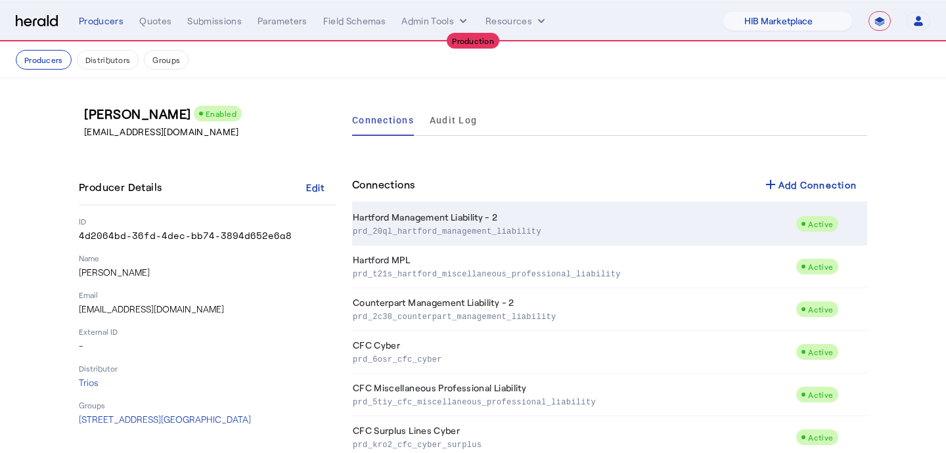
click at [408, 240] on td "Hartford Management Liability - 2 prd_20ql_hartford_management_liability" at bounding box center [573, 224] width 443 height 43
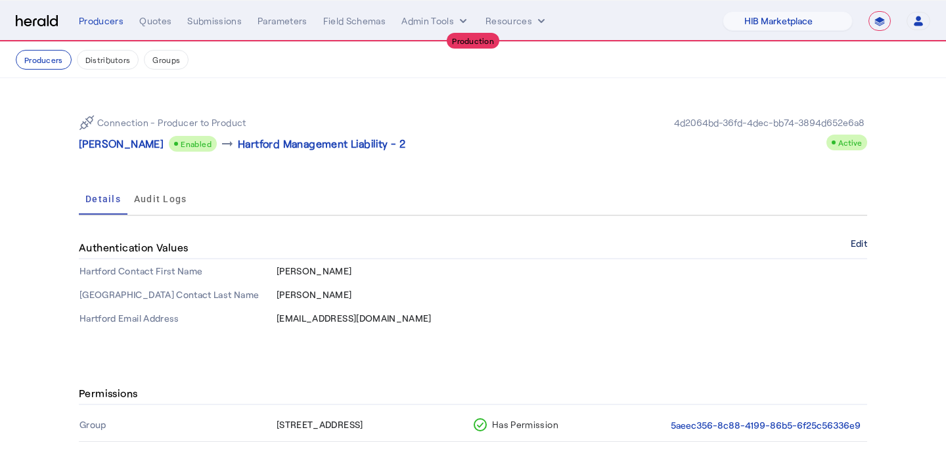
click at [864, 240] on button "Edit" at bounding box center [858, 244] width 16 height 8
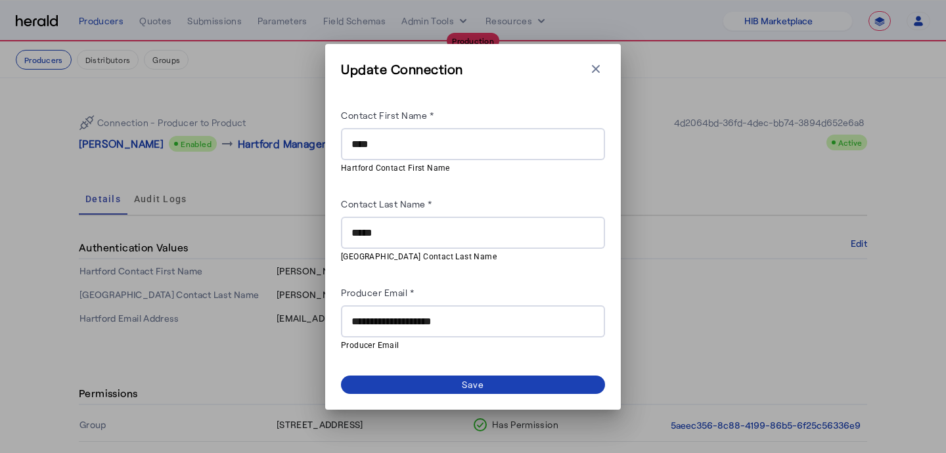
click at [417, 301] on div "Producer Email *" at bounding box center [473, 294] width 264 height 21
click at [416, 328] on div "**********" at bounding box center [472, 321] width 243 height 32
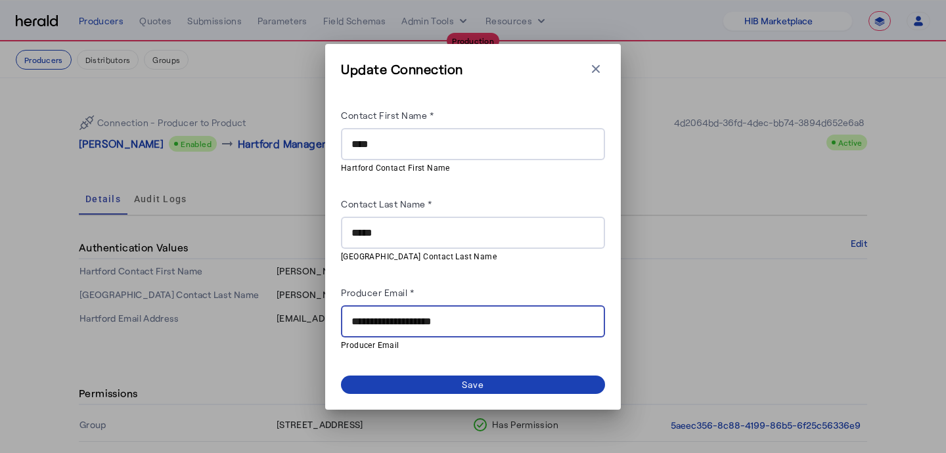
paste input "**********"
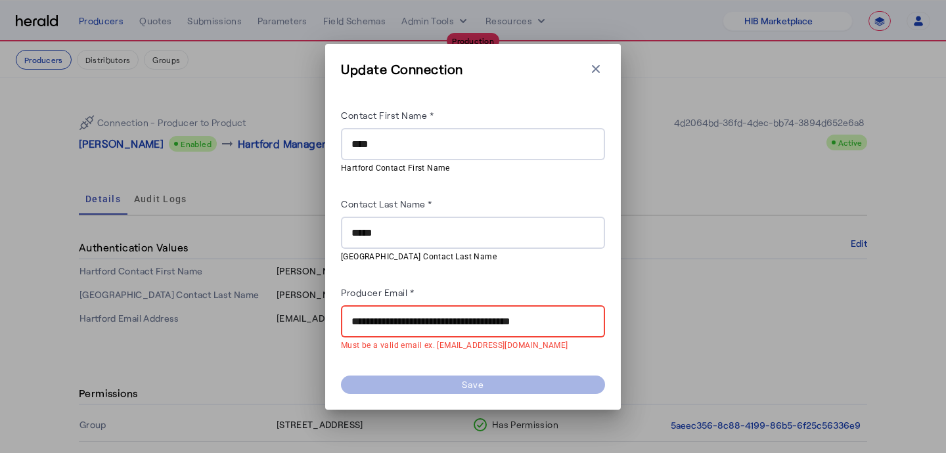
drag, startPoint x: 467, startPoint y: 320, endPoint x: 281, endPoint y: 314, distance: 185.9
click at [281, 314] on div "**********" at bounding box center [473, 226] width 946 height 453
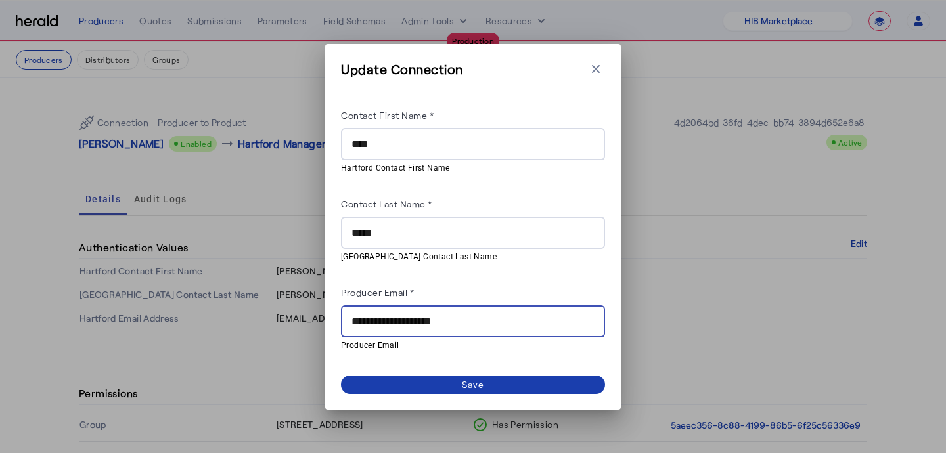
type input "**********"
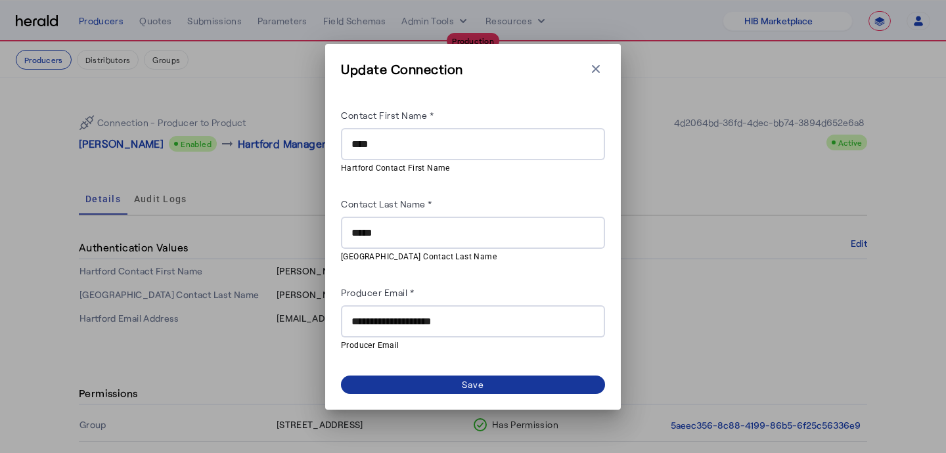
click at [372, 380] on span at bounding box center [473, 385] width 264 height 18
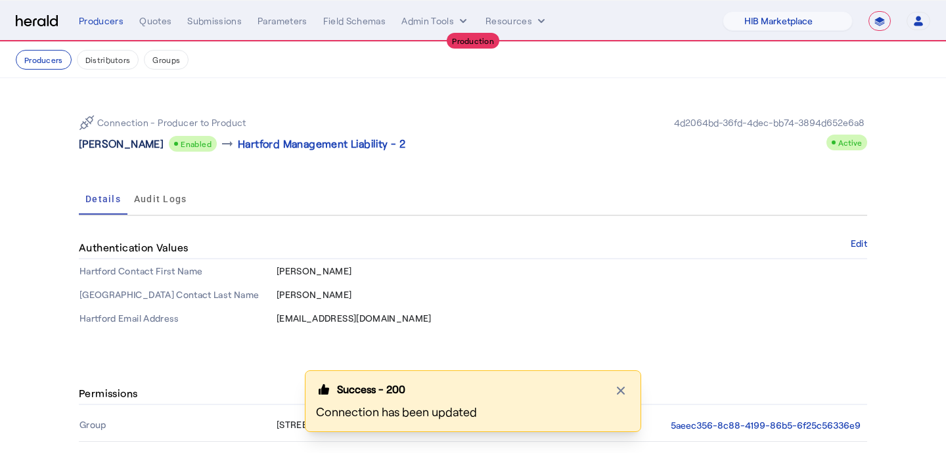
click at [108, 150] on p "[PERSON_NAME]" at bounding box center [121, 144] width 85 height 16
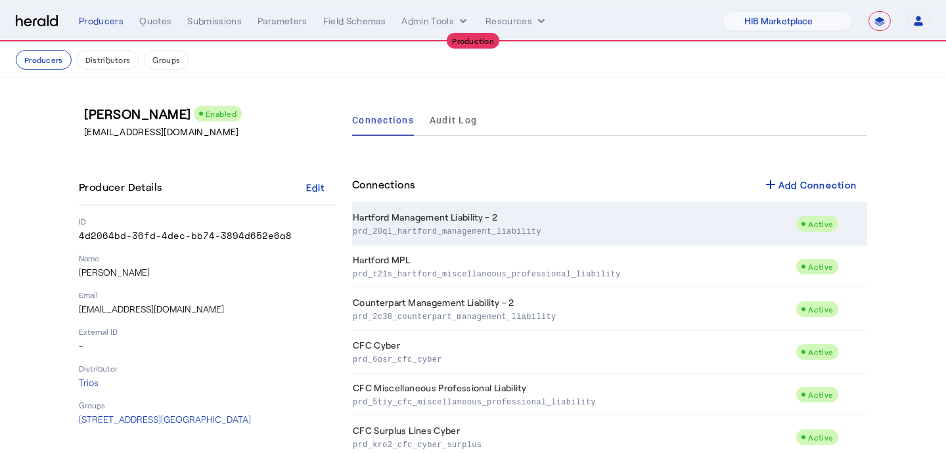
click at [399, 240] on td "Hartford Management Liability - 2 prd_20ql_hartford_management_liability" at bounding box center [573, 224] width 443 height 43
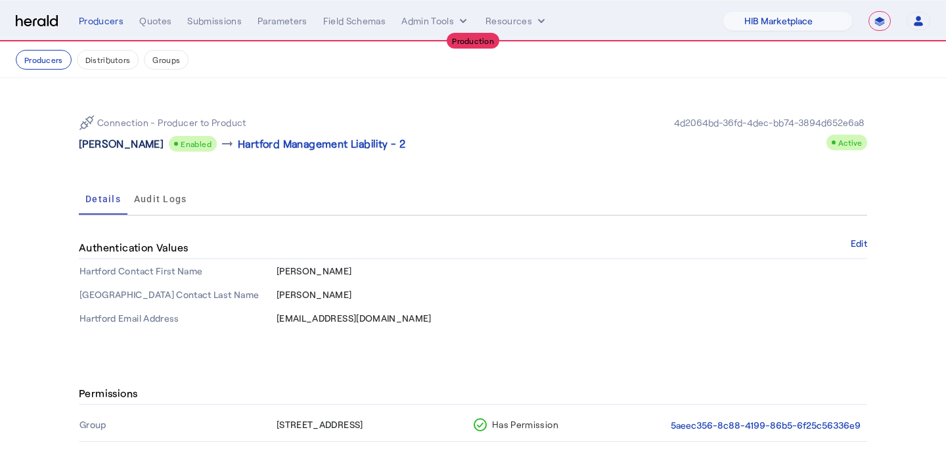
click at [112, 148] on p "[PERSON_NAME]" at bounding box center [121, 144] width 85 height 16
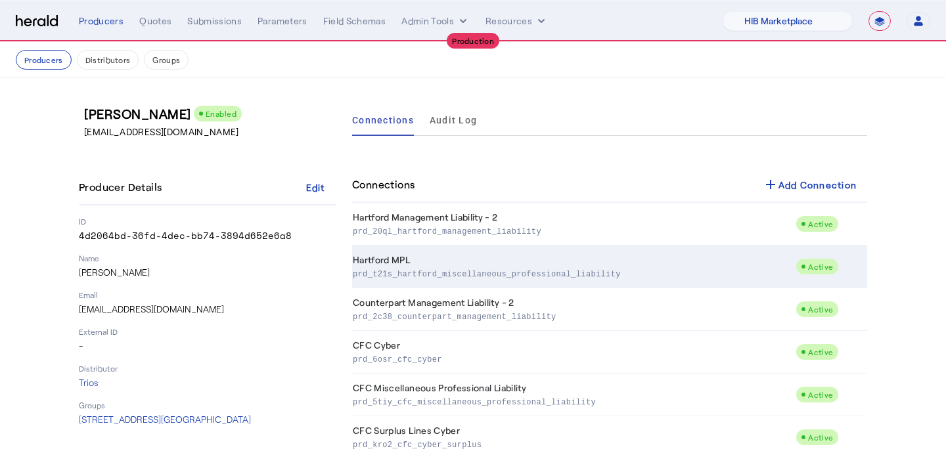
click at [518, 269] on p "prd_t21s_hartford_miscellaneous_professional_liability" at bounding box center [571, 273] width 437 height 13
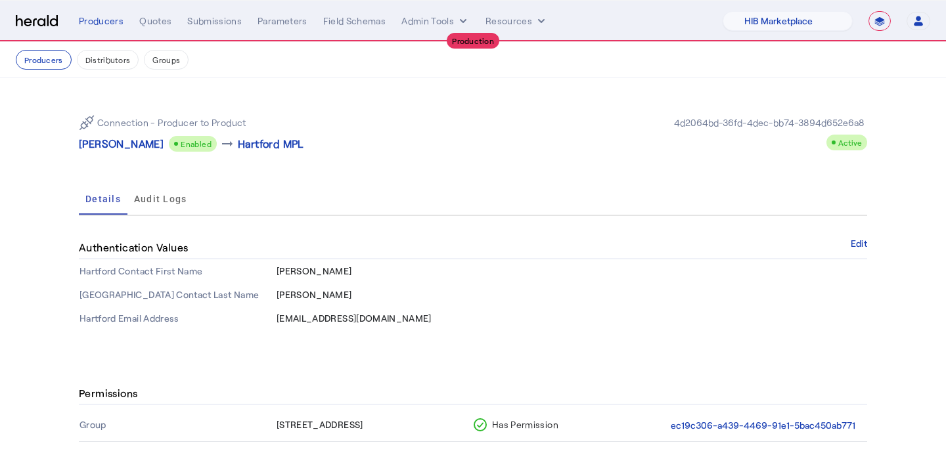
click at [89, 151] on p "[PERSON_NAME]" at bounding box center [121, 144] width 85 height 16
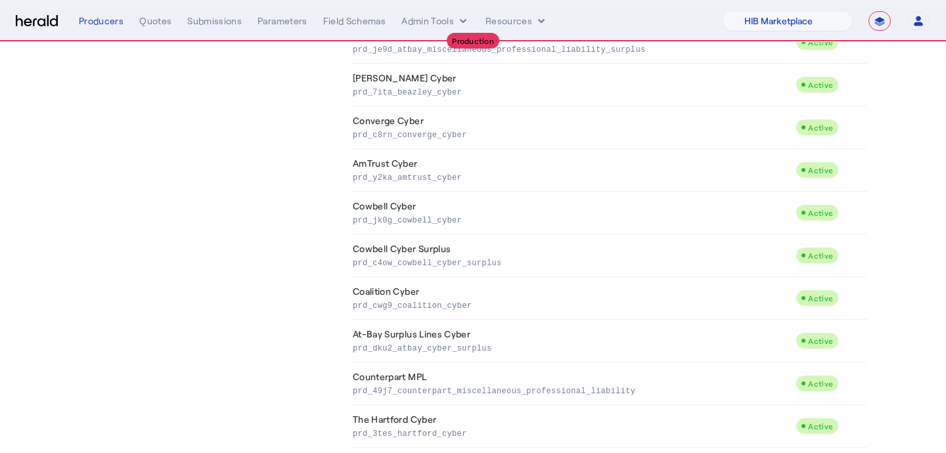
scroll to position [715, 0]
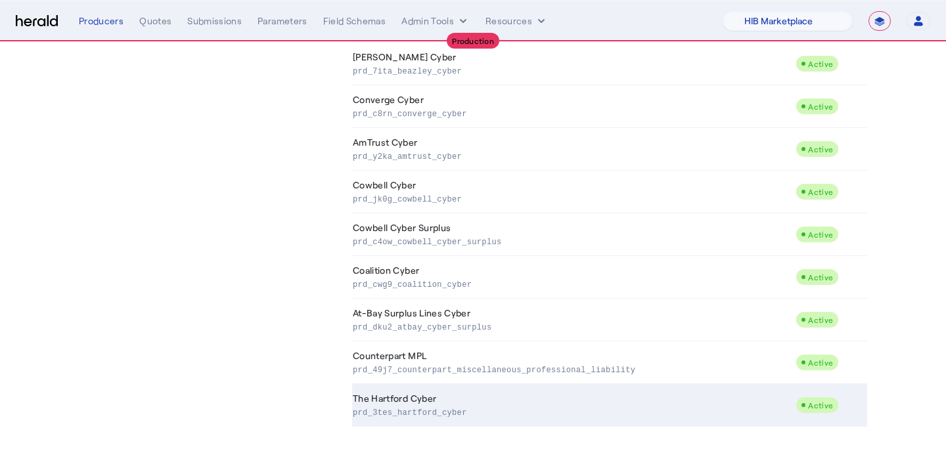
click at [435, 420] on td "The Hartford Cyber prd_3tes_hartford_cyber" at bounding box center [573, 405] width 443 height 43
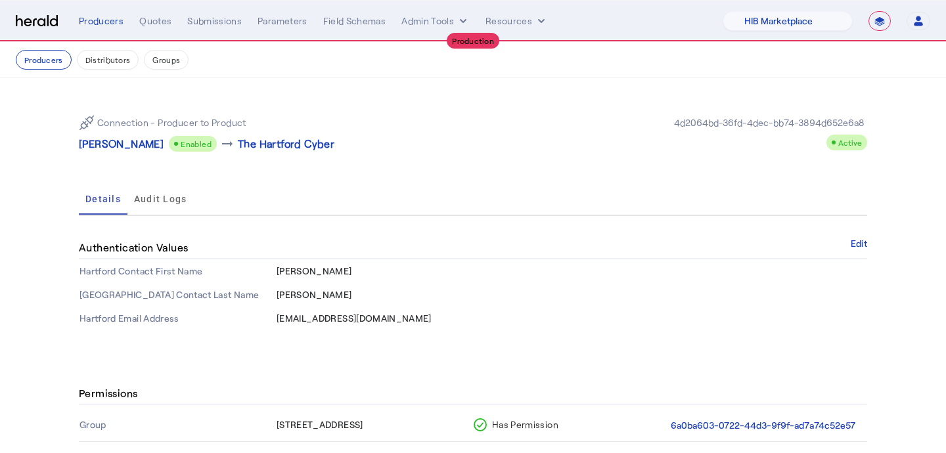
click at [95, 116] on div "Connection - Producer to Product" at bounding box center [162, 123] width 167 height 16
click at [99, 139] on p "[PERSON_NAME]" at bounding box center [121, 144] width 85 height 16
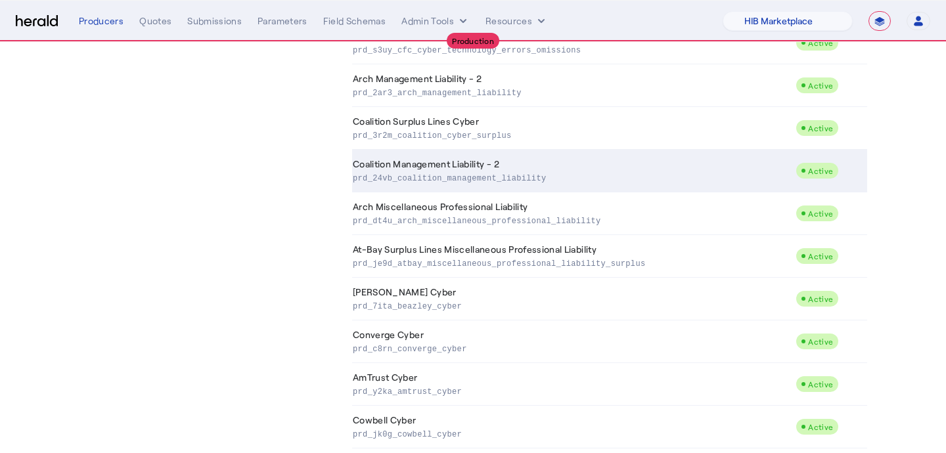
scroll to position [481, 0]
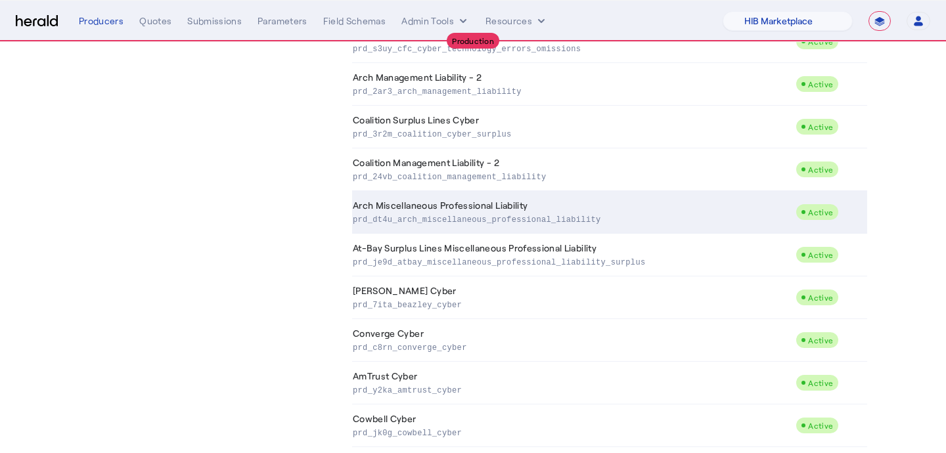
click at [410, 220] on p "prd_dt4u_arch_miscellaneous_professional_liability" at bounding box center [571, 218] width 437 height 13
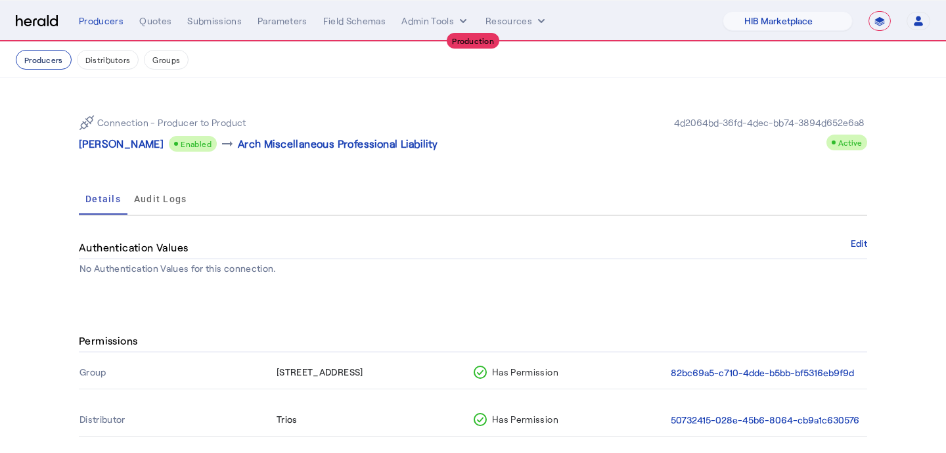
click at [53, 64] on button "Producers" at bounding box center [44, 60] width 56 height 20
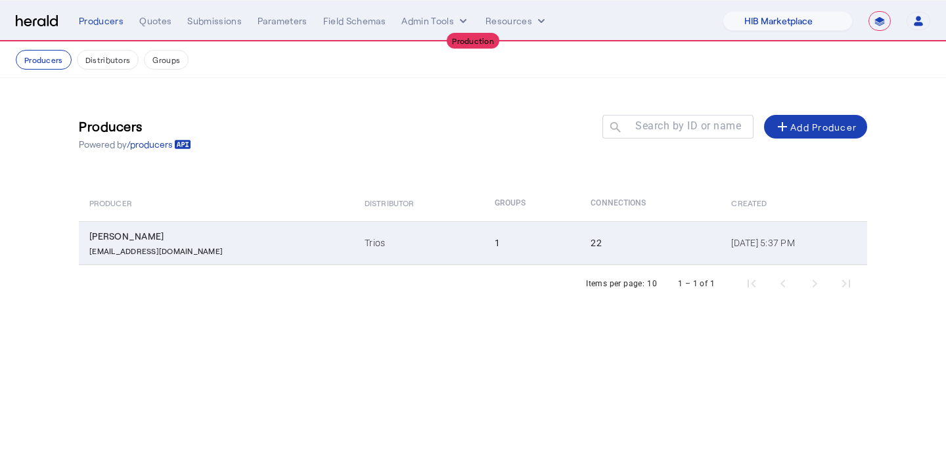
click at [354, 223] on td "Trios" at bounding box center [418, 242] width 129 height 43
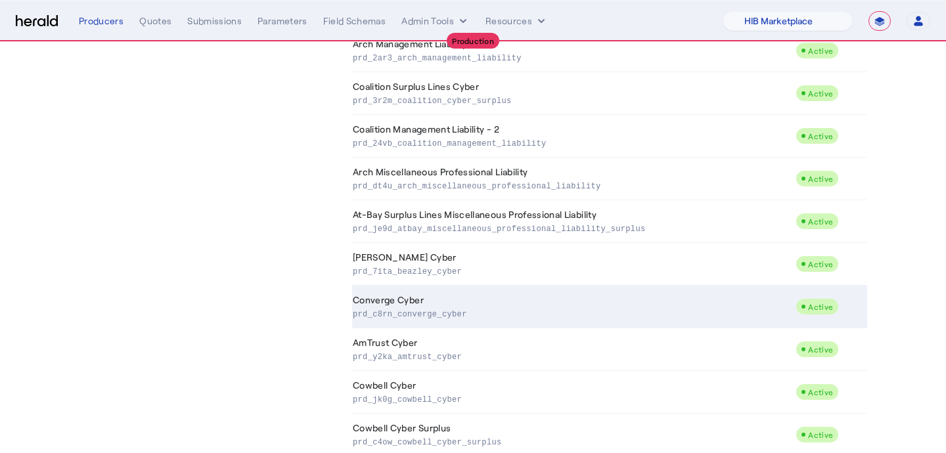
scroll to position [514, 0]
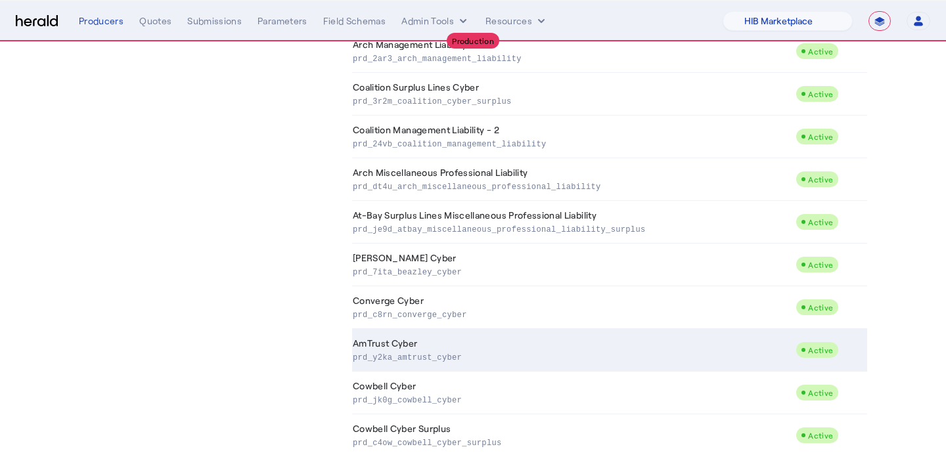
click at [443, 340] on td "AmTrust Cyber prd_y2ka_amtrust_cyber" at bounding box center [573, 350] width 443 height 43
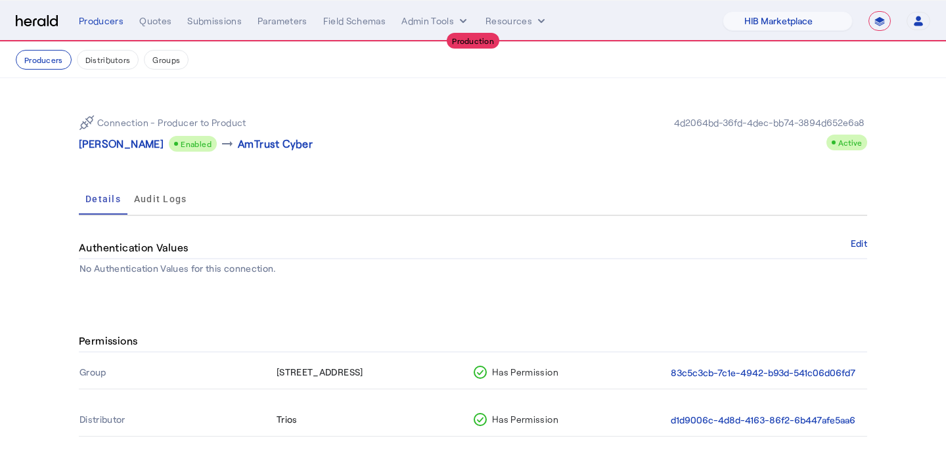
click at [108, 153] on div "Connection - Producer to Product Ryan Apgar Enabled arrow_right_alt AmTrust Cyb…" at bounding box center [473, 133] width 788 height 58
click at [114, 143] on p "[PERSON_NAME]" at bounding box center [121, 144] width 85 height 16
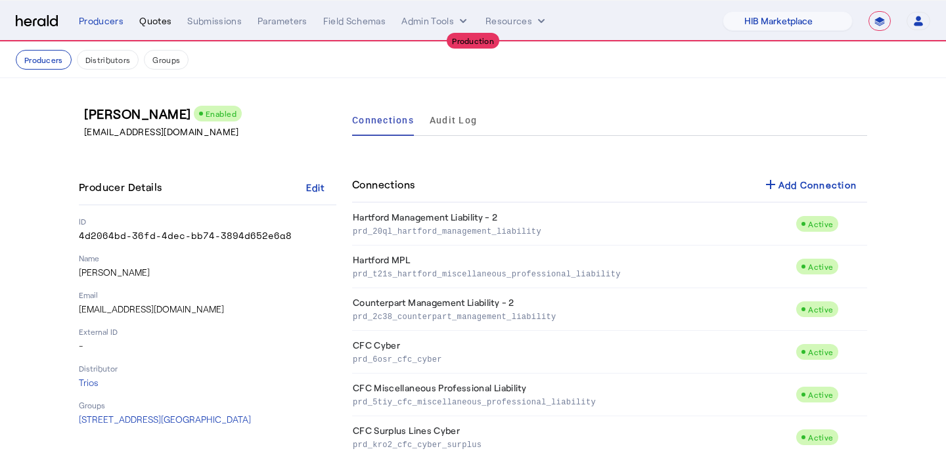
click at [147, 24] on div "Quotes" at bounding box center [155, 20] width 32 height 13
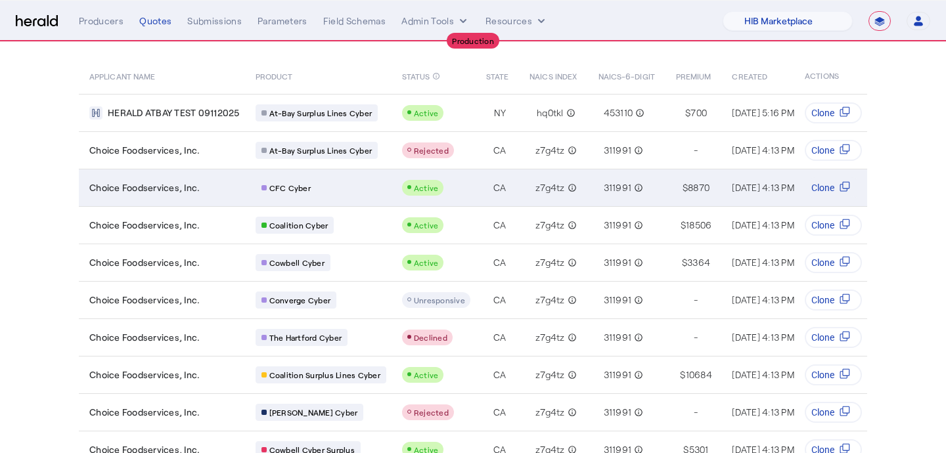
scroll to position [94, 0]
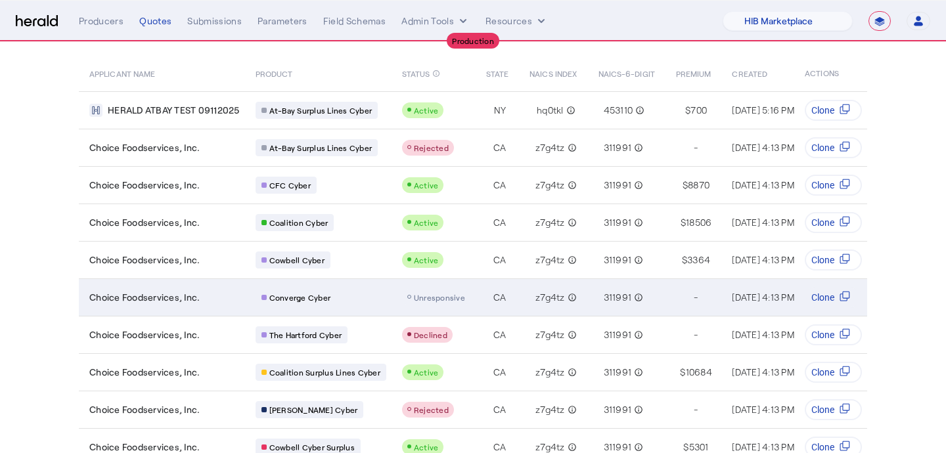
click at [423, 297] on span "Unresponsive" at bounding box center [439, 297] width 51 height 9
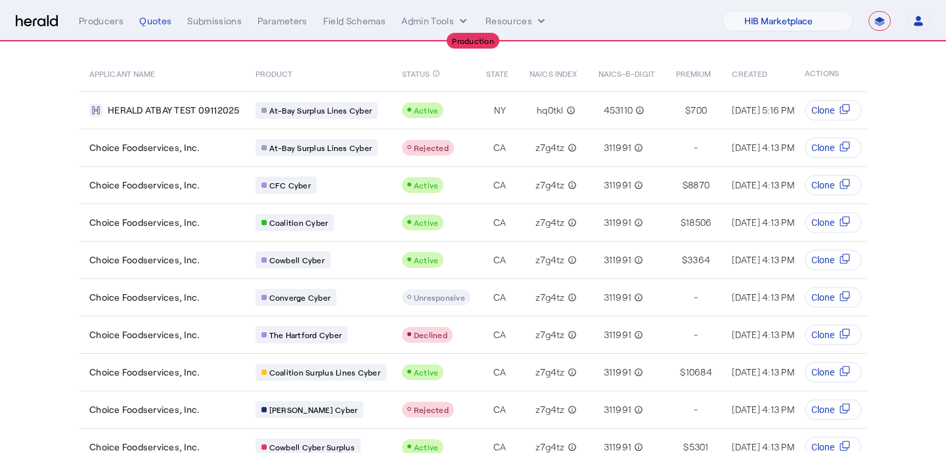
scroll to position [0, 0]
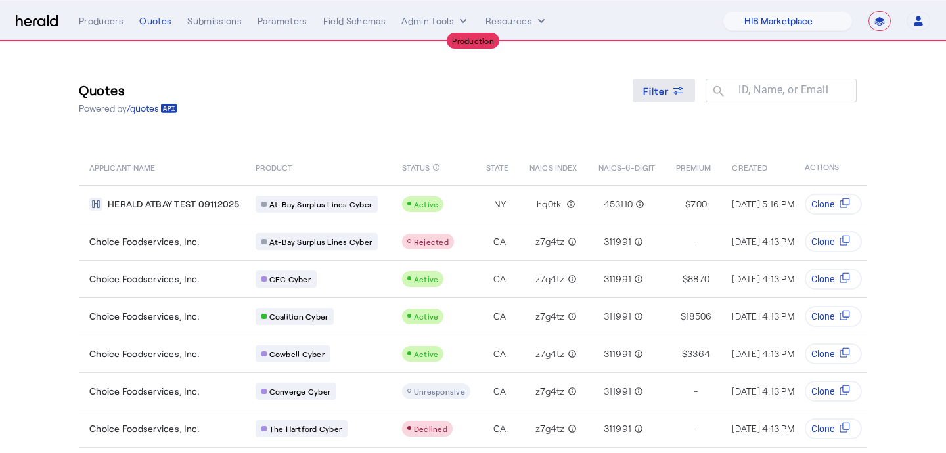
click at [649, 89] on span "Filter" at bounding box center [656, 91] width 26 height 14
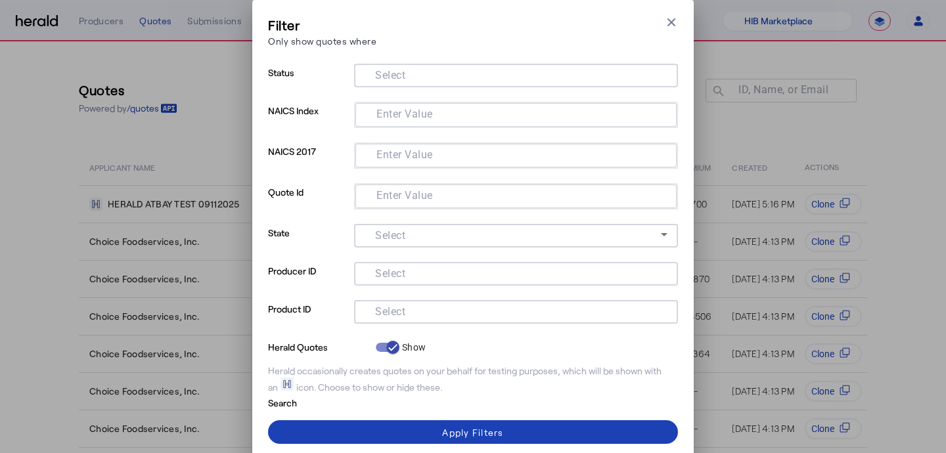
click at [420, 303] on input "Select" at bounding box center [512, 311] width 297 height 16
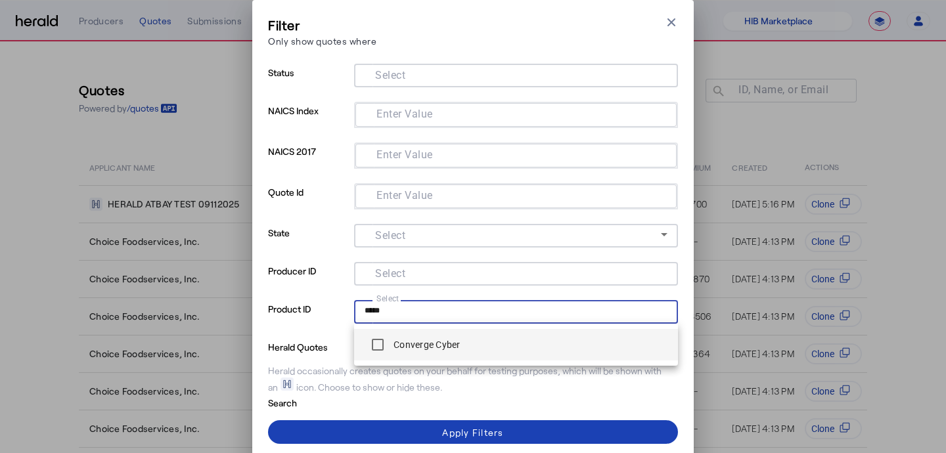
type input "*****"
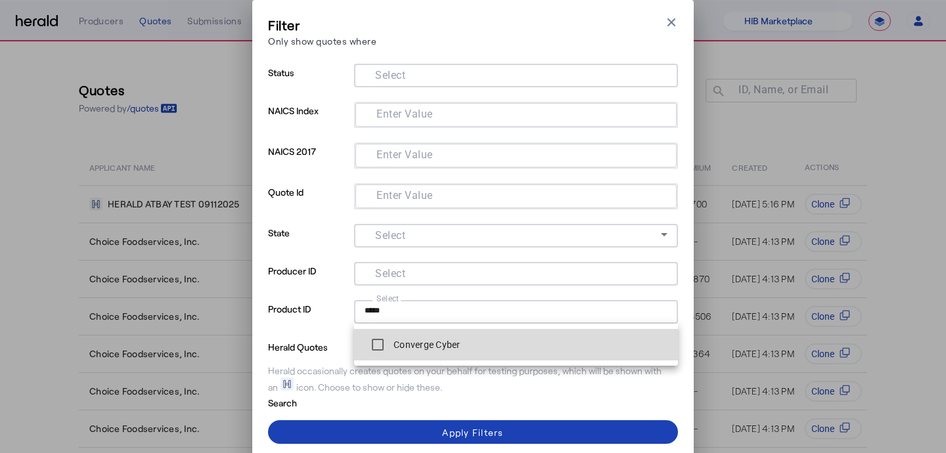
click at [399, 335] on div "Converge Cyber" at bounding box center [412, 345] width 96 height 26
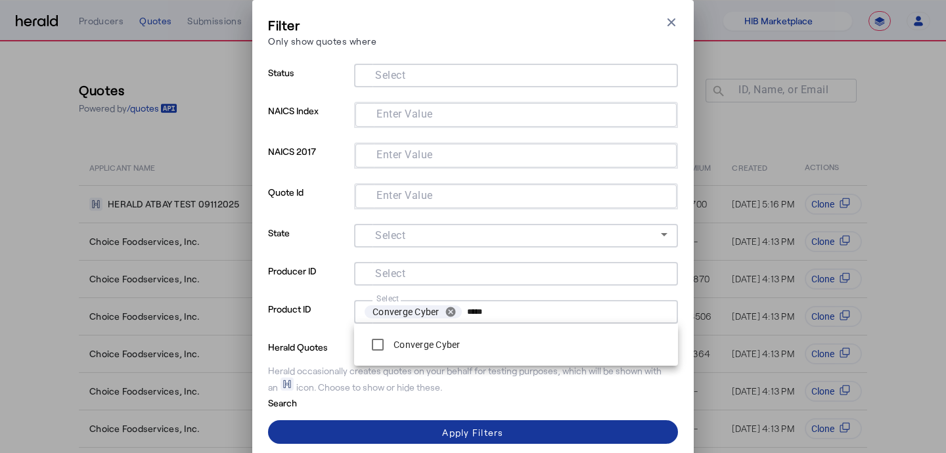
click at [389, 426] on span at bounding box center [473, 432] width 410 height 32
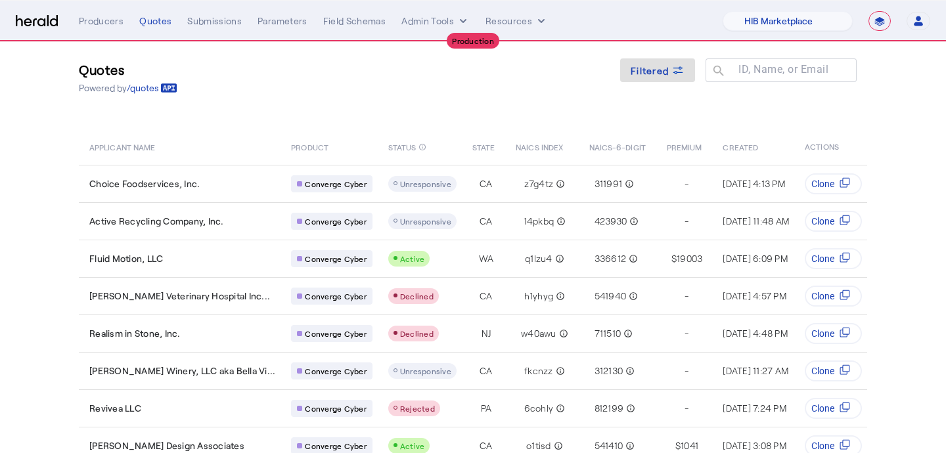
scroll to position [22, 0]
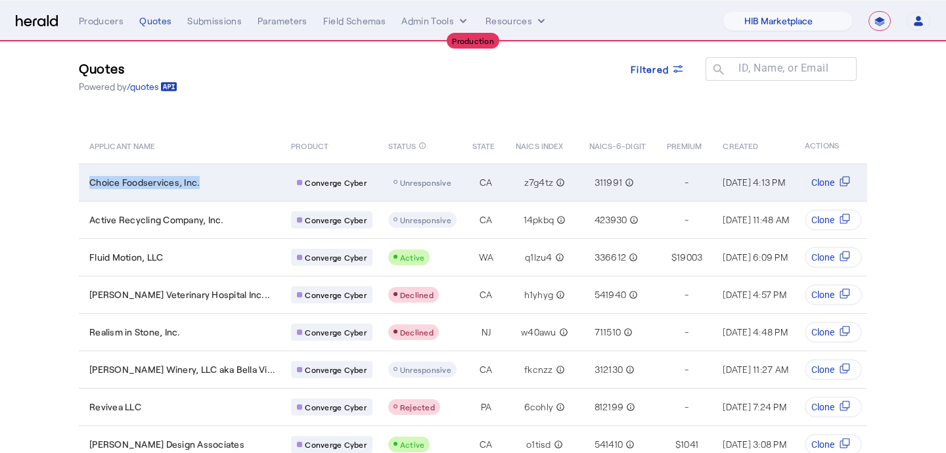
drag, startPoint x: 211, startPoint y: 183, endPoint x: 88, endPoint y: 186, distance: 122.8
click at [88, 186] on td "Choice Foodservices, Inc." at bounding box center [180, 182] width 202 height 37
copy span "Choice Foodservices, Inc."
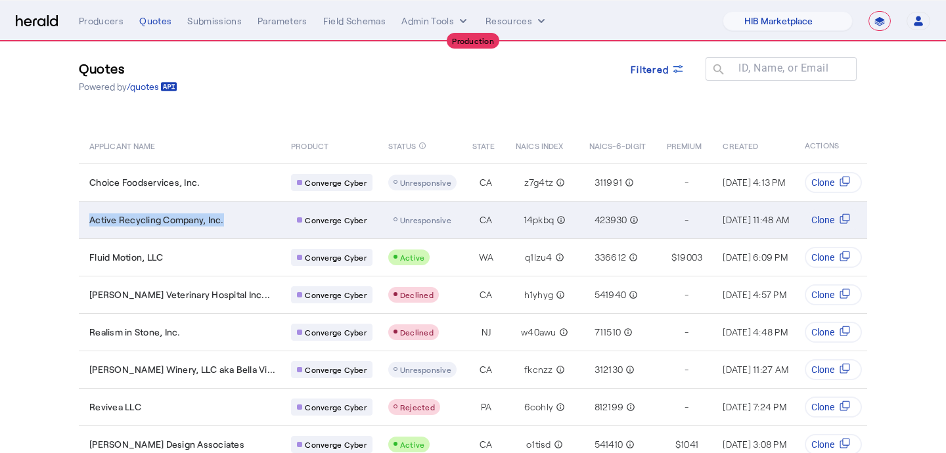
drag, startPoint x: 232, startPoint y: 224, endPoint x: 87, endPoint y: 224, distance: 145.1
click at [87, 224] on td "Active Recycling Company, Inc." at bounding box center [180, 219] width 202 height 37
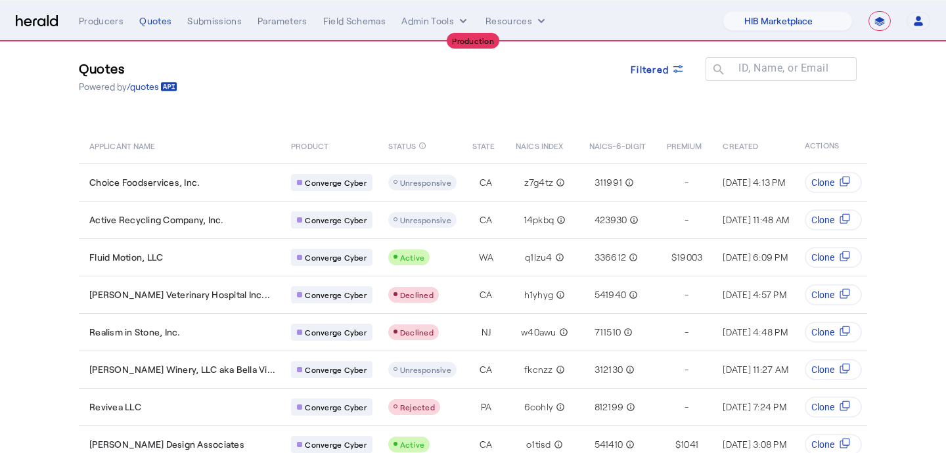
click at [47, 278] on section "Quotes Powered by /quotes Filtered ID, Name, or Email search APPLICANT NAME PRO…" at bounding box center [473, 354] width 946 height 668
click at [678, 69] on icon at bounding box center [677, 68] width 13 height 13
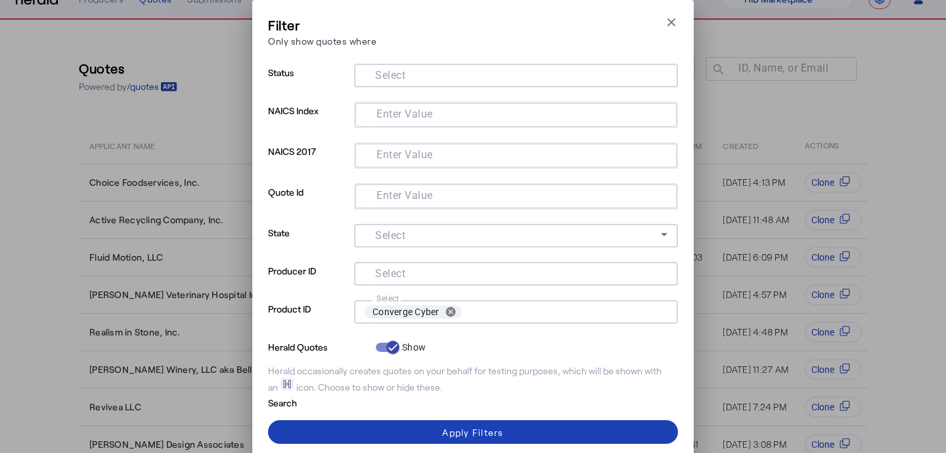
scroll to position [0, 0]
click at [448, 311] on button "cancel" at bounding box center [450, 312] width 22 height 12
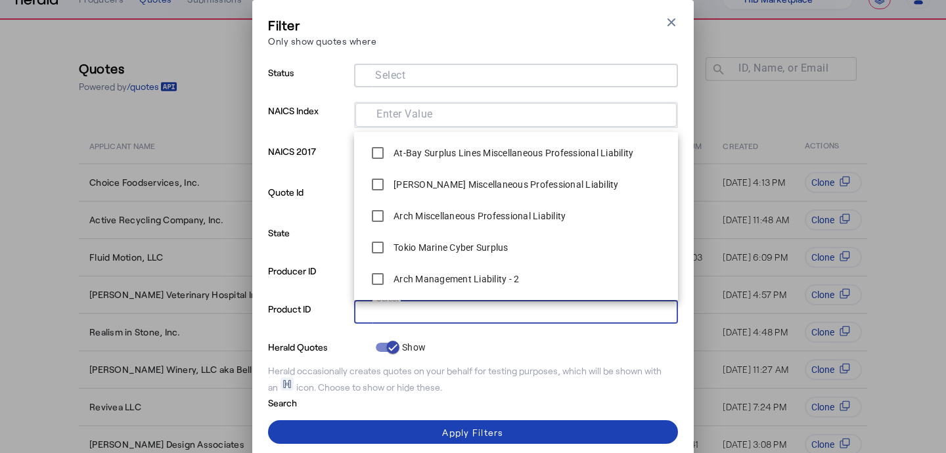
click at [353, 367] on div "Herald occasionally creates quotes on your behalf for testing purposes, which w…" at bounding box center [473, 379] width 410 height 30
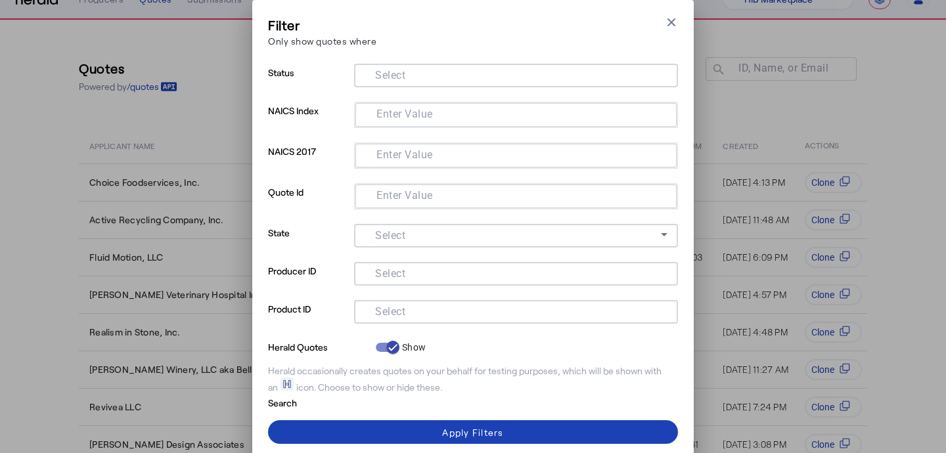
scroll to position [35, 0]
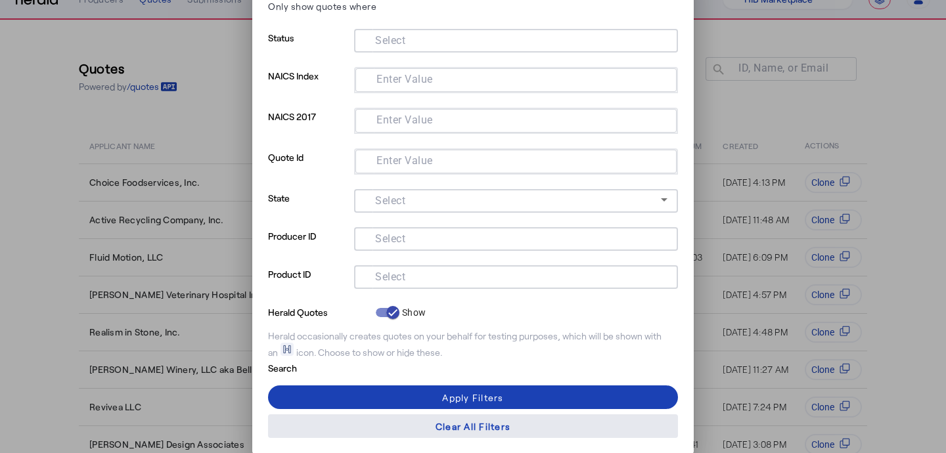
click at [458, 422] on div "Clear All Filters" at bounding box center [472, 427] width 75 height 14
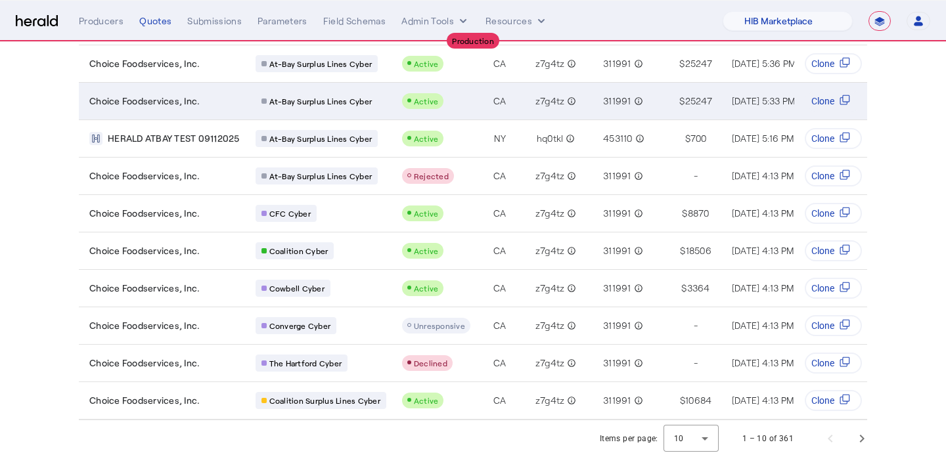
scroll to position [144, 0]
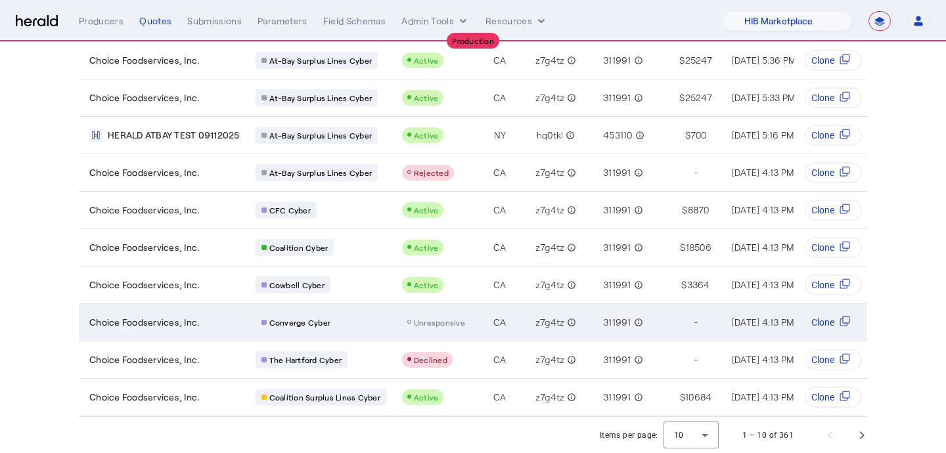
click at [460, 334] on td "Unresponsive" at bounding box center [433, 321] width 84 height 37
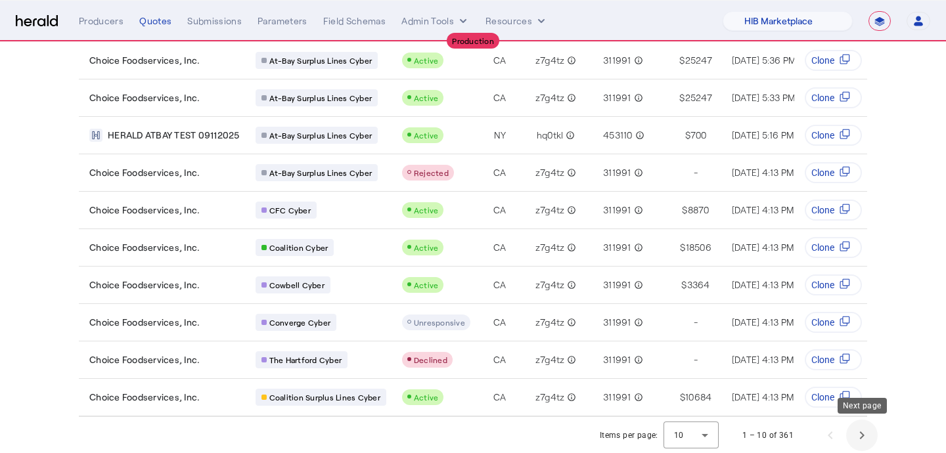
click at [852, 429] on span "Next page" at bounding box center [862, 436] width 32 height 32
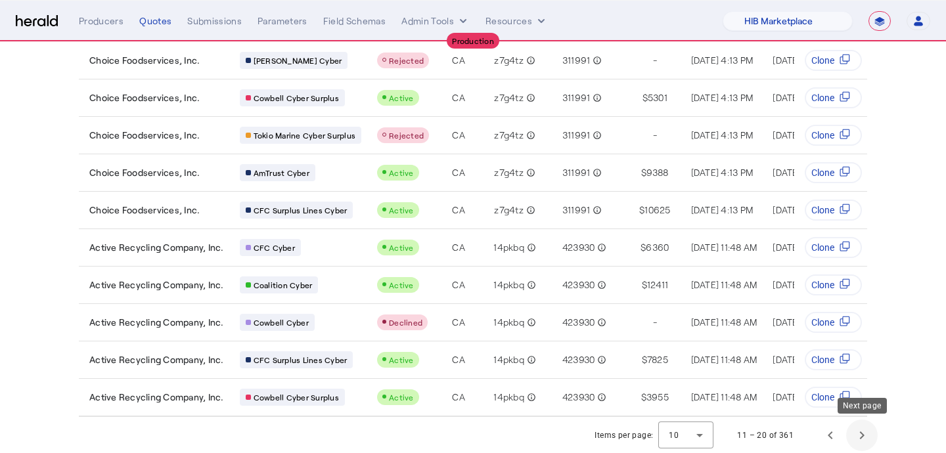
click at [871, 422] on span "Next page" at bounding box center [862, 436] width 32 height 32
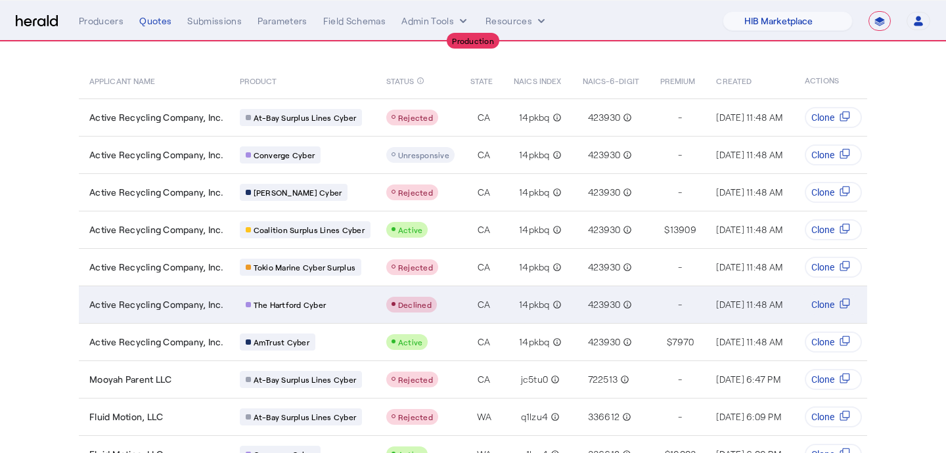
scroll to position [85, 0]
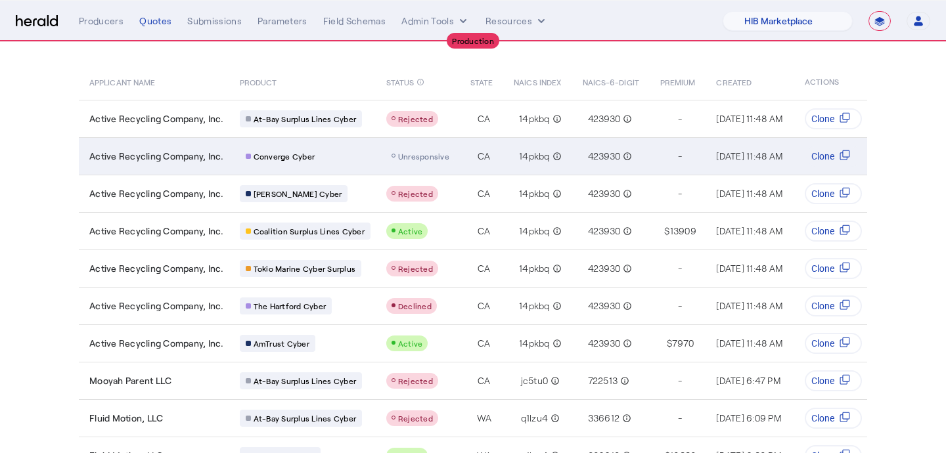
click at [407, 148] on div "Table view of all quotes submitted by your platform" at bounding box center [420, 156] width 68 height 16
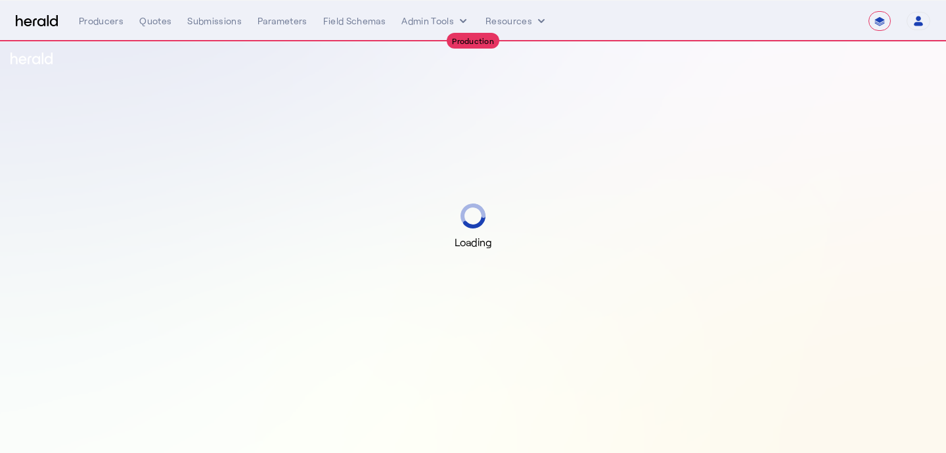
select select "**********"
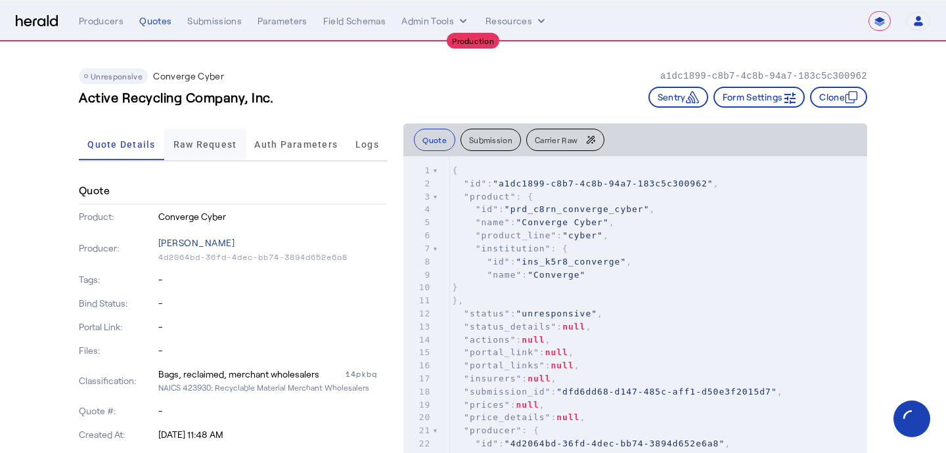
click at [217, 145] on span "Raw Request" at bounding box center [205, 144] width 64 height 9
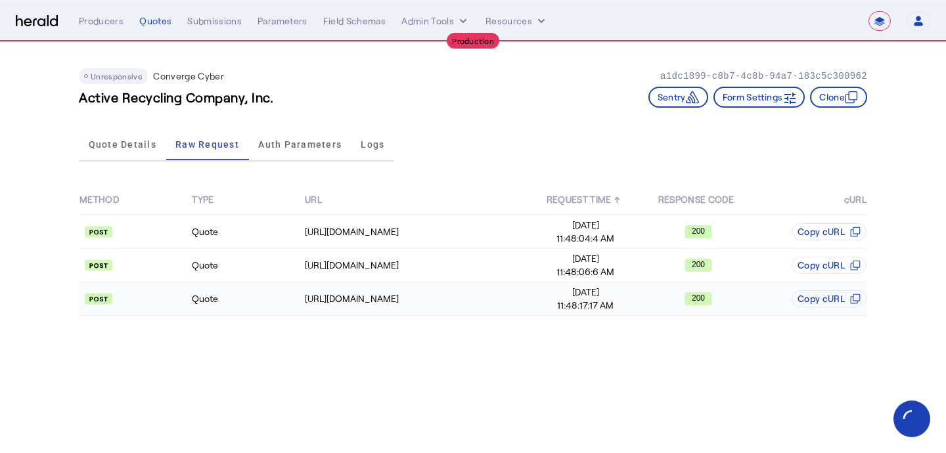
click at [539, 282] on td "Sep 11, 2025 11:48:17:17 AM" at bounding box center [585, 298] width 112 height 33
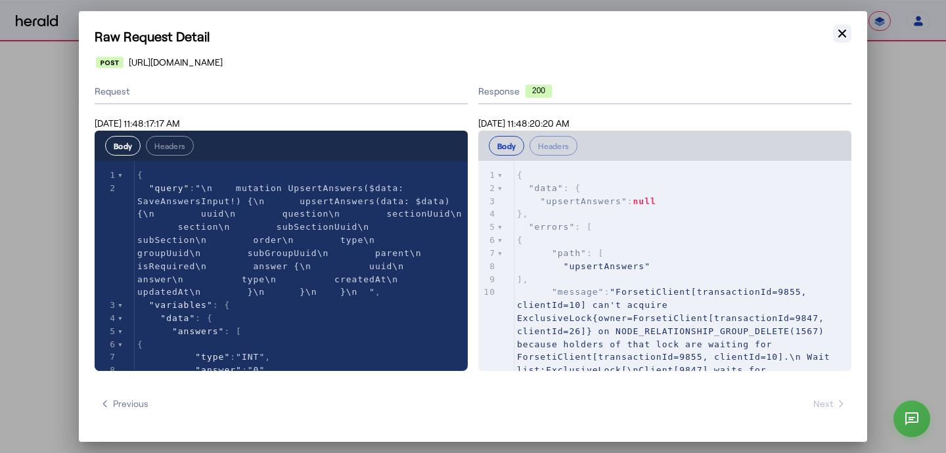
click at [842, 34] on icon "button" at bounding box center [842, 34] width 8 height 8
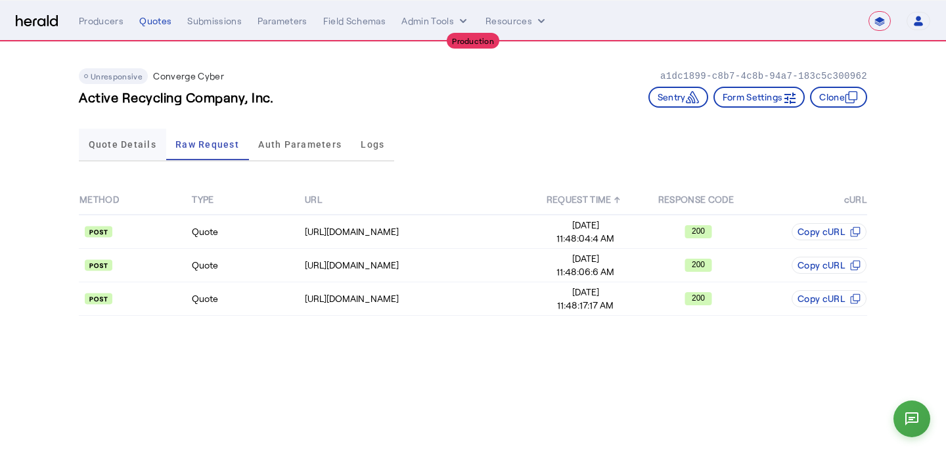
click at [107, 153] on span "Quote Details" at bounding box center [123, 145] width 68 height 32
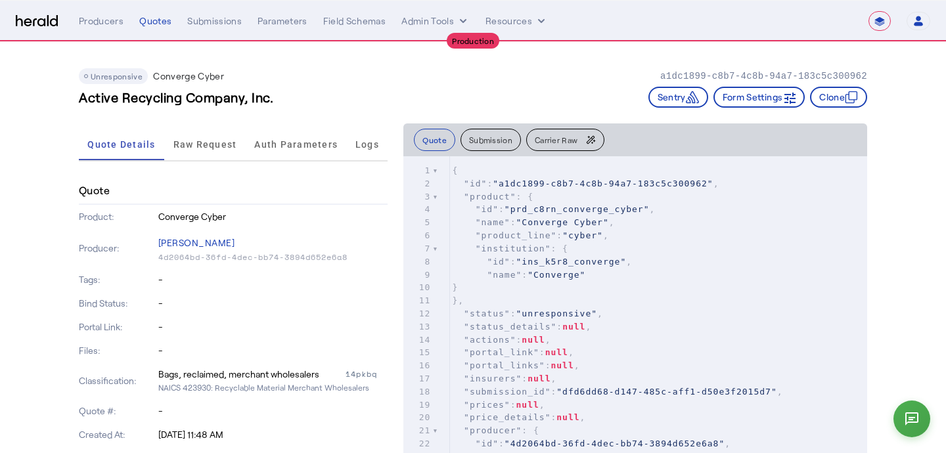
scroll to position [6, 0]
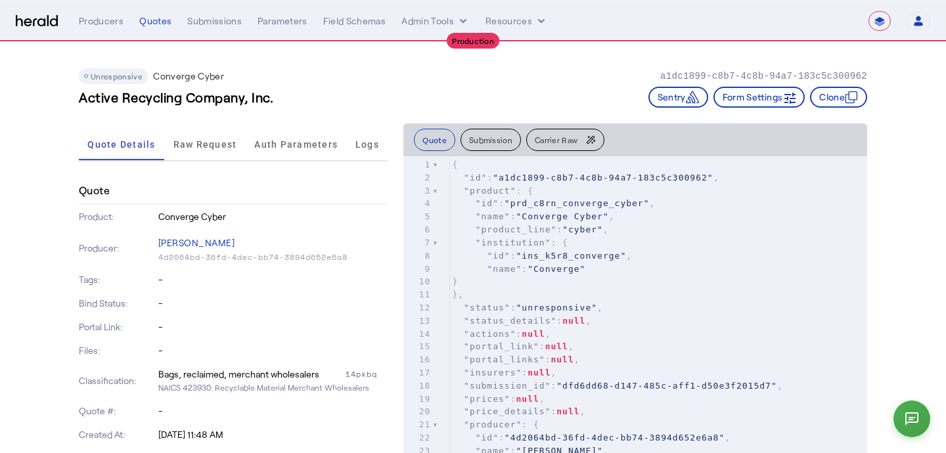
click at [561, 130] on button "Carrier Raw" at bounding box center [565, 140] width 78 height 22
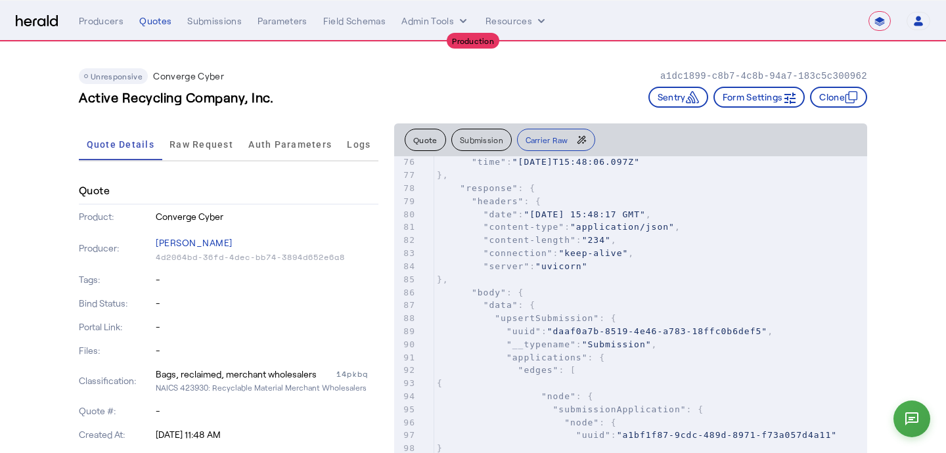
scroll to position [0, 0]
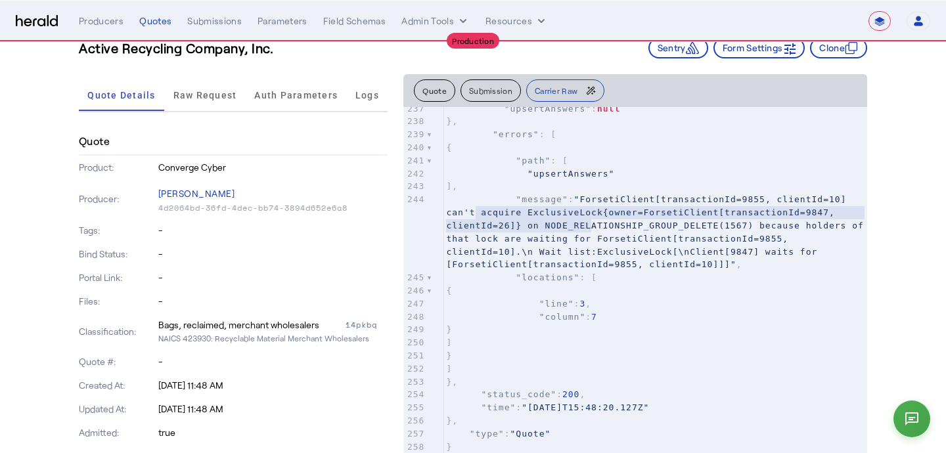
type textarea "**********"
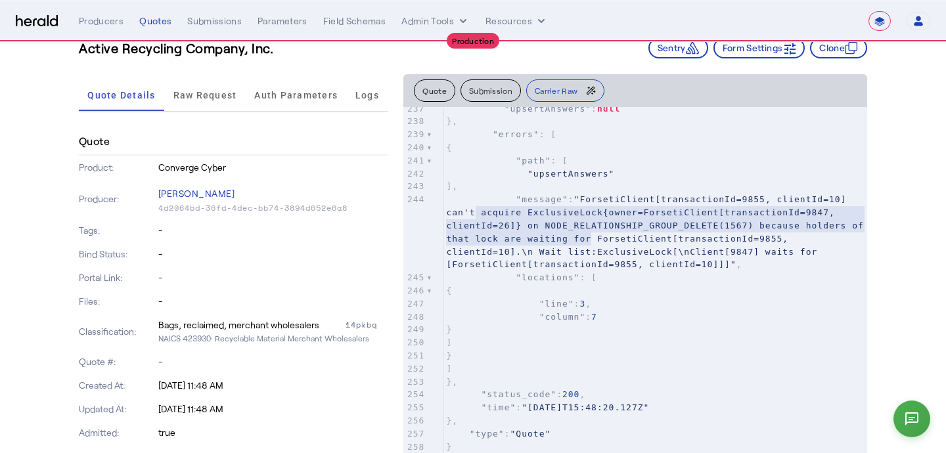
drag, startPoint x: 477, startPoint y: 213, endPoint x: 591, endPoint y: 241, distance: 117.5
click at [591, 241] on span ""ForsetiClient[transactionId=9855, clientId=10] can't acquire ExclusiveLock{own…" at bounding box center [657, 231] width 423 height 75
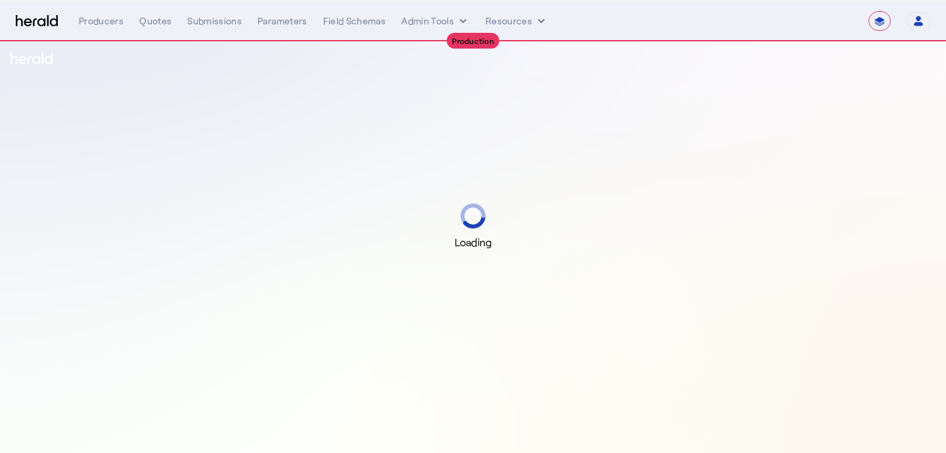
select select "**********"
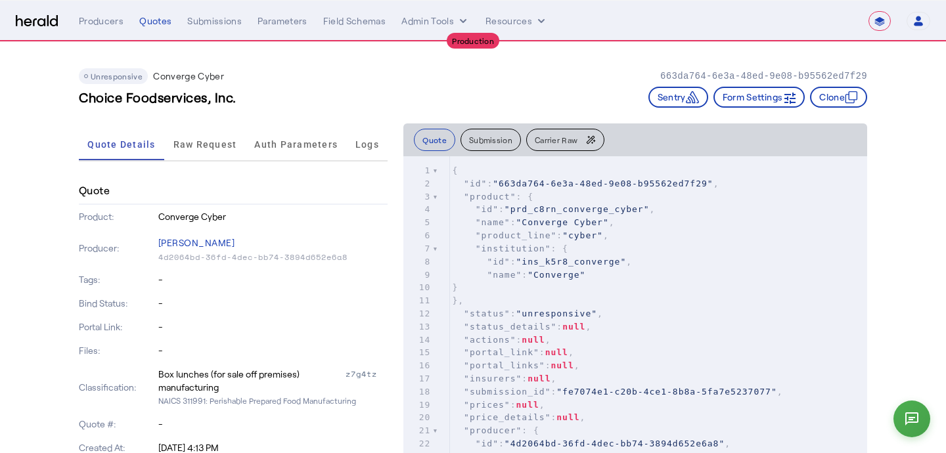
click at [552, 143] on span "Carrier Raw" at bounding box center [556, 140] width 43 height 8
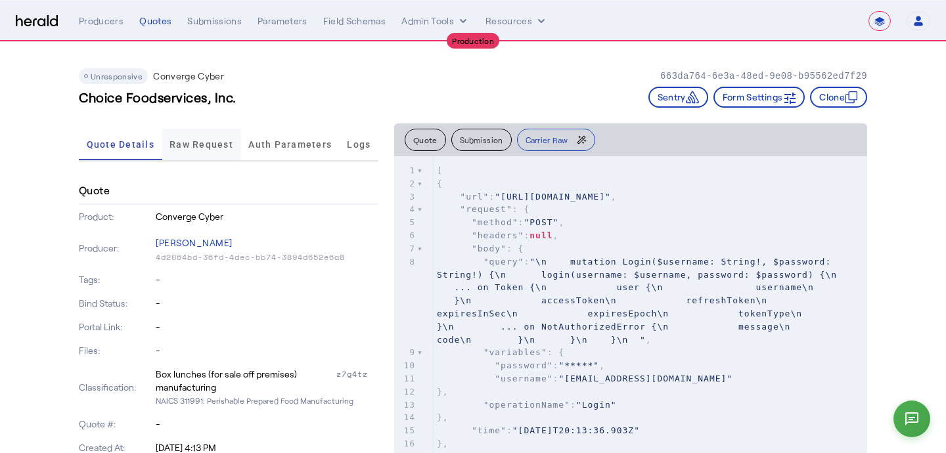
click at [200, 142] on span "Raw Request" at bounding box center [201, 144] width 64 height 9
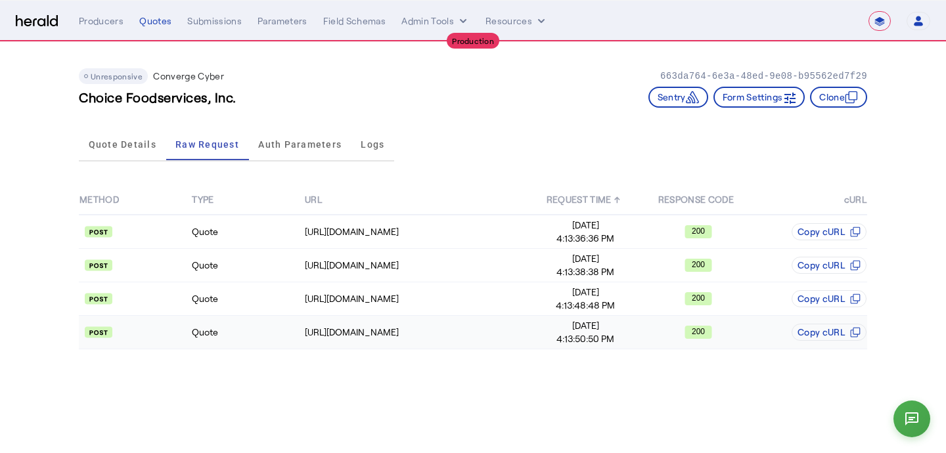
click at [607, 334] on span "4:13:50:50 PM" at bounding box center [585, 338] width 111 height 13
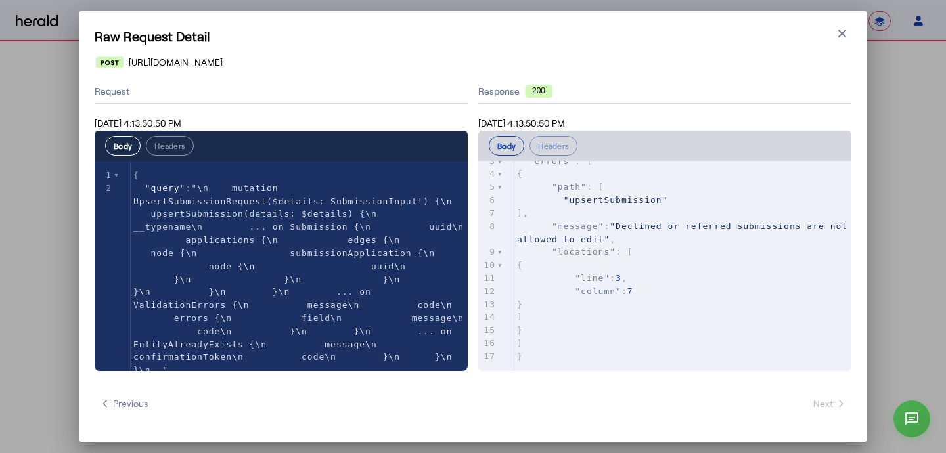
scroll to position [29, 0]
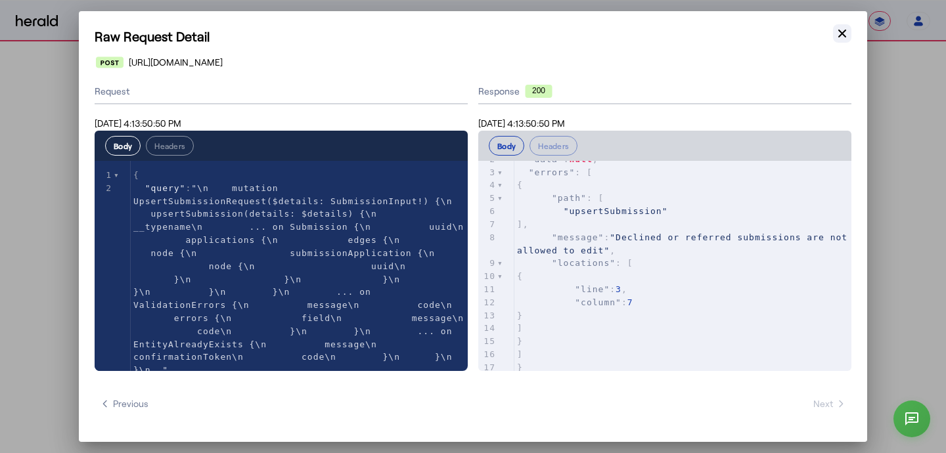
click at [841, 39] on icon "button" at bounding box center [841, 33] width 13 height 13
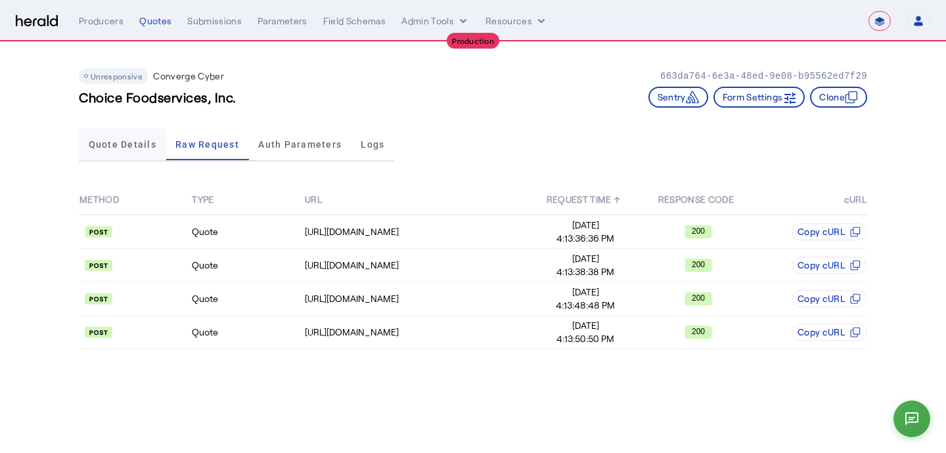
click at [124, 146] on span "Quote Details" at bounding box center [123, 144] width 68 height 9
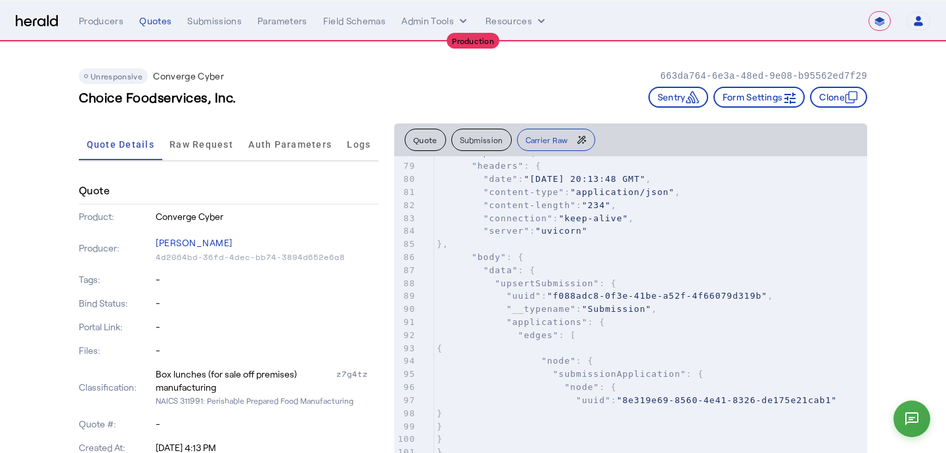
scroll to position [0, 0]
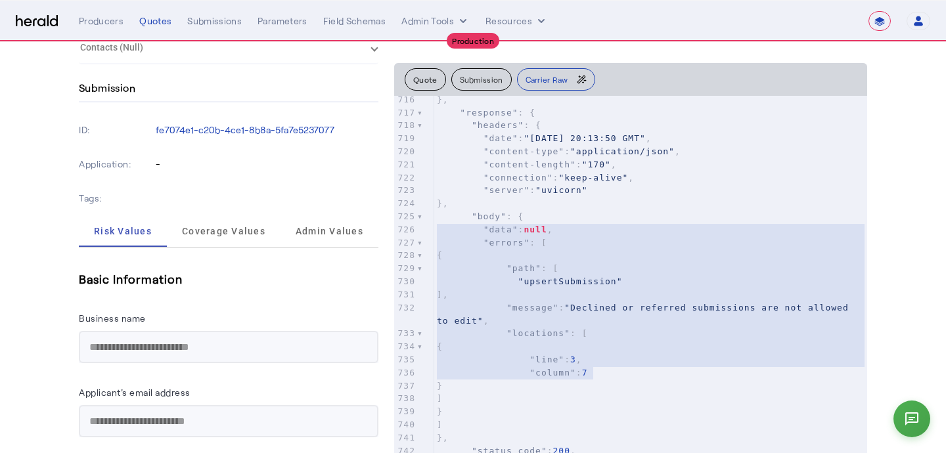
drag, startPoint x: 607, startPoint y: 372, endPoint x: 411, endPoint y: 231, distance: 241.8
type textarea "**********"
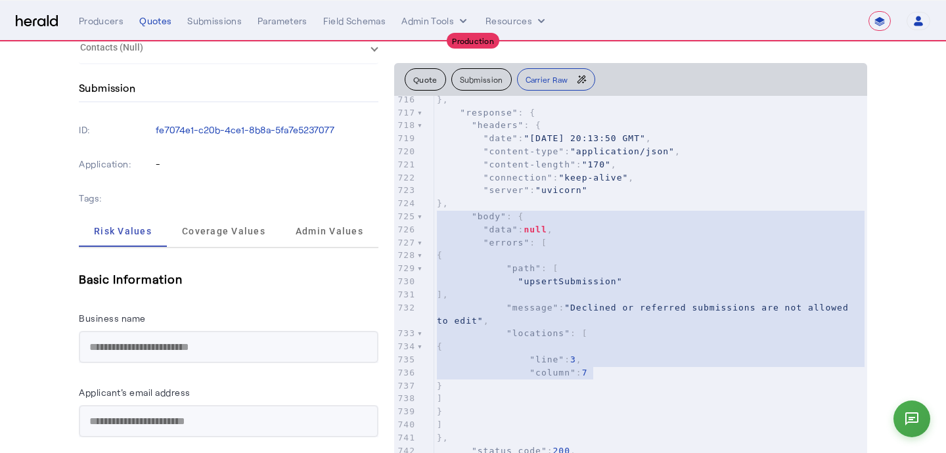
click at [378, 204] on div "Tags:" at bounding box center [228, 198] width 299 height 34
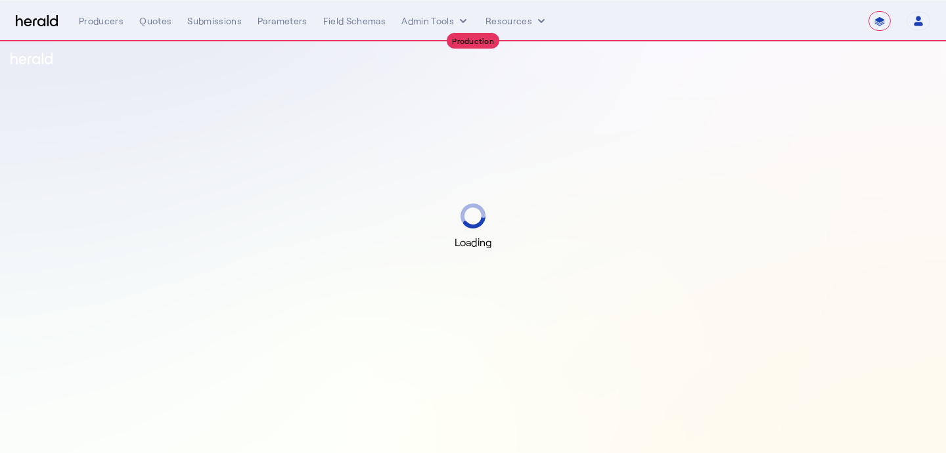
select select "**********"
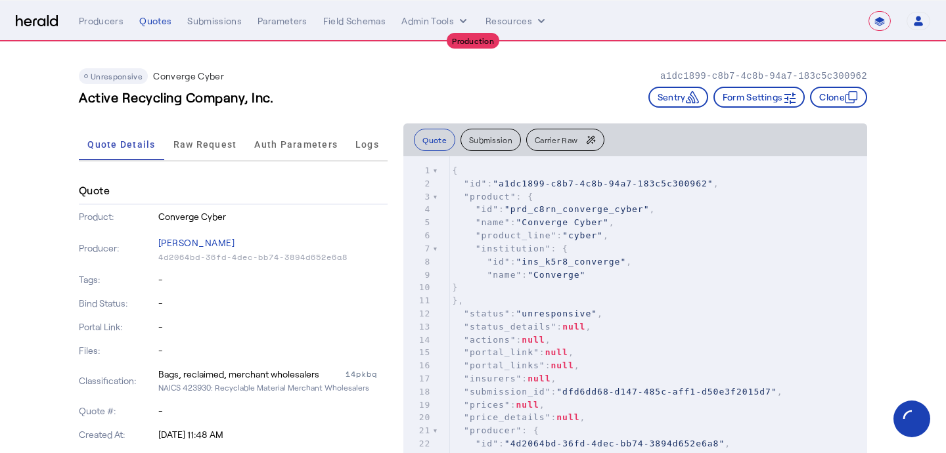
drag, startPoint x: 280, startPoint y: 99, endPoint x: 74, endPoint y: 102, distance: 206.2
copy h3 "Active Recycling Company, Inc."
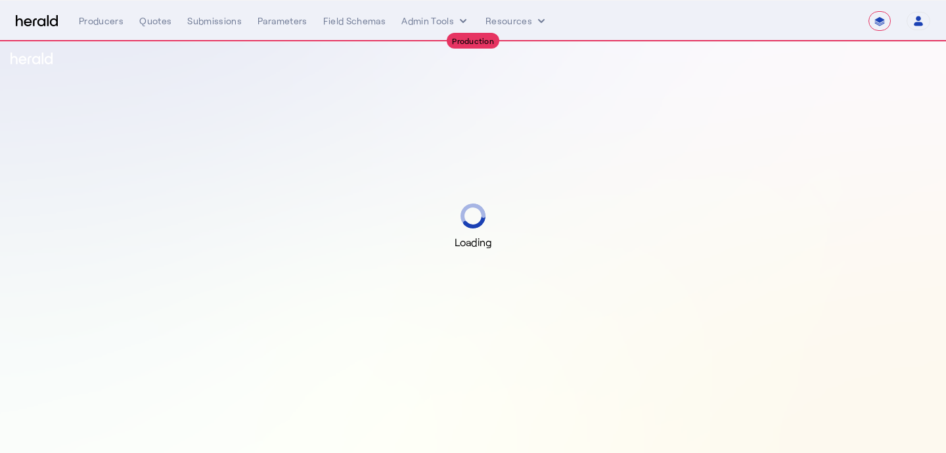
select select "**********"
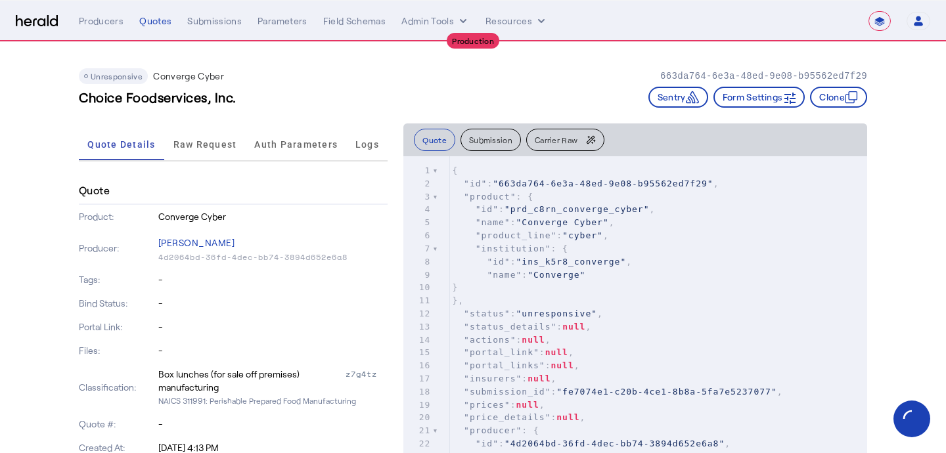
click at [546, 142] on span "Carrier Raw" at bounding box center [556, 140] width 43 height 8
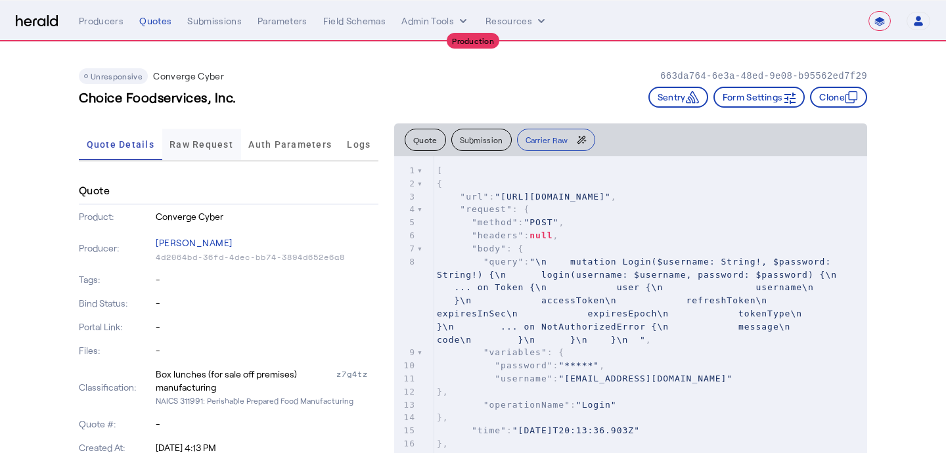
click at [204, 152] on span "Raw Request" at bounding box center [201, 145] width 64 height 32
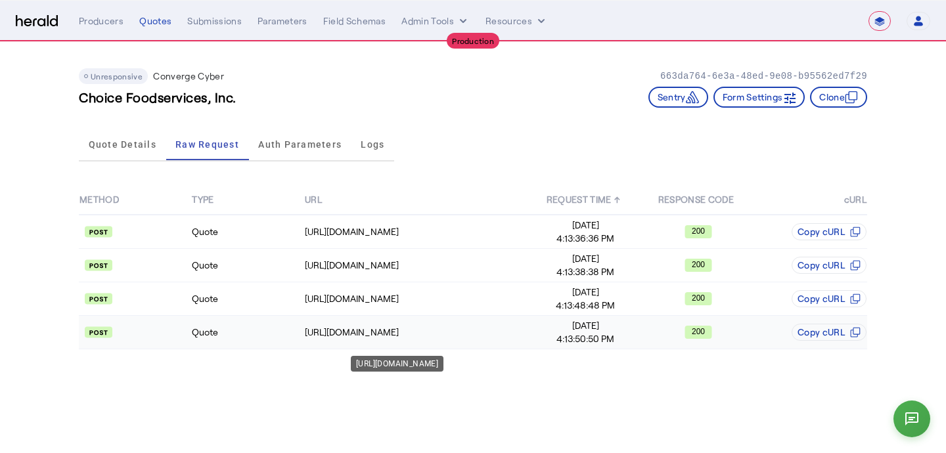
click at [514, 334] on div "[URL][DOMAIN_NAME]" at bounding box center [417, 332] width 224 height 13
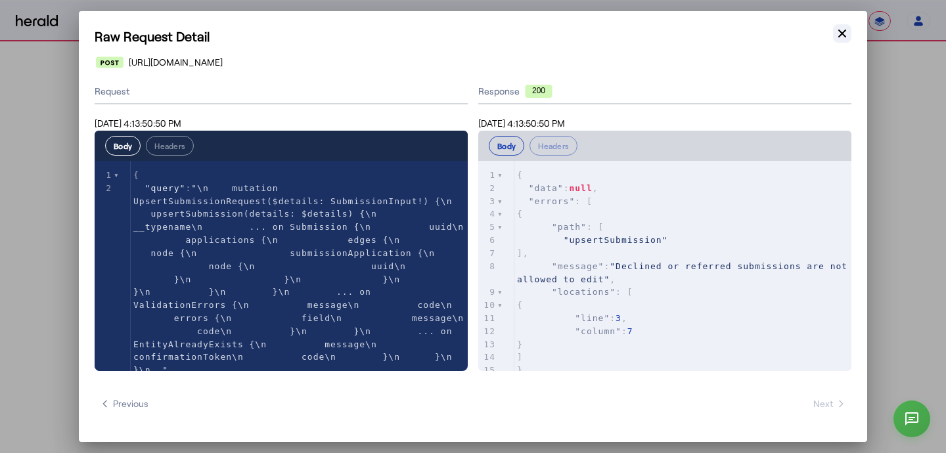
click at [846, 33] on icon "button" at bounding box center [841, 33] width 13 height 13
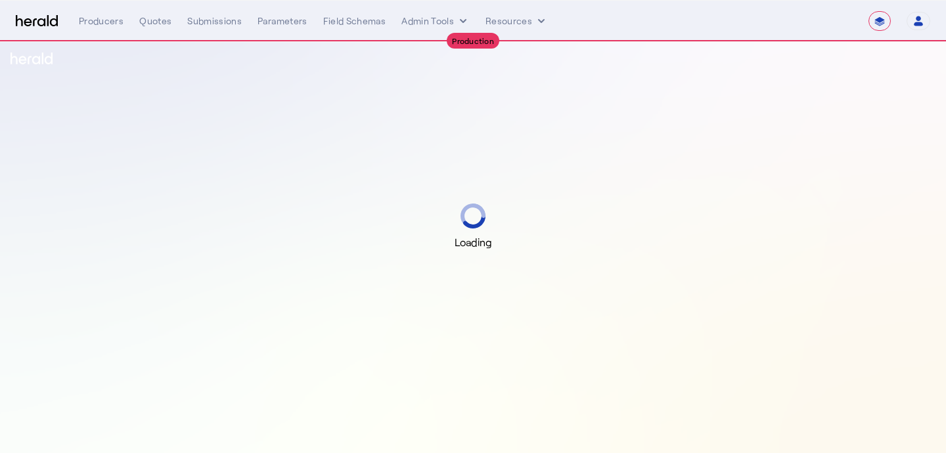
select select "**********"
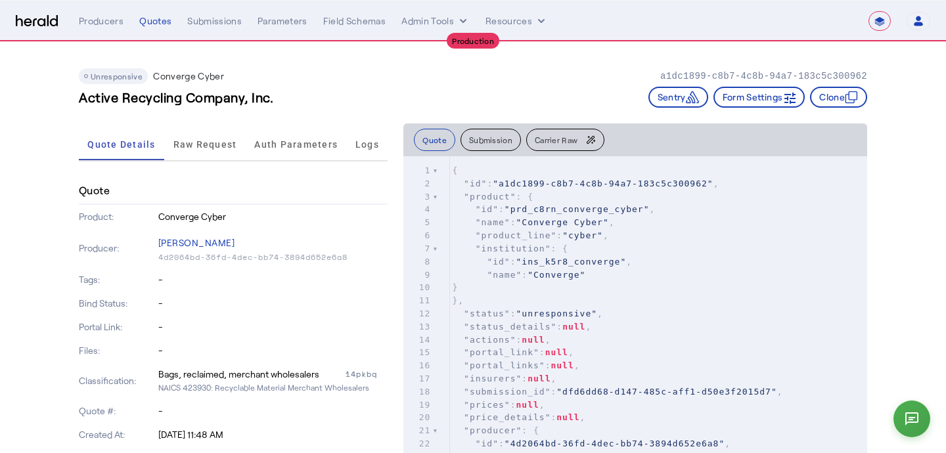
click at [553, 143] on span "Carrier Raw" at bounding box center [556, 140] width 43 height 8
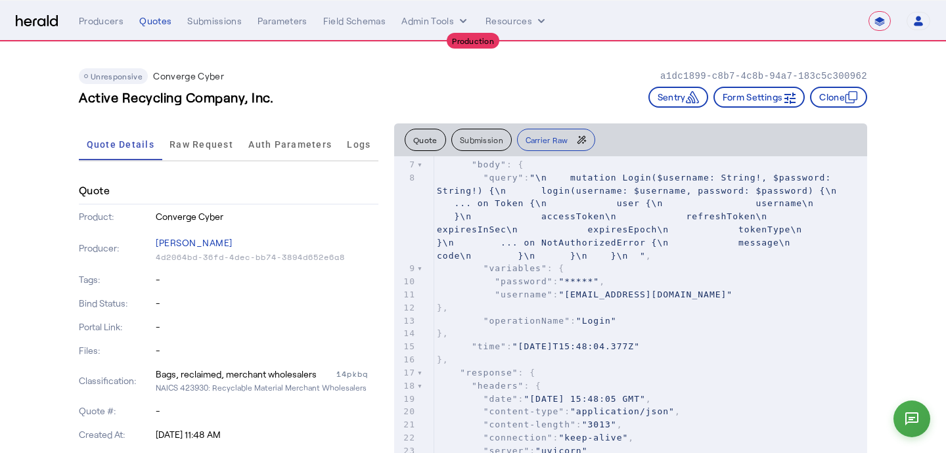
scroll to position [84, 0]
click at [202, 144] on span "Raw Request" at bounding box center [201, 144] width 64 height 9
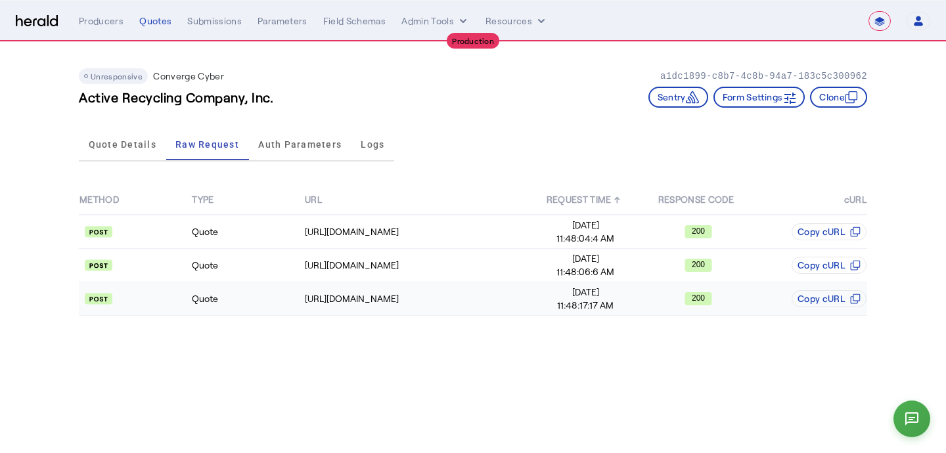
click at [563, 308] on span "11:48:17:17 AM" at bounding box center [585, 305] width 111 height 13
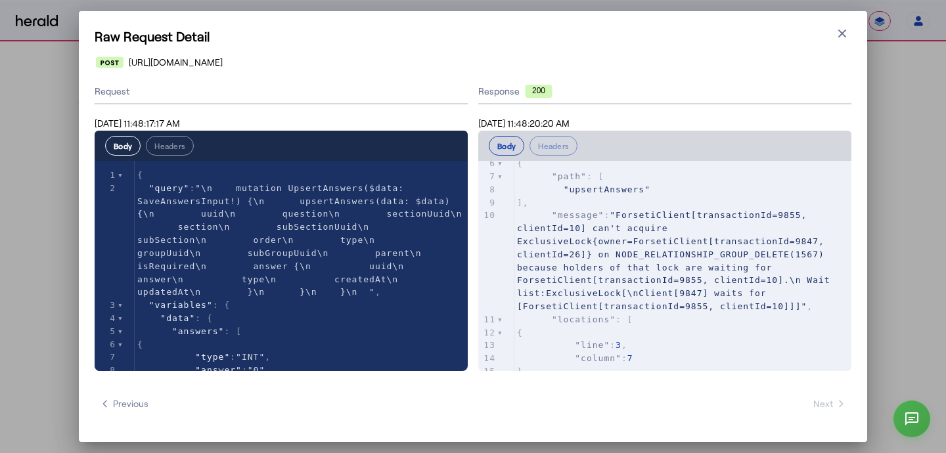
scroll to position [79, 0]
